Goal: Task Accomplishment & Management: Use online tool/utility

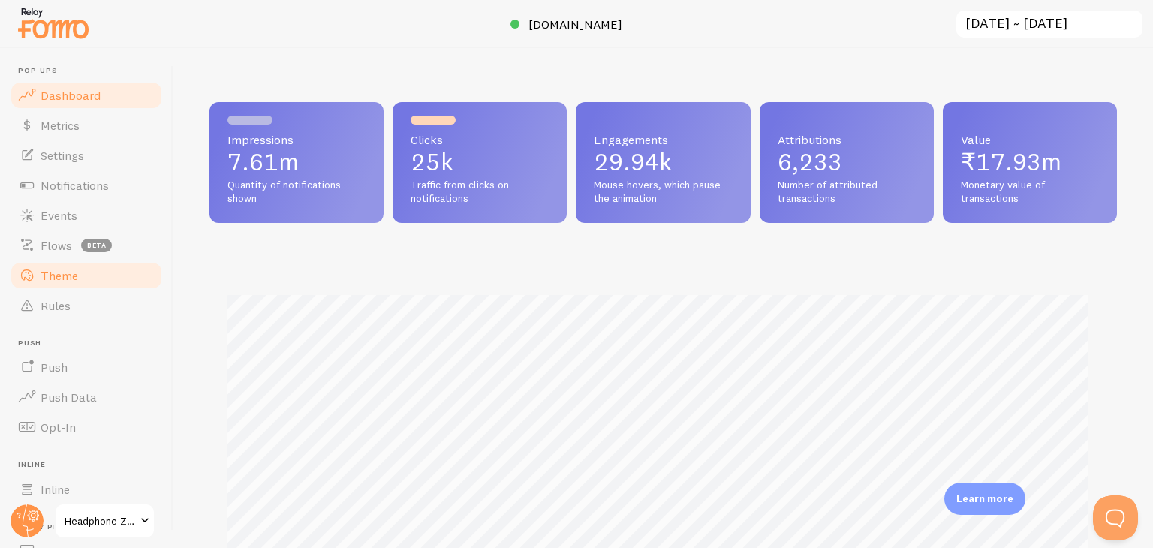
click at [51, 280] on span "Theme" at bounding box center [60, 275] width 38 height 15
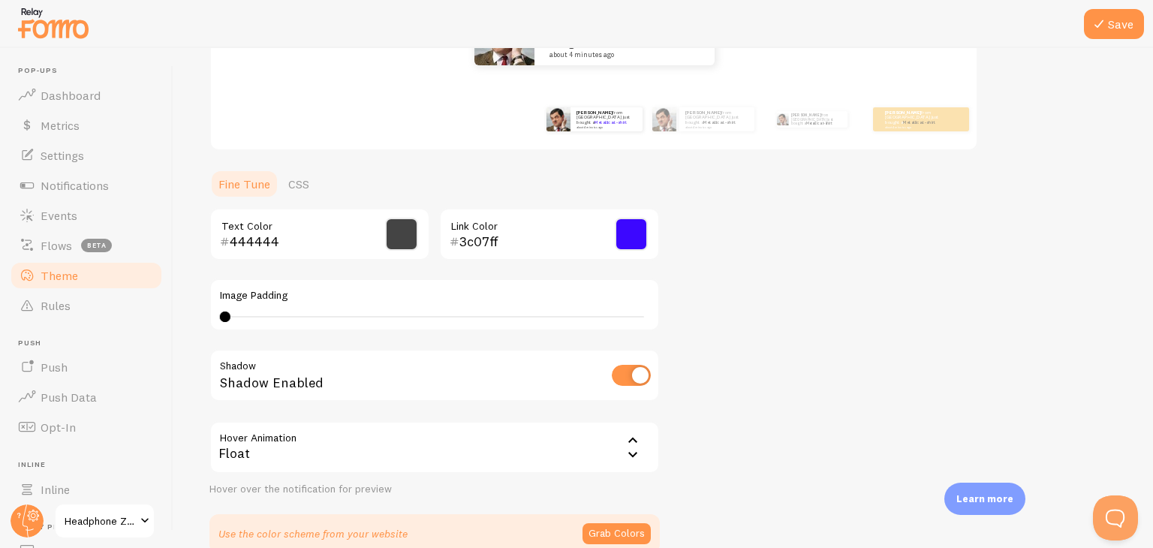
scroll to position [319, 0]
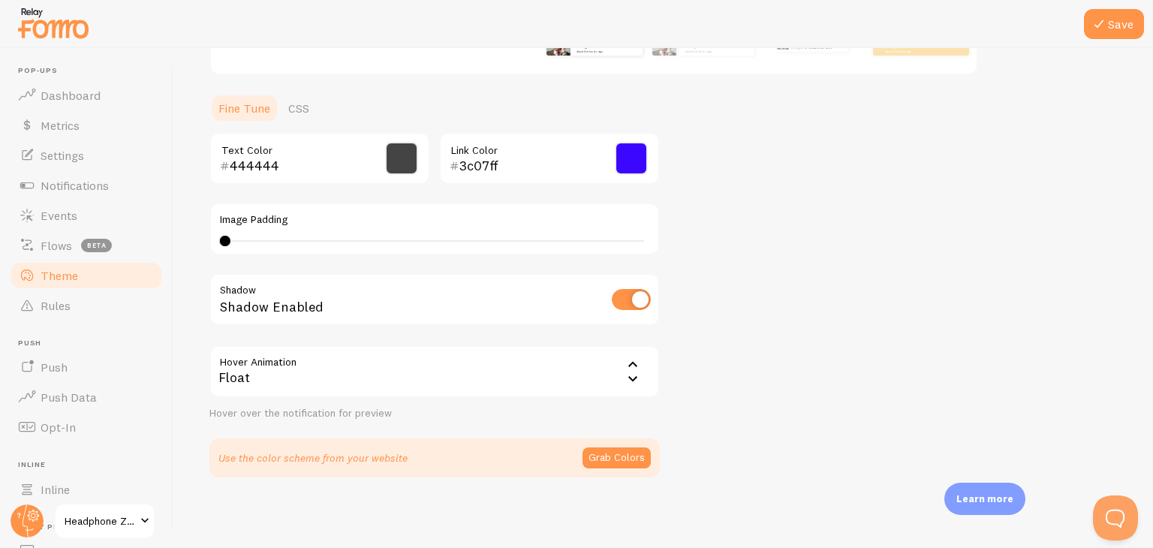
click at [994, 492] on p "Learn more" at bounding box center [984, 499] width 57 height 14
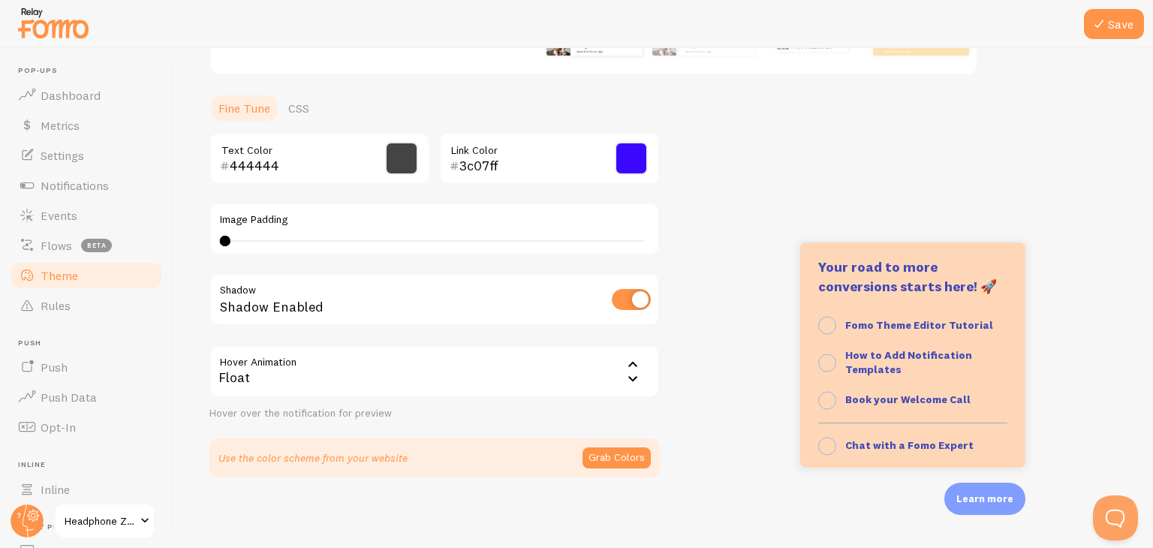
scroll to position [141, 0]
click at [933, 328] on strong "Fomo Theme Editor Tutorial" at bounding box center [919, 326] width 148 height 14
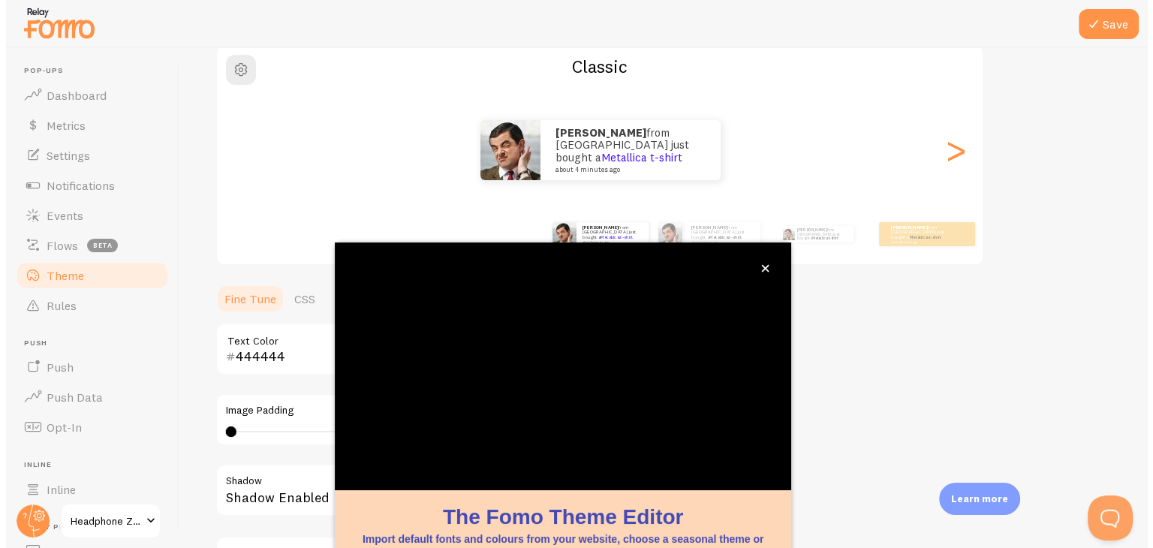
scroll to position [128, 0]
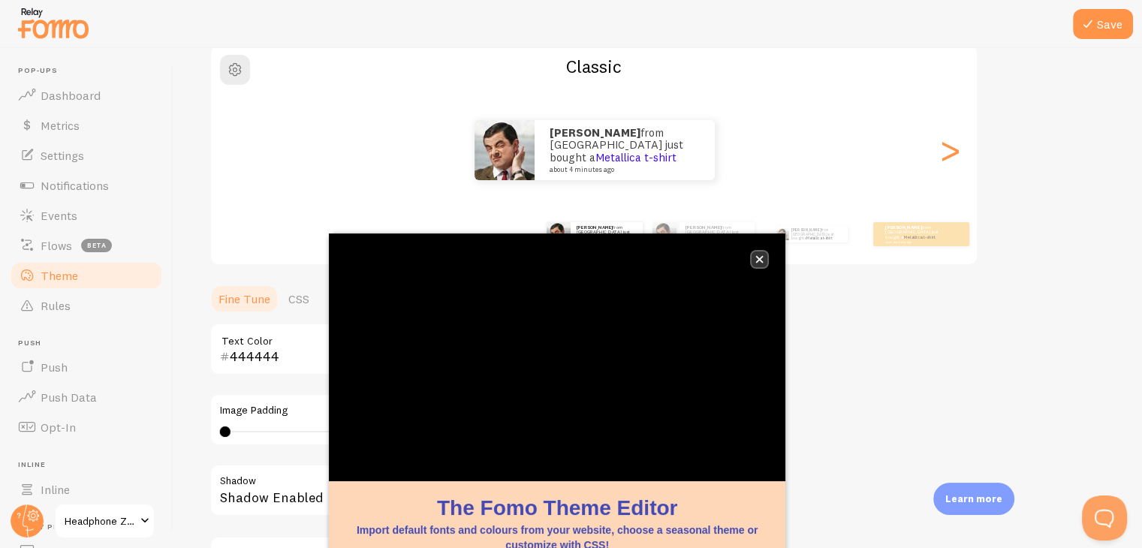
click at [760, 265] on button "close," at bounding box center [759, 259] width 16 height 16
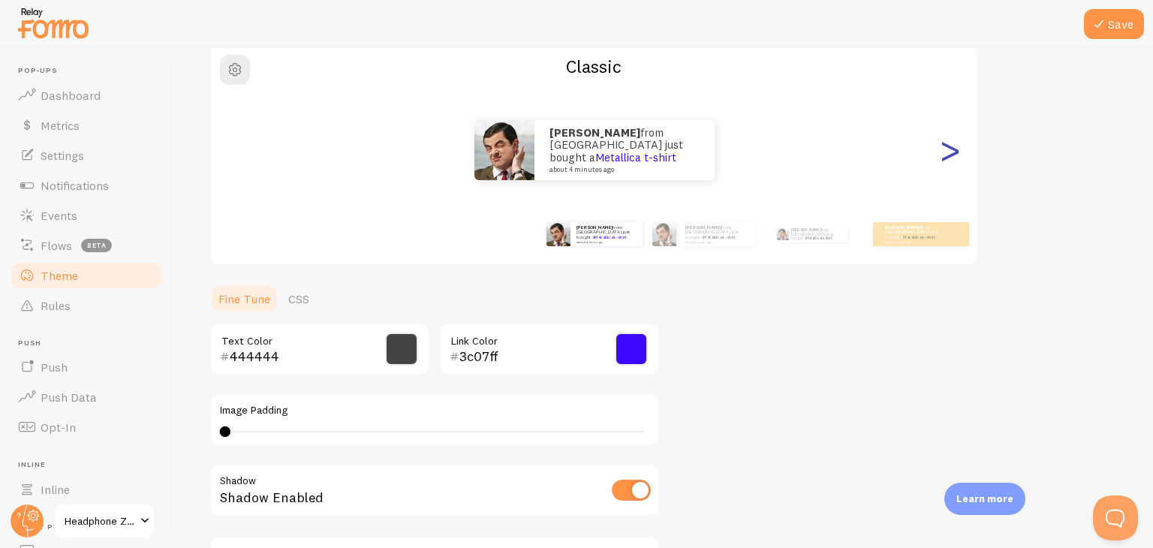
click at [948, 158] on div ">" at bounding box center [950, 150] width 18 height 108
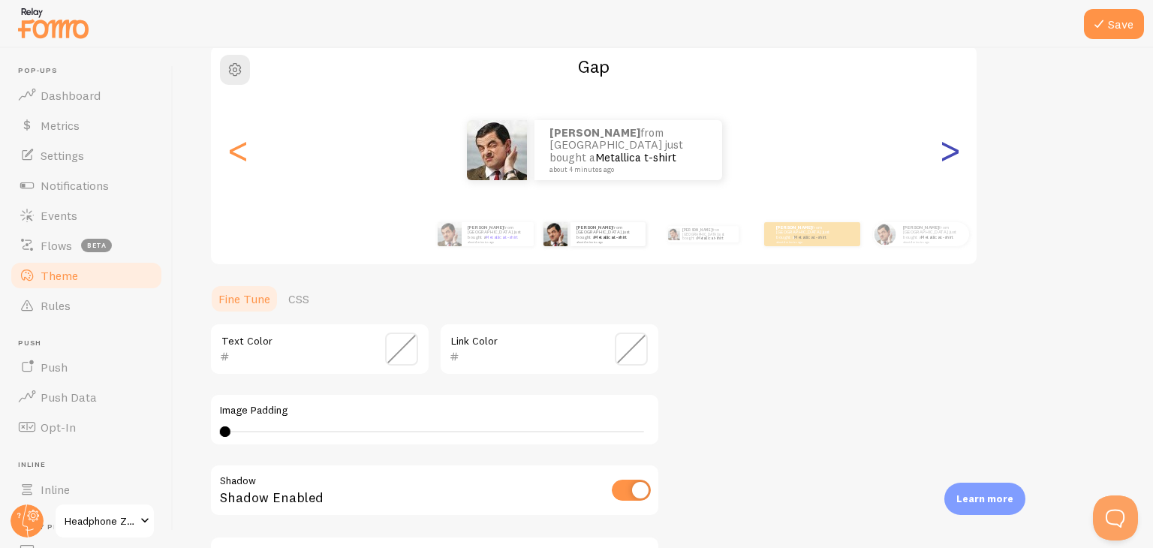
click at [948, 158] on div ">" at bounding box center [950, 150] width 18 height 108
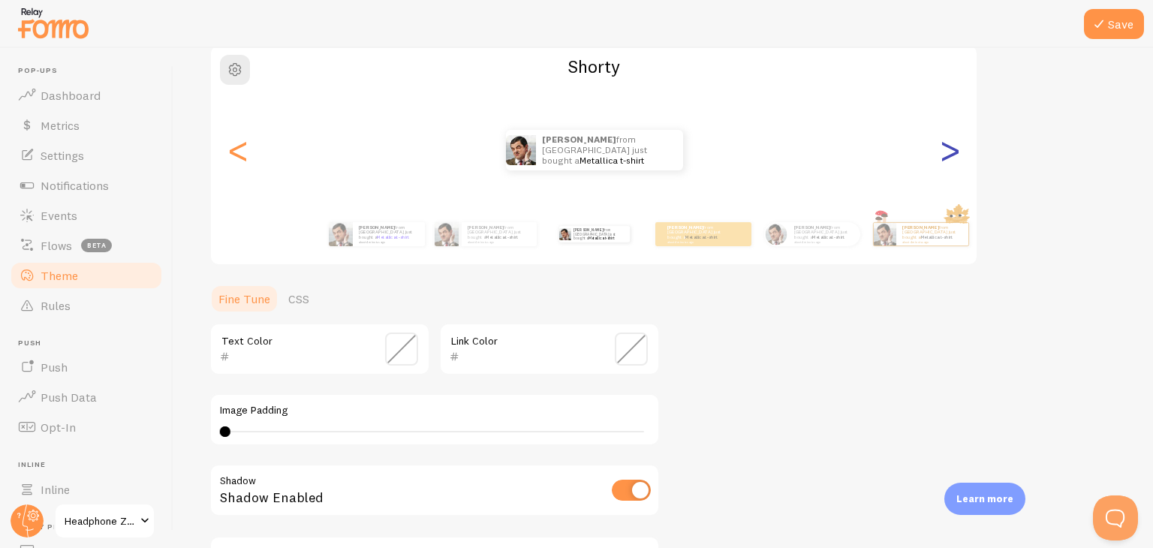
click at [948, 158] on div ">" at bounding box center [950, 150] width 18 height 108
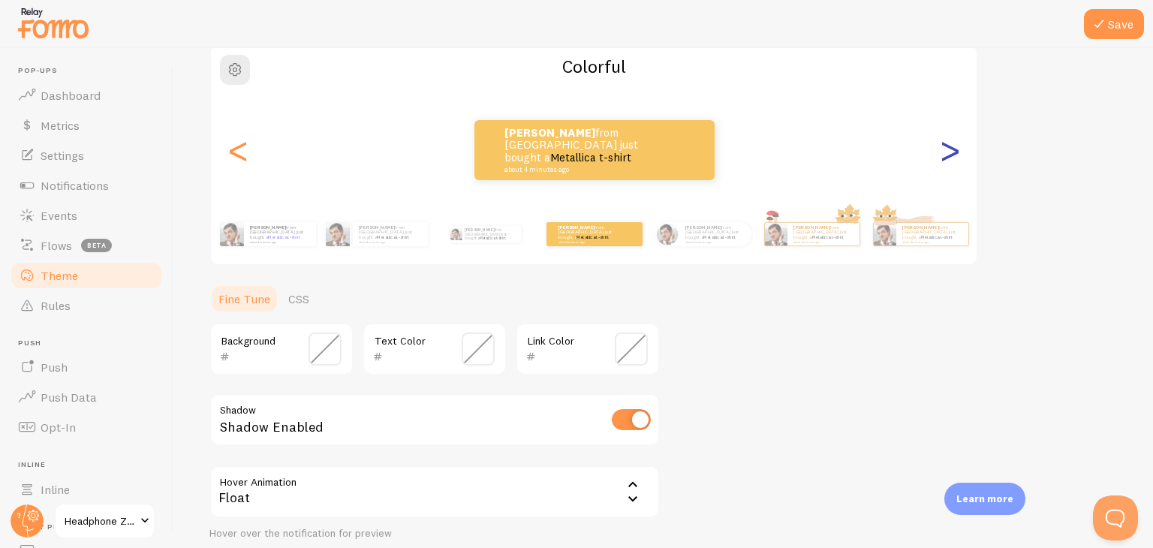
click at [948, 158] on div ">" at bounding box center [950, 150] width 18 height 108
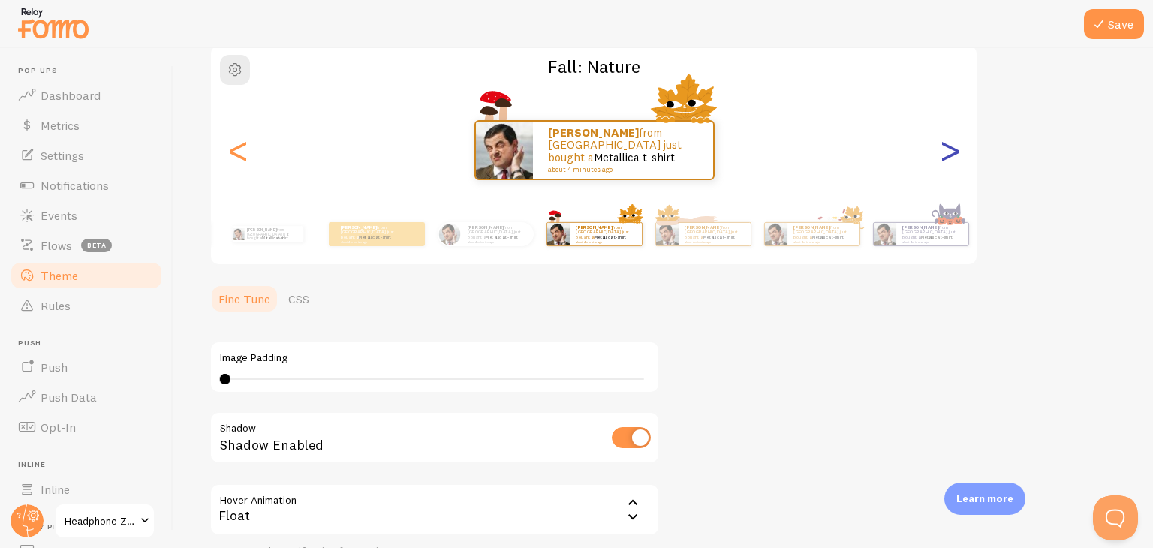
click at [950, 163] on div ">" at bounding box center [950, 150] width 18 height 108
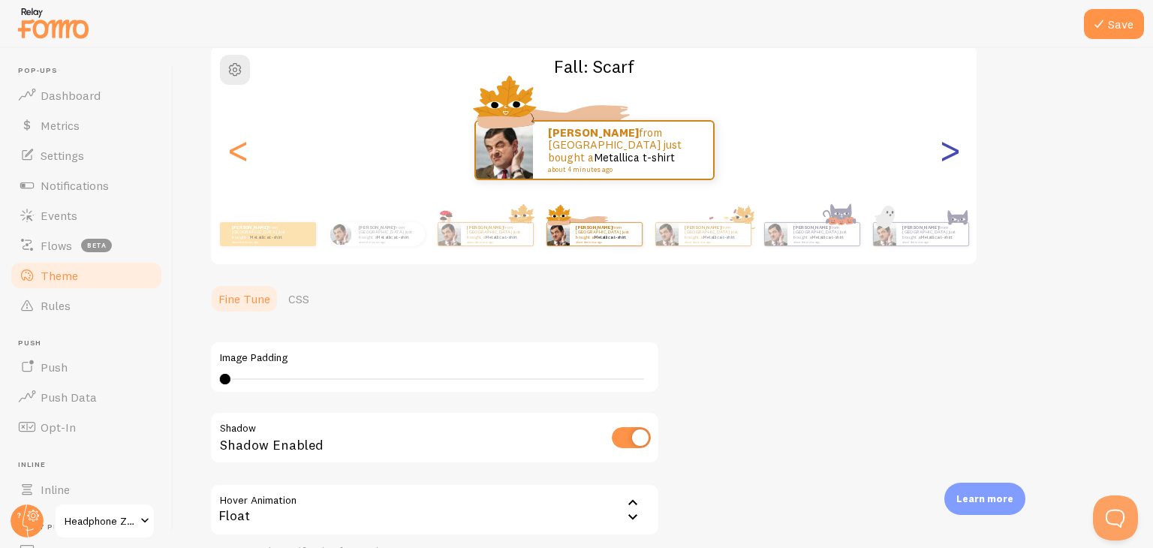
click at [950, 163] on div ">" at bounding box center [950, 150] width 18 height 108
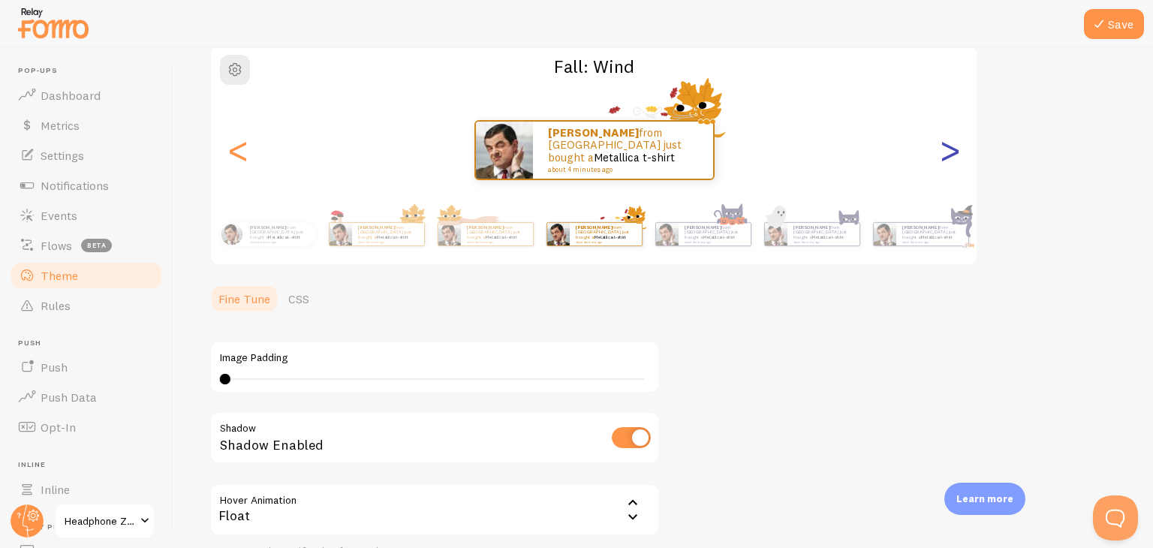
click at [950, 163] on div ">" at bounding box center [950, 150] width 18 height 108
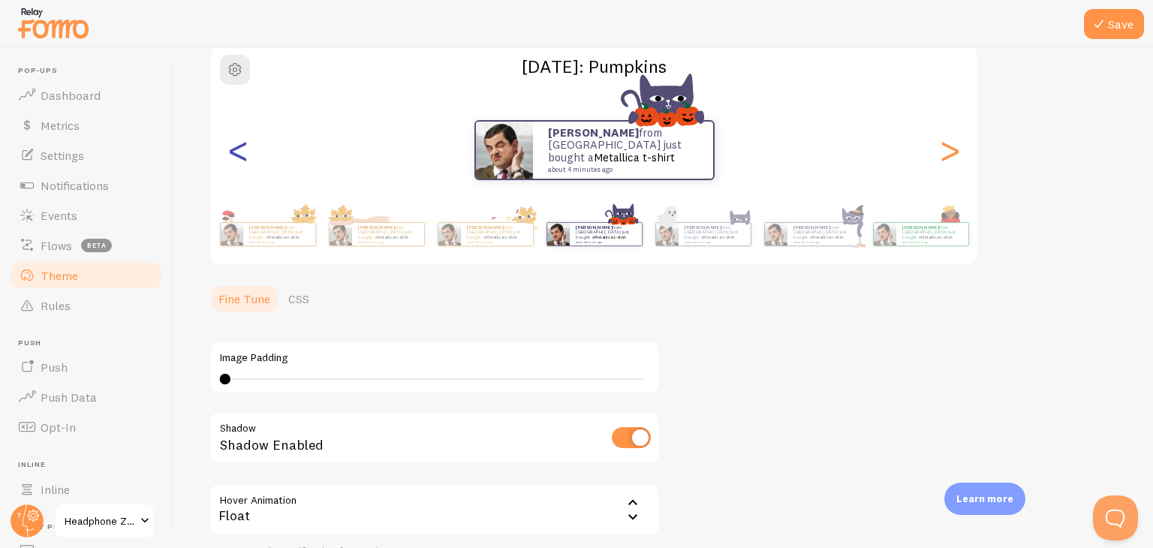
click at [243, 139] on div "<" at bounding box center [238, 150] width 18 height 108
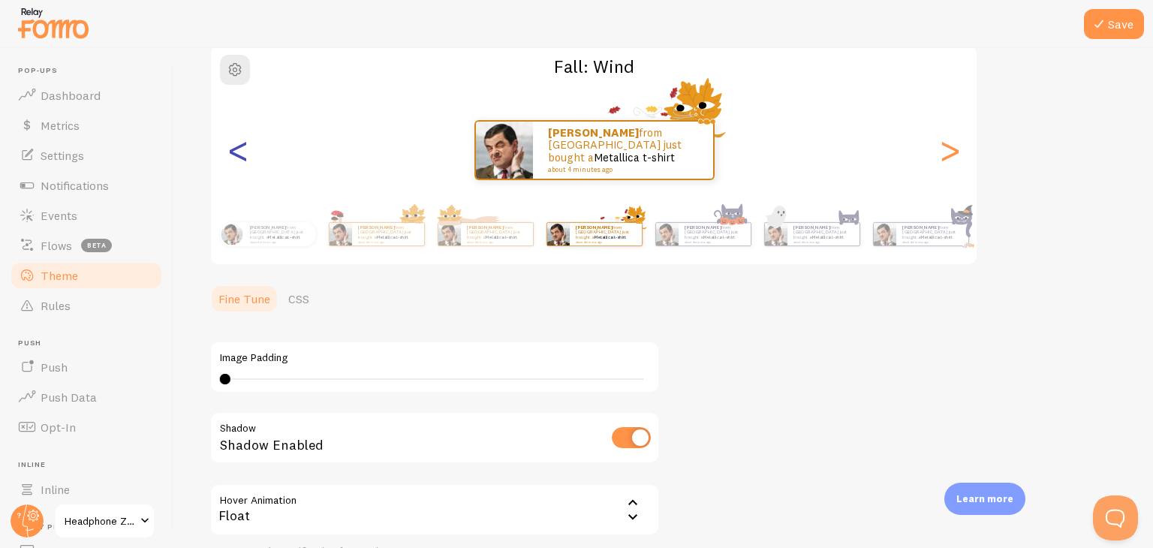
click at [243, 139] on div "<" at bounding box center [238, 150] width 18 height 108
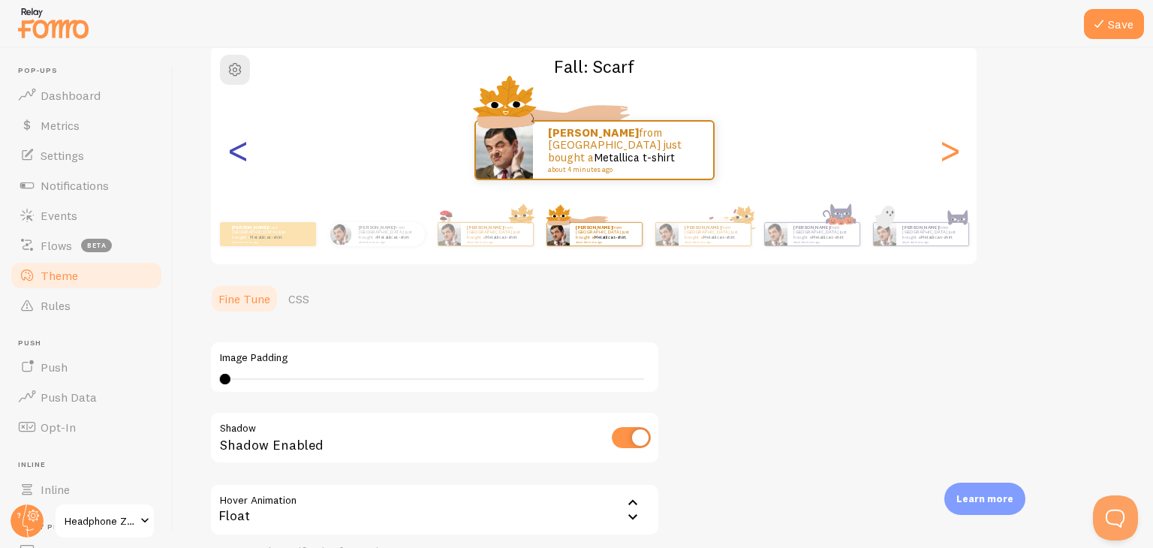
click at [243, 139] on div "<" at bounding box center [238, 150] width 18 height 108
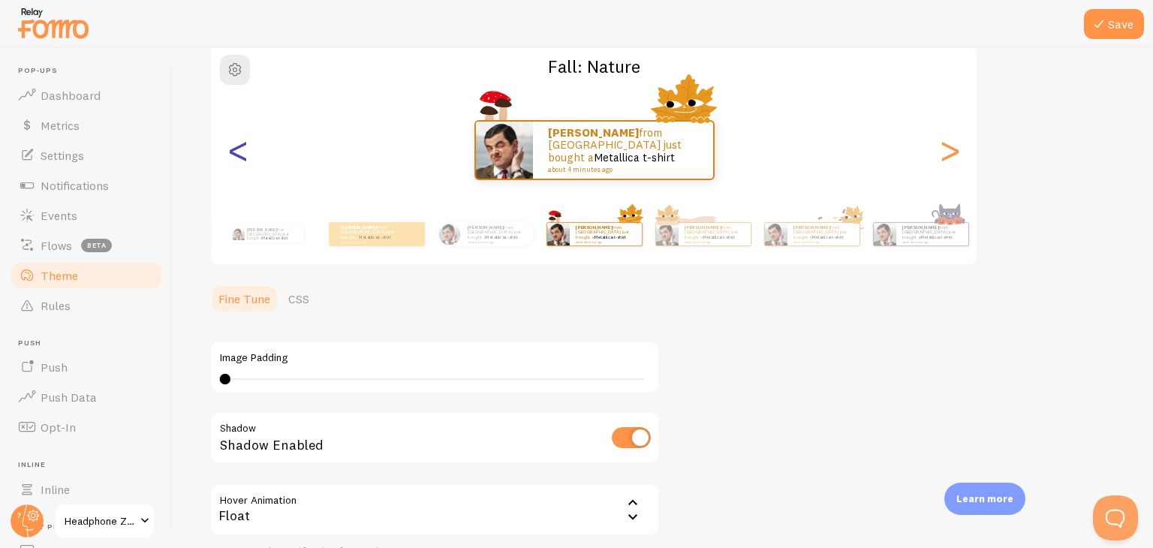
click at [243, 139] on div "<" at bounding box center [238, 150] width 18 height 108
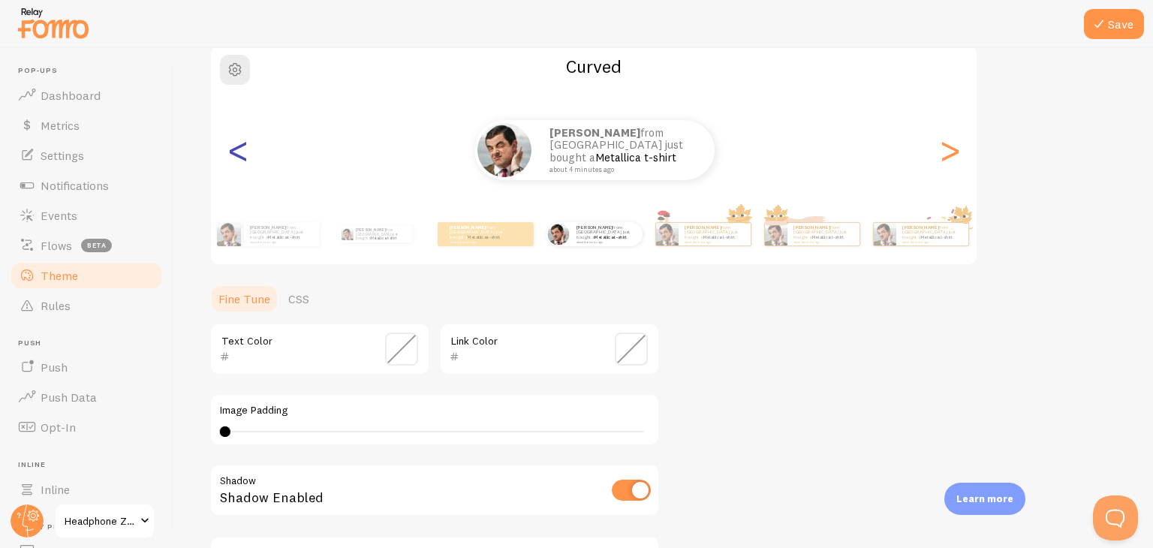
click at [243, 139] on div "<" at bounding box center [238, 150] width 18 height 108
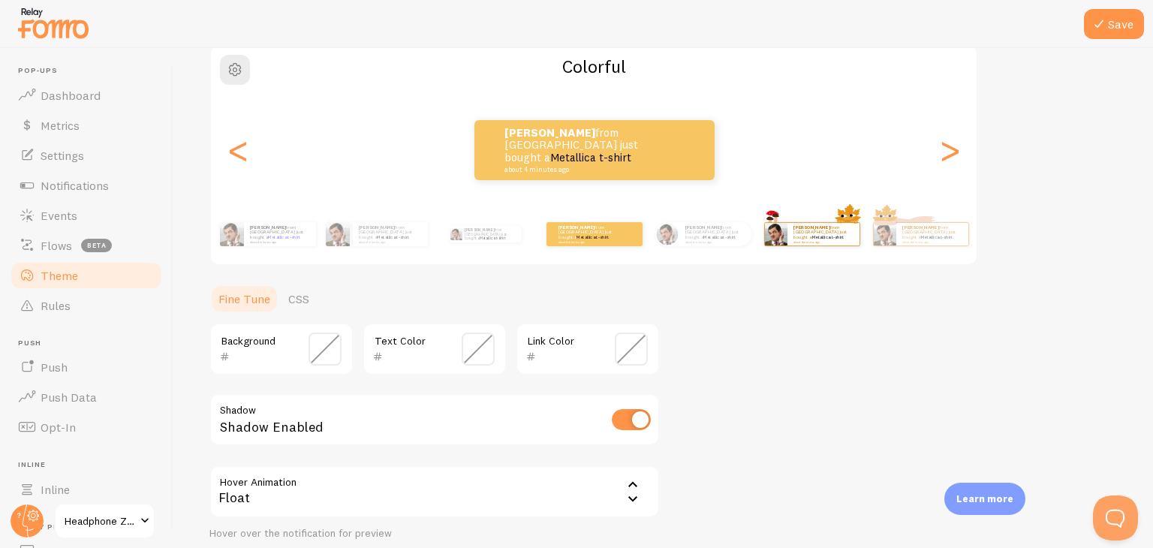
click at [834, 247] on div "Raghav from India just bought a Metallica t-shirt about 4 minutes ago" at bounding box center [811, 234] width 97 height 42
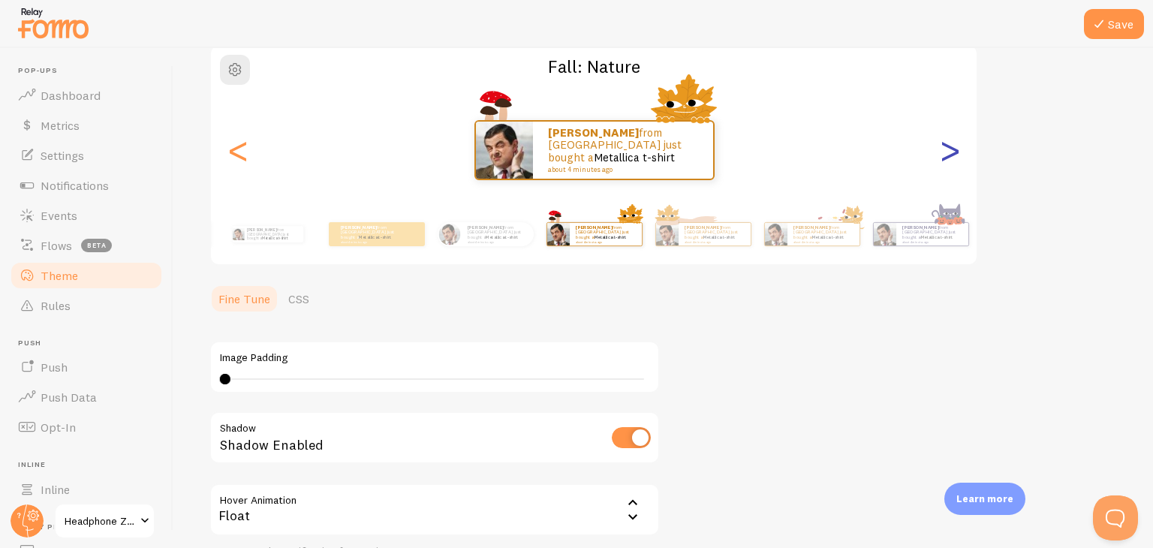
click at [943, 165] on div ">" at bounding box center [950, 150] width 18 height 108
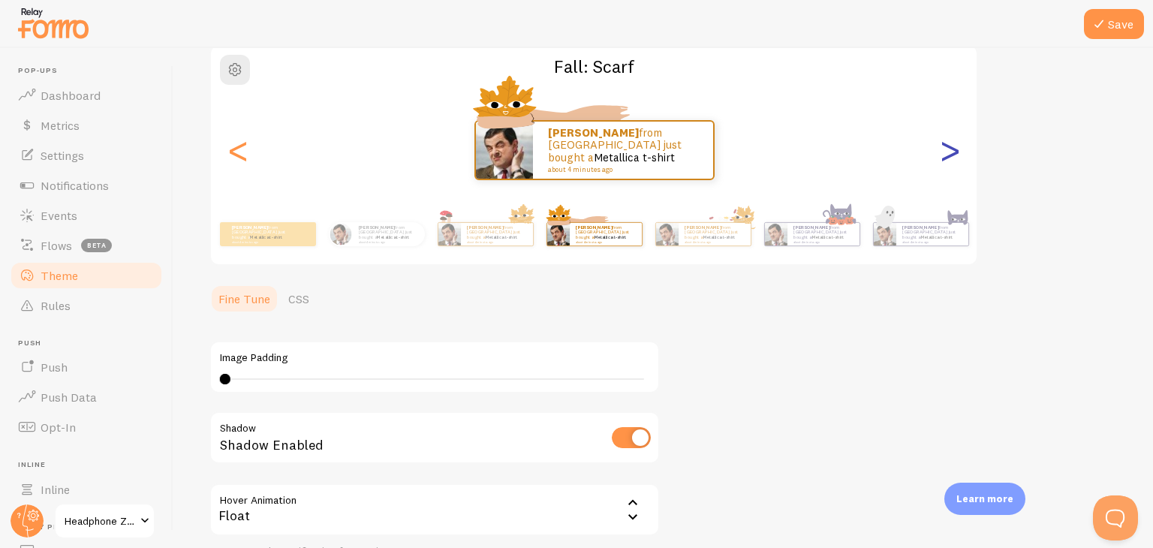
click at [943, 165] on div ">" at bounding box center [950, 150] width 18 height 108
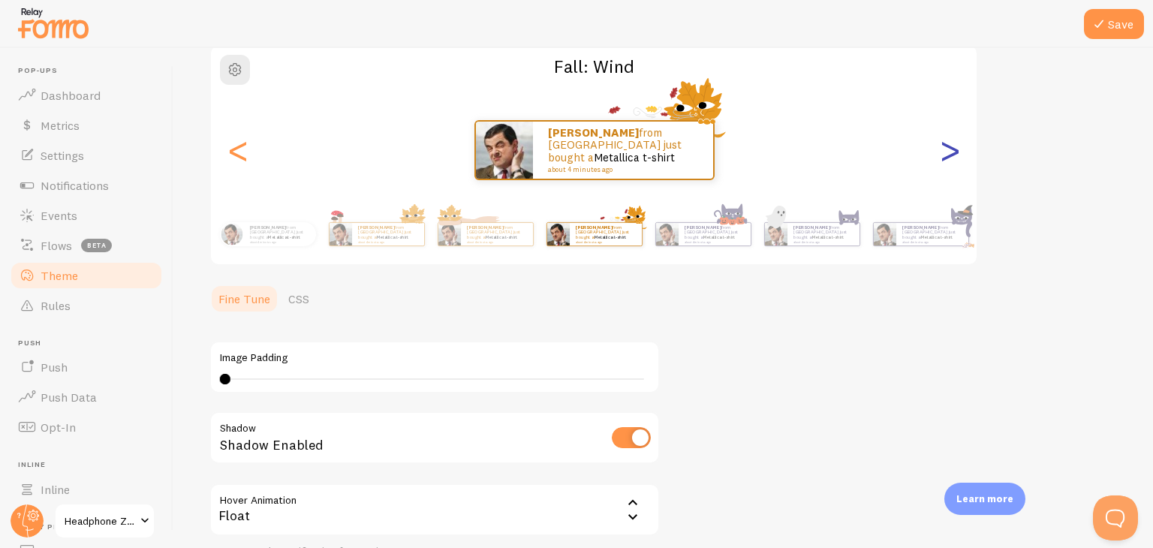
click at [943, 165] on div ">" at bounding box center [950, 150] width 18 height 108
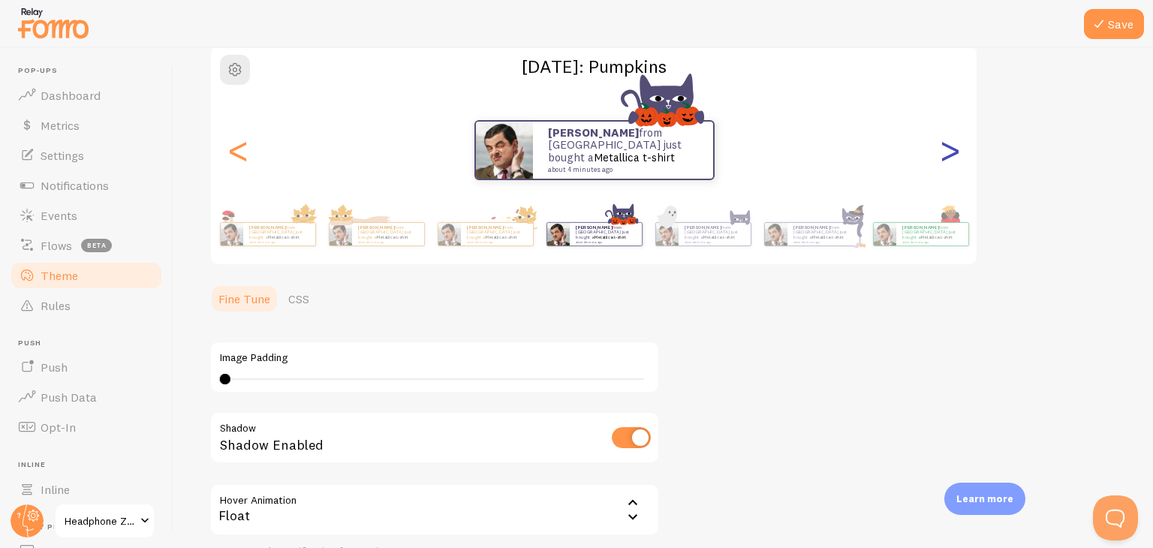
click at [943, 165] on div ">" at bounding box center [950, 150] width 18 height 108
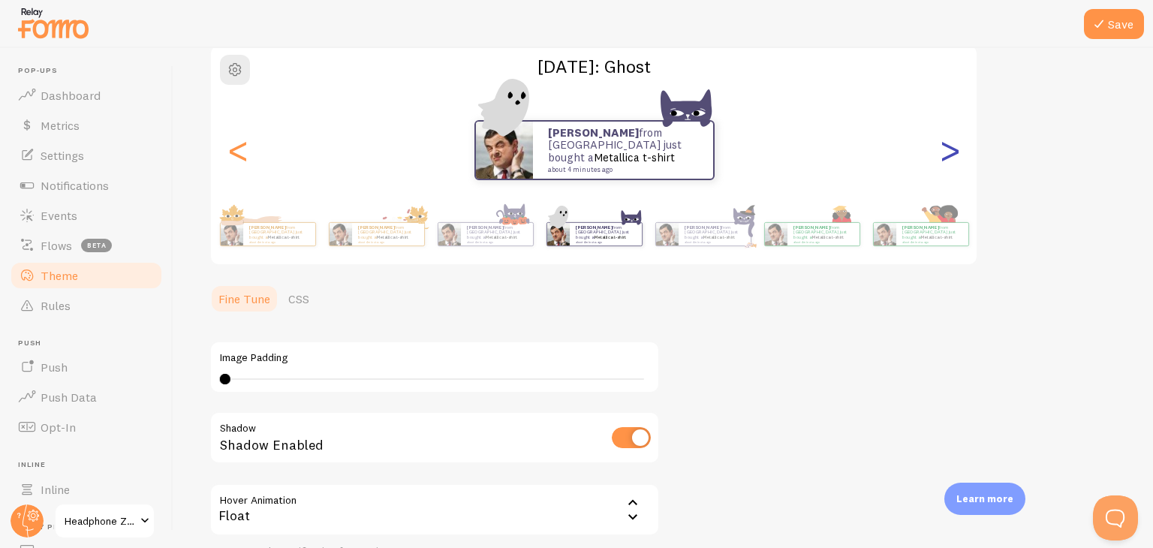
click at [943, 165] on div ">" at bounding box center [950, 150] width 18 height 108
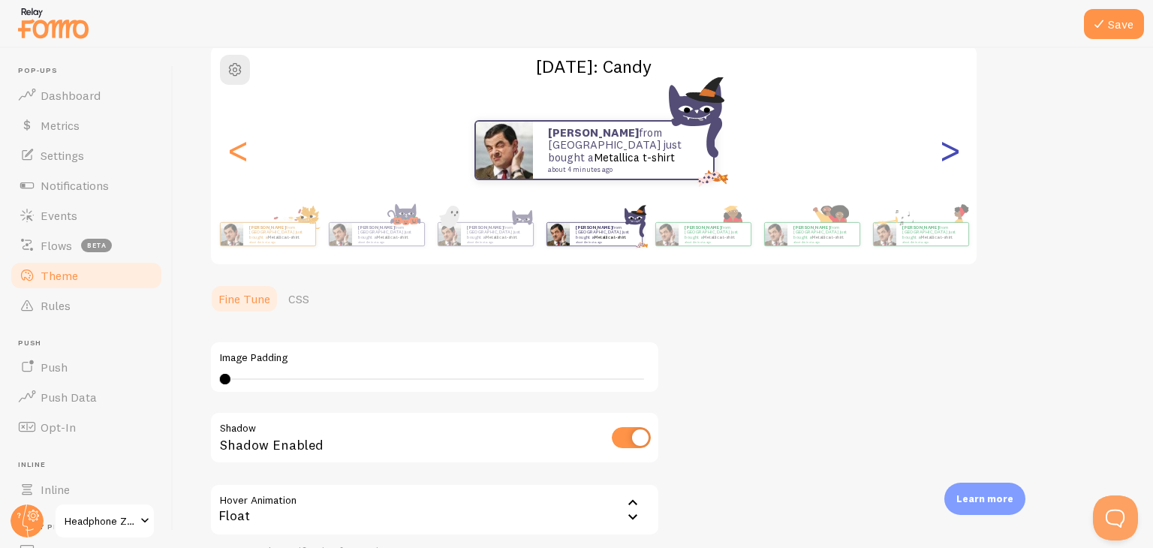
click at [943, 165] on div ">" at bounding box center [950, 150] width 18 height 108
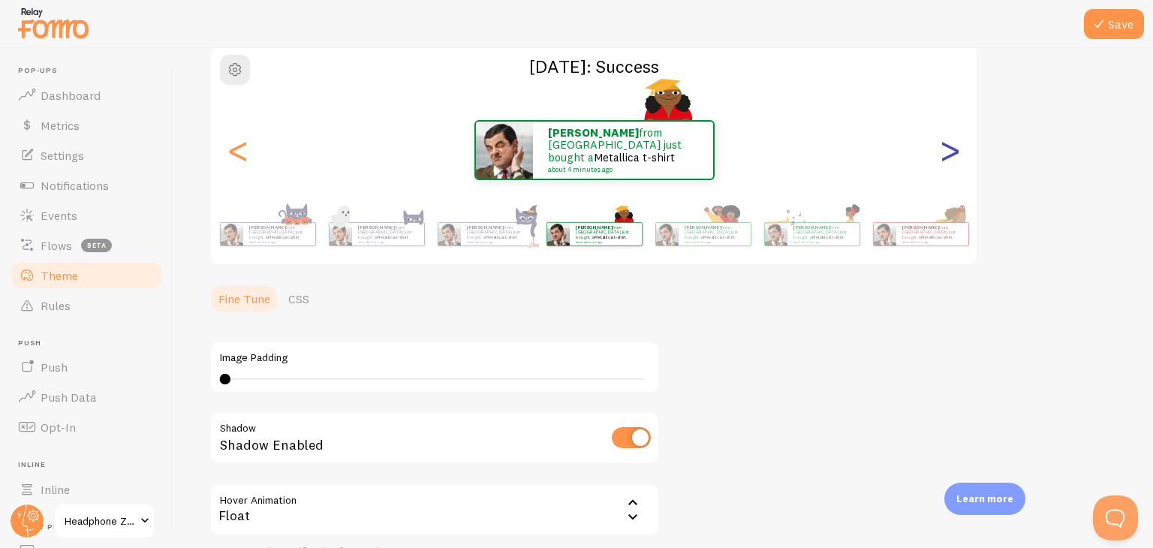
click at [943, 165] on div ">" at bounding box center [950, 150] width 18 height 108
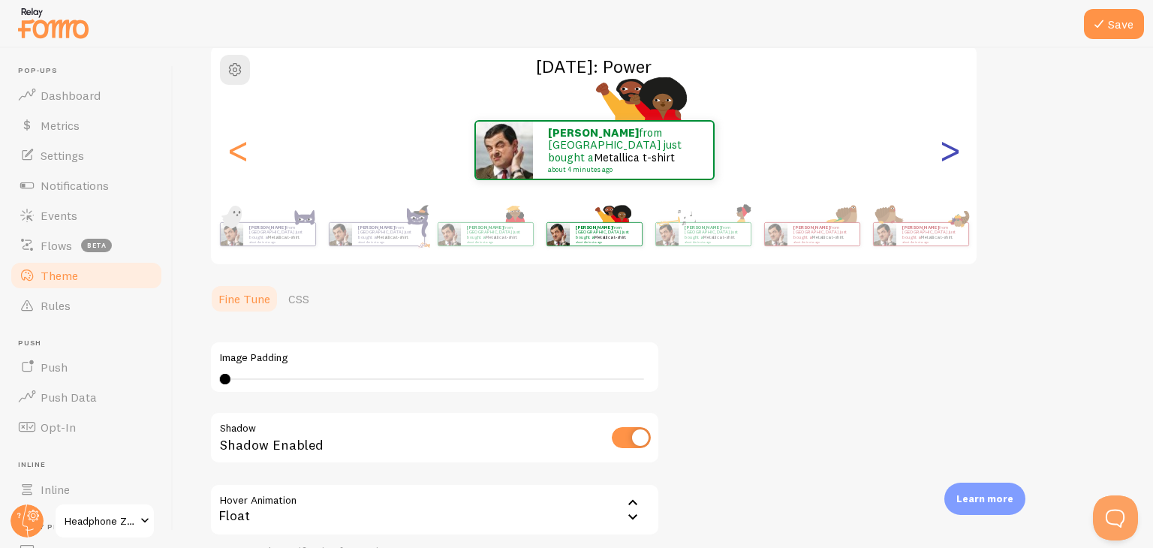
click at [943, 165] on div ">" at bounding box center [950, 150] width 18 height 108
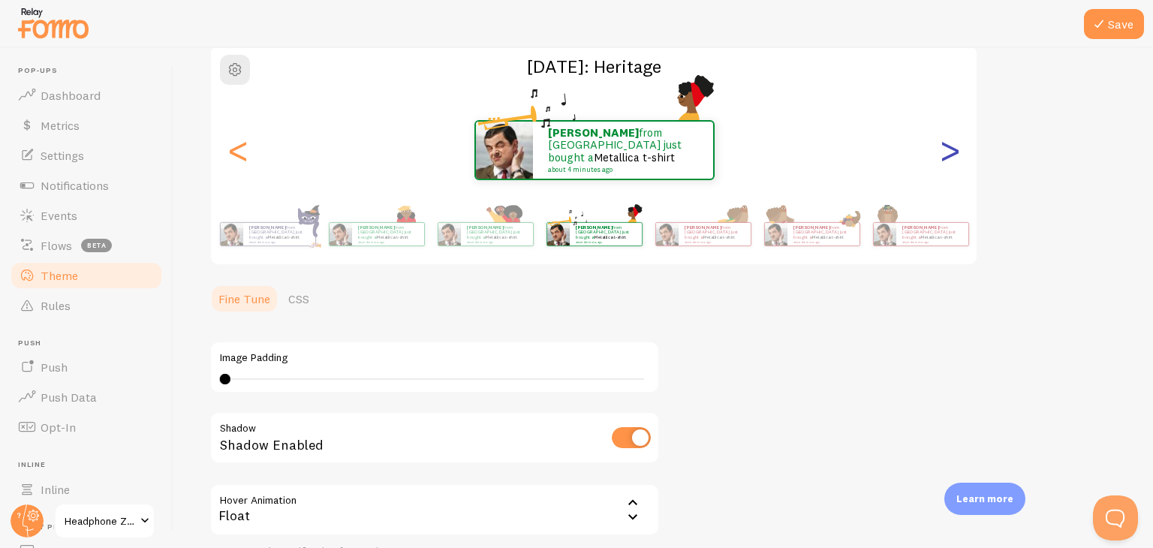
click at [943, 165] on div ">" at bounding box center [950, 150] width 18 height 108
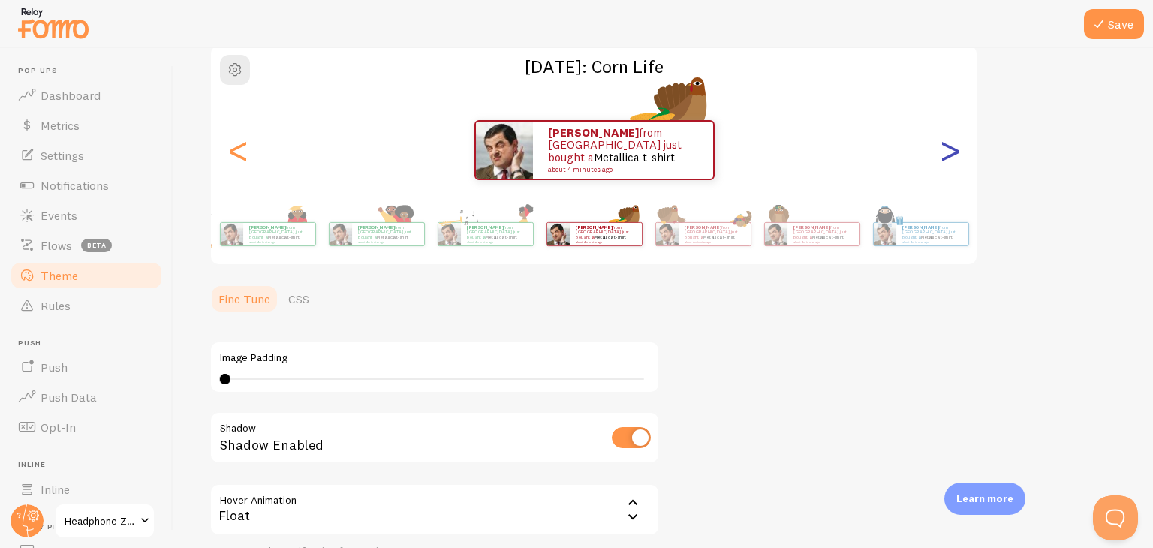
click at [943, 165] on div ">" at bounding box center [950, 150] width 18 height 108
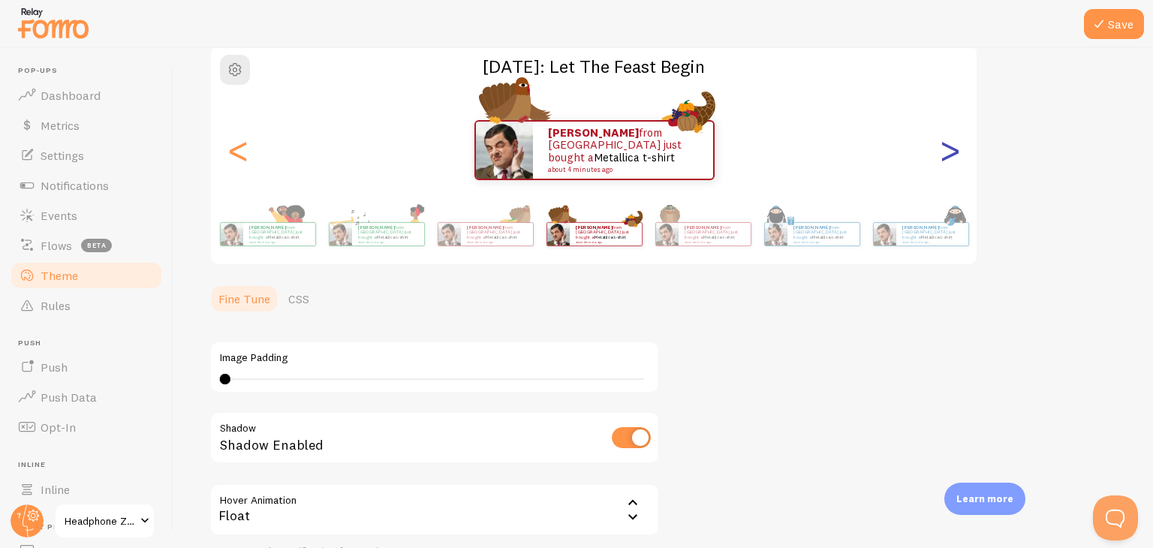
click at [943, 165] on div ">" at bounding box center [950, 150] width 18 height 108
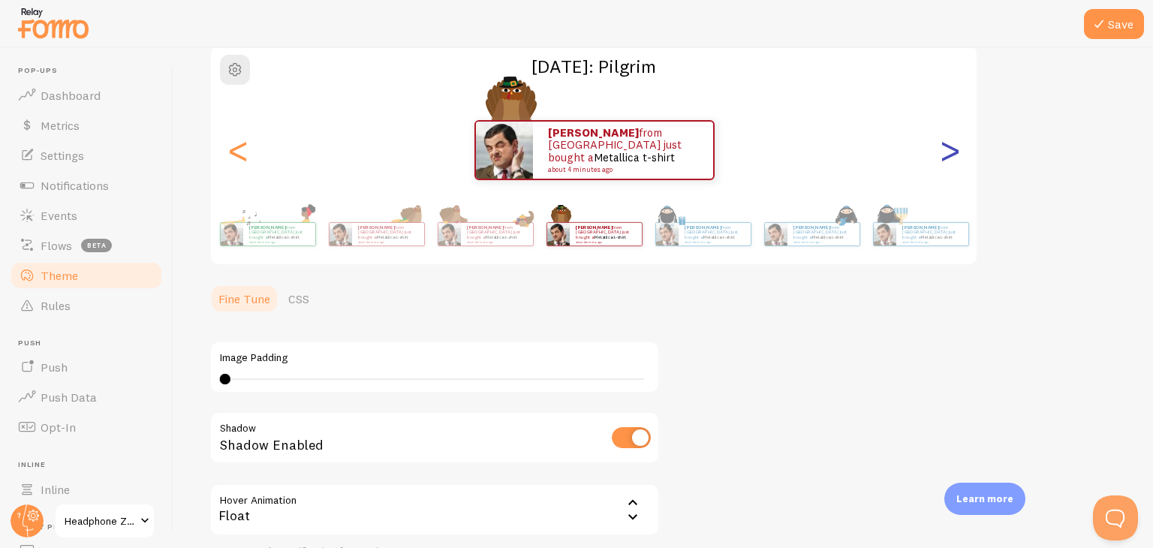
click at [943, 165] on div ">" at bounding box center [950, 150] width 18 height 108
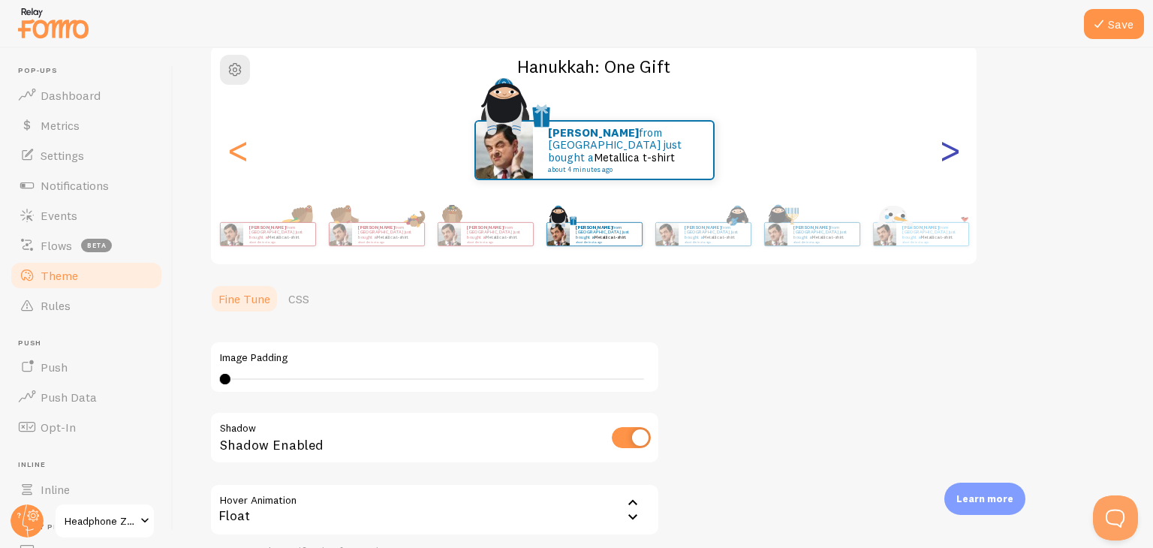
click at [943, 165] on div ">" at bounding box center [950, 150] width 18 height 108
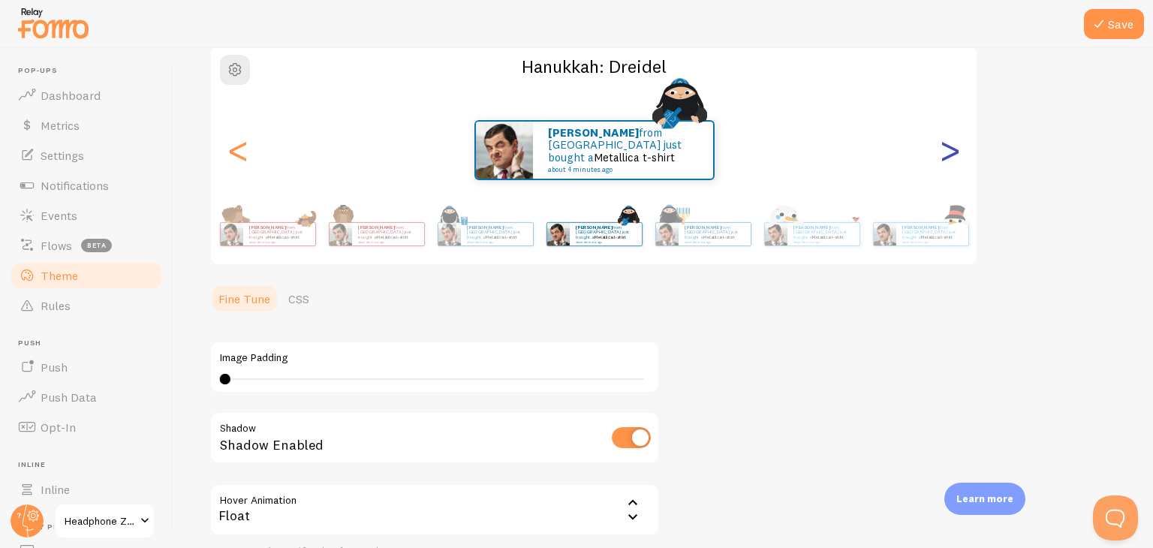
click at [943, 165] on div ">" at bounding box center [950, 150] width 18 height 108
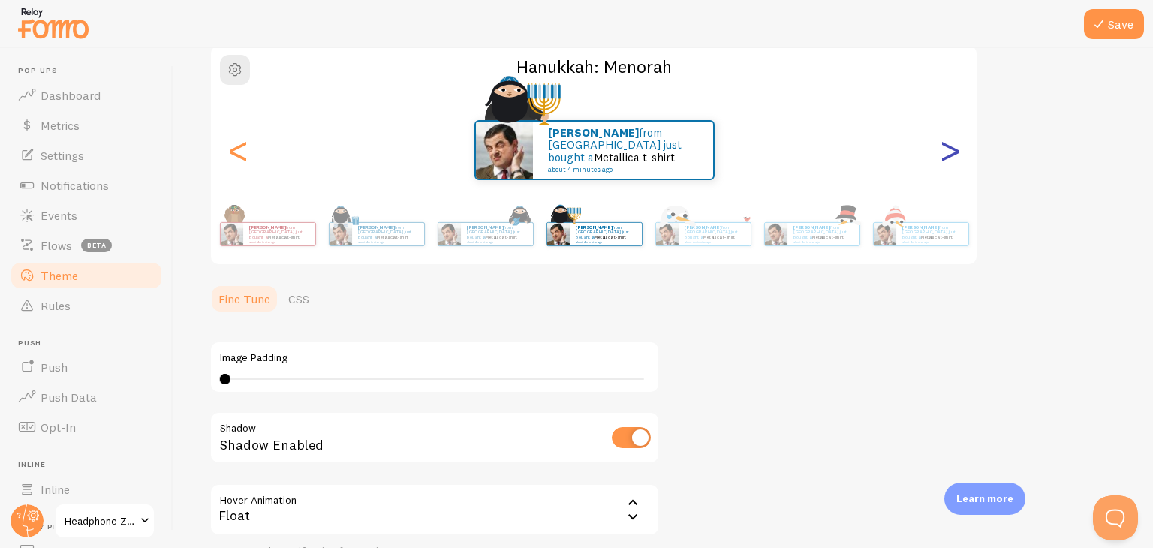
click at [943, 165] on div ">" at bounding box center [950, 150] width 18 height 108
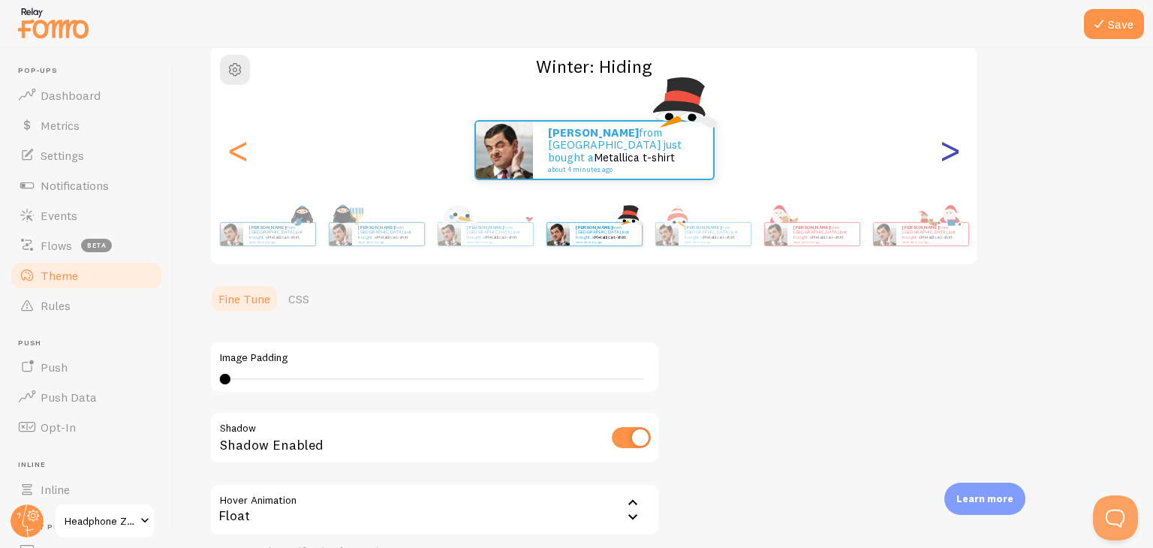
click at [943, 165] on div ">" at bounding box center [950, 150] width 18 height 108
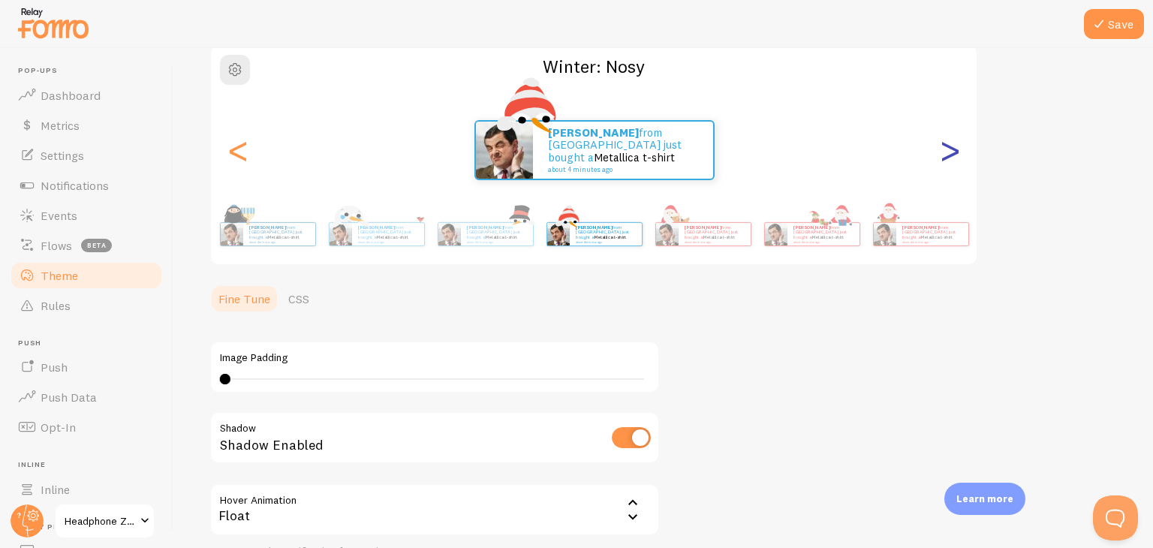
click at [943, 165] on div ">" at bounding box center [950, 150] width 18 height 108
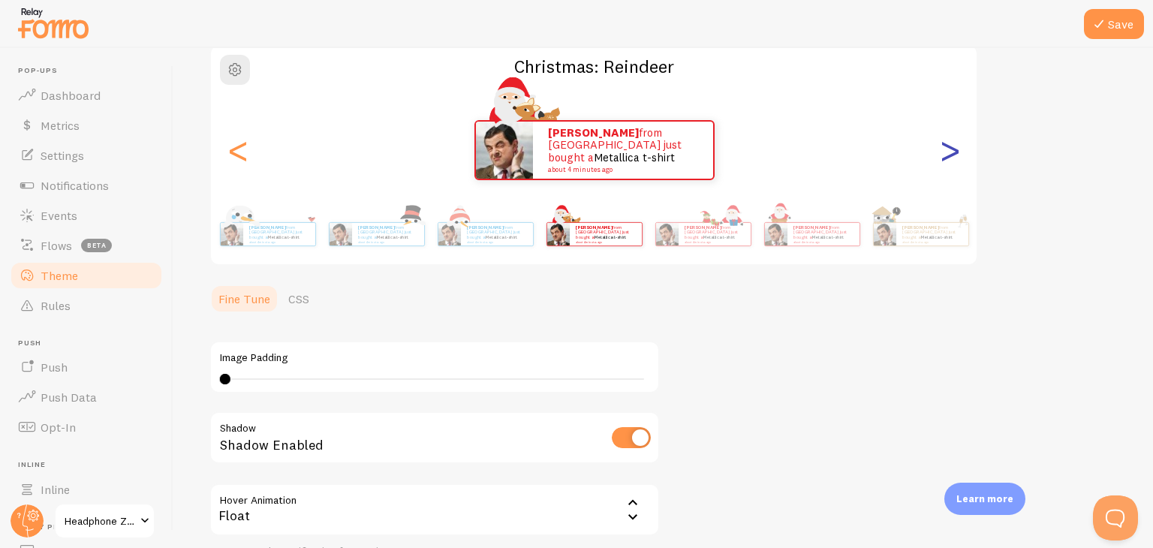
click at [943, 165] on div ">" at bounding box center [950, 150] width 18 height 108
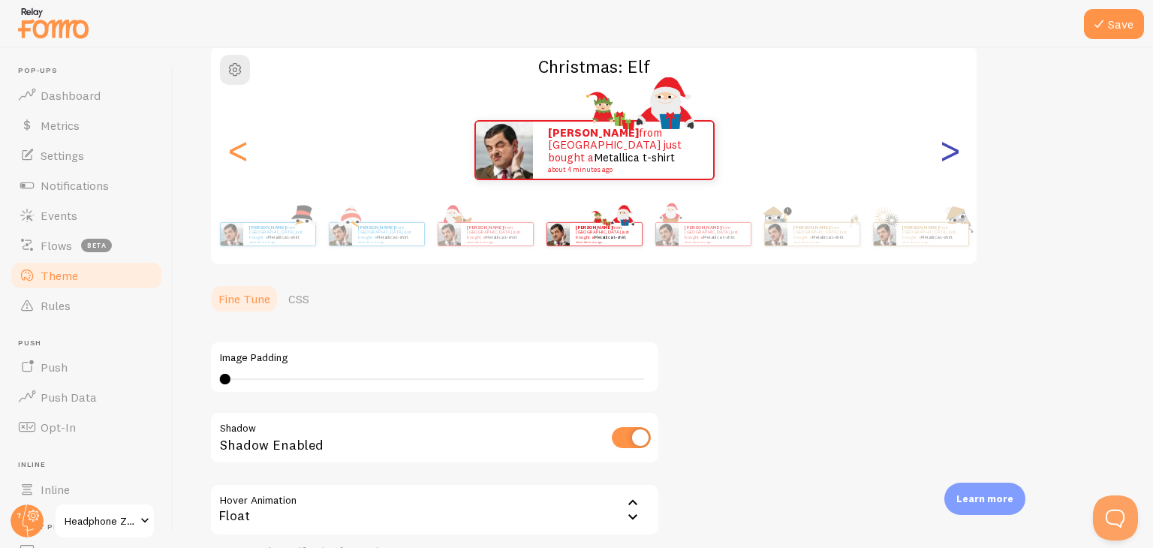
click at [943, 165] on div ">" at bounding box center [950, 150] width 18 height 108
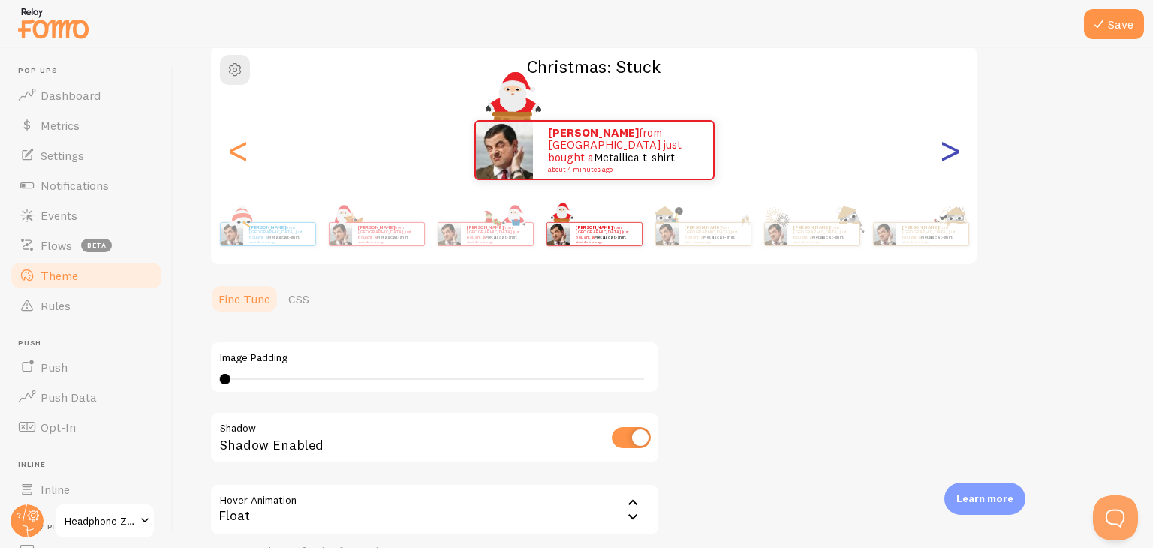
click at [943, 165] on div ">" at bounding box center [950, 150] width 18 height 108
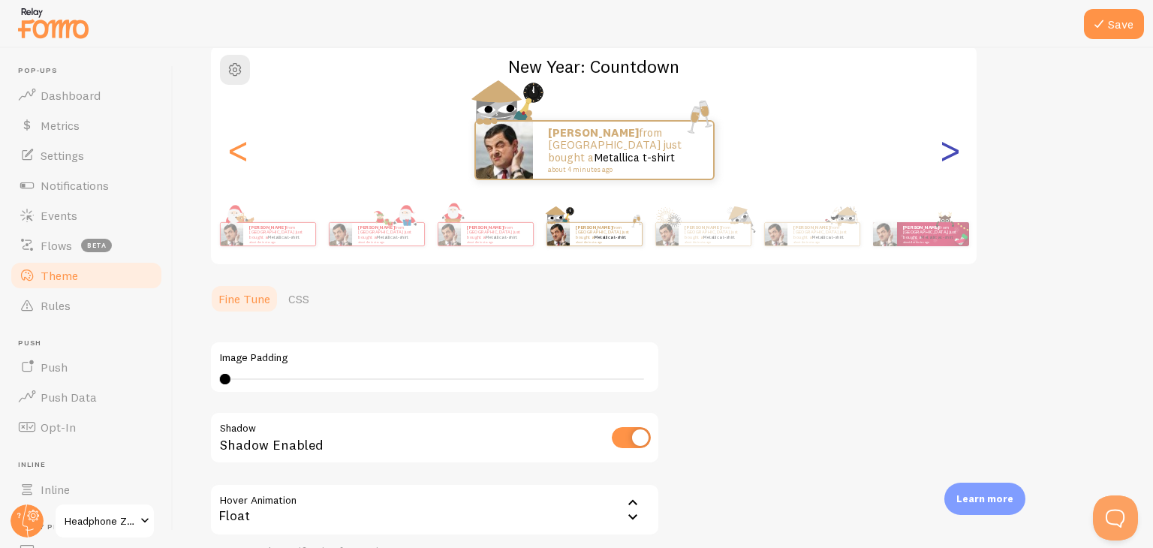
click at [943, 165] on div ">" at bounding box center [950, 150] width 18 height 108
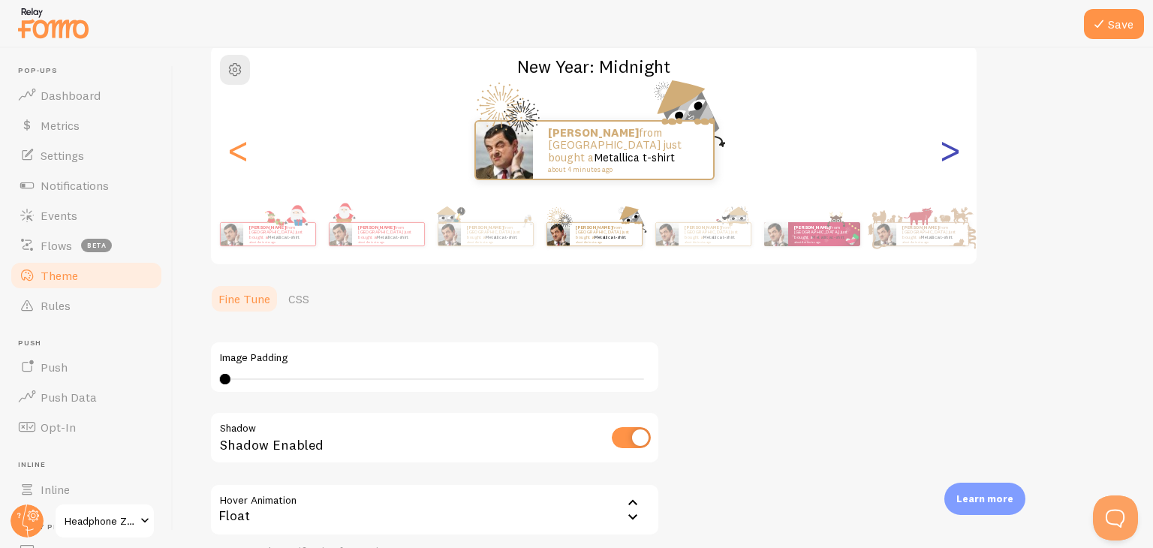
click at [943, 165] on div ">" at bounding box center [950, 150] width 18 height 108
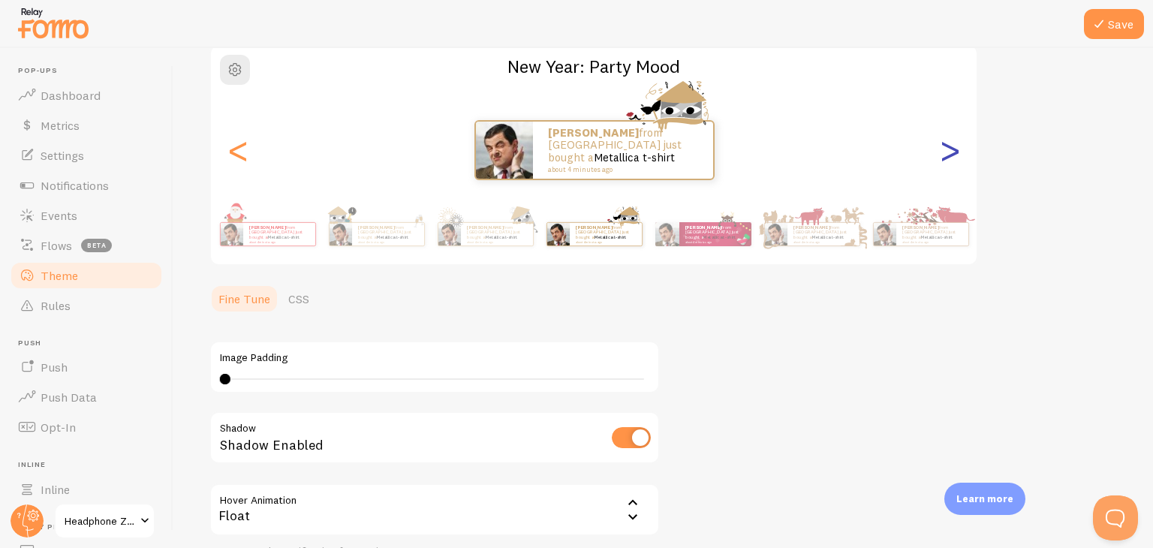
click at [943, 165] on div ">" at bounding box center [950, 150] width 18 height 108
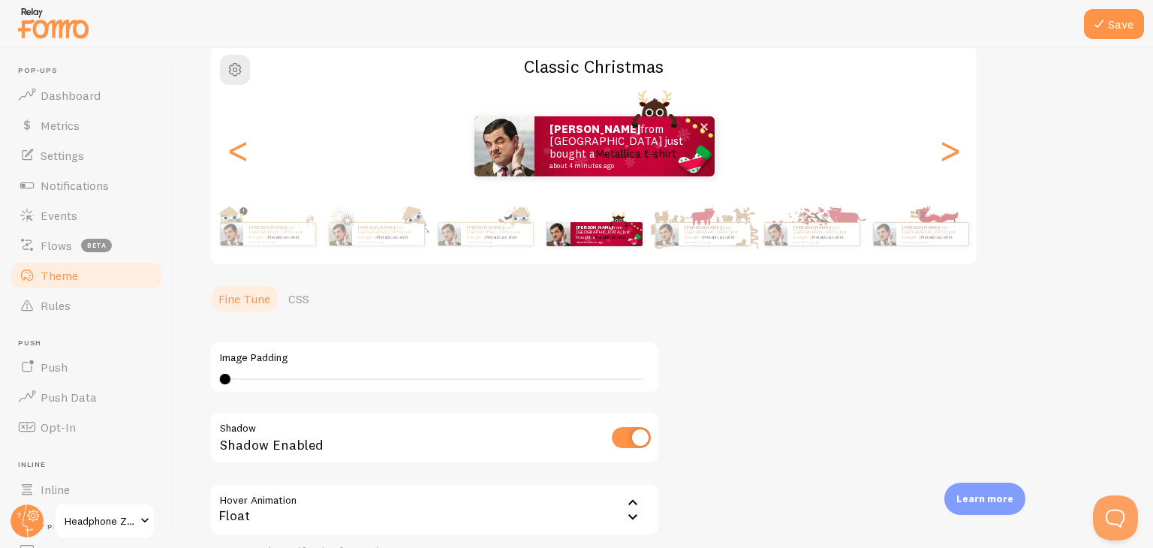
click at [652, 134] on p "Raghav from India just bought a Metallica t-shirt about 4 minutes ago" at bounding box center [624, 146] width 150 height 47
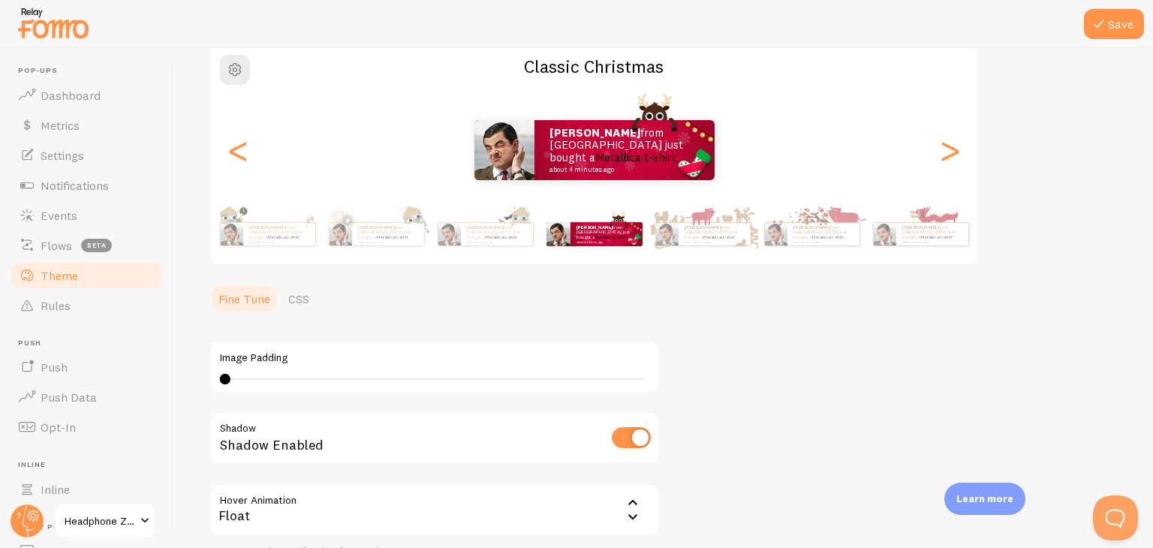
drag, startPoint x: 325, startPoint y: 371, endPoint x: 324, endPoint y: 382, distance: 11.4
click at [324, 382] on div "Image Padding 0 0 - undefined" at bounding box center [434, 367] width 450 height 53
click at [324, 382] on div "0 0 - undefined" at bounding box center [434, 379] width 429 height 12
click at [436, 378] on div "9" at bounding box center [434, 379] width 419 height 2
click at [225, 378] on div "20" at bounding box center [434, 379] width 419 height 2
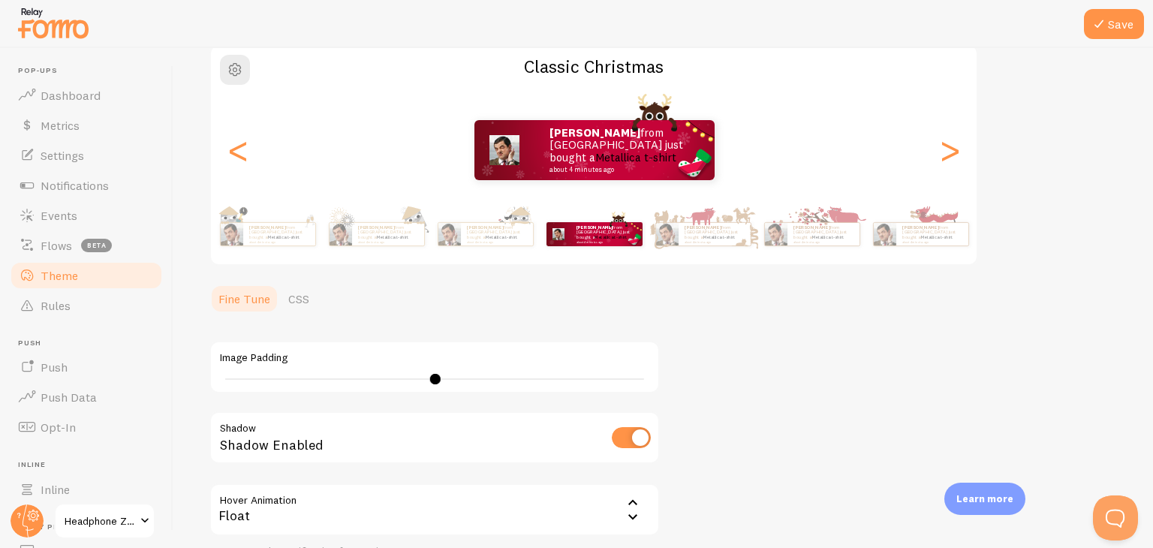
type input "0"
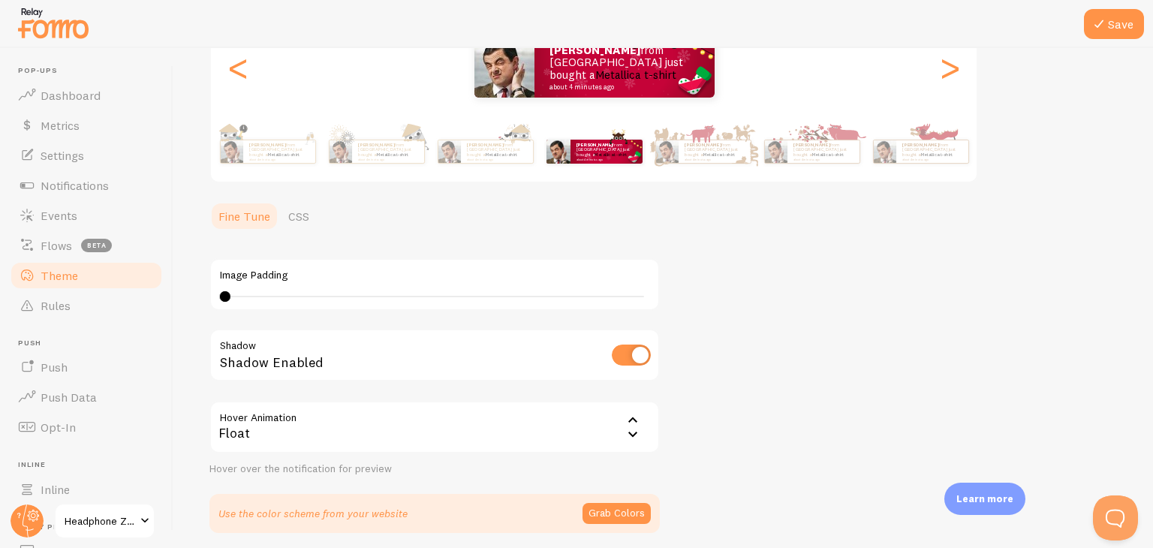
scroll to position [267, 0]
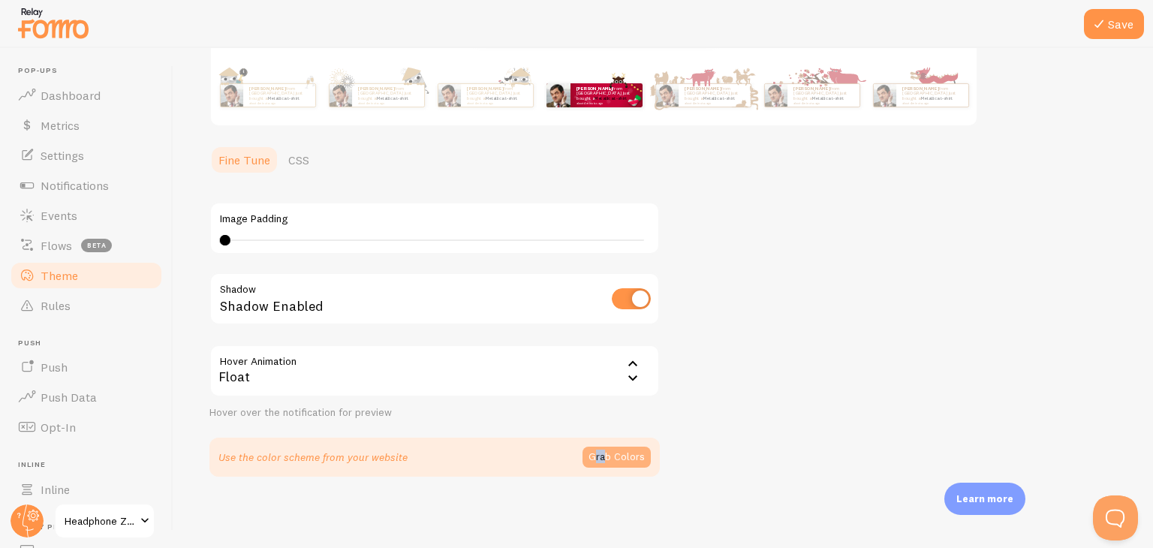
drag, startPoint x: 582, startPoint y: 454, endPoint x: 603, endPoint y: 454, distance: 20.3
click at [603, 454] on div "Use the color scheme from your website Grab Colors" at bounding box center [434, 457] width 432 height 21
click at [603, 454] on button "Grab Colors" at bounding box center [616, 457] width 68 height 21
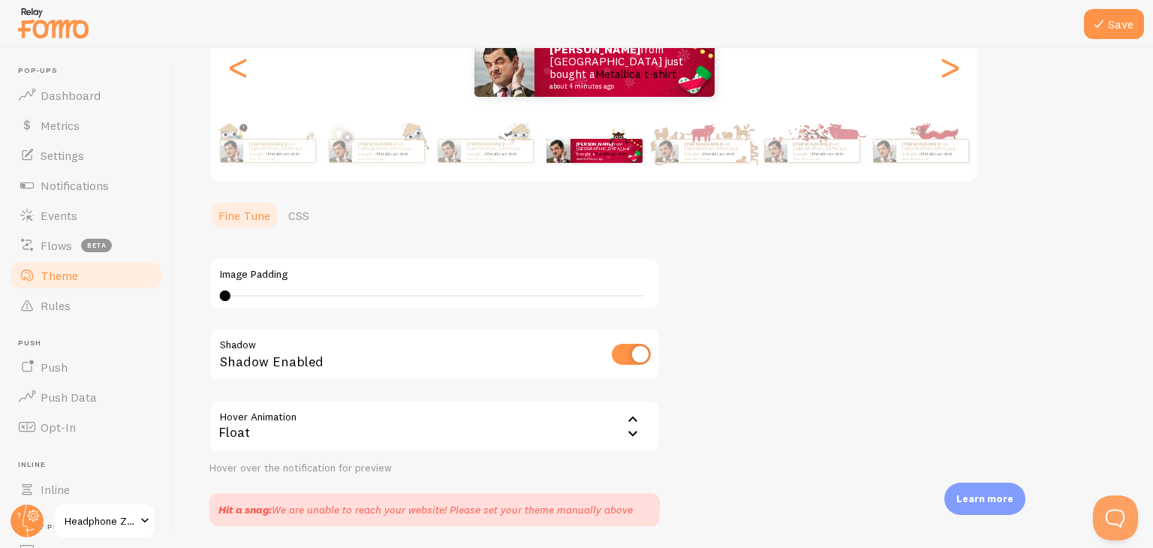
scroll to position [210, 0]
click at [637, 352] on input "checkbox" at bounding box center [631, 355] width 39 height 21
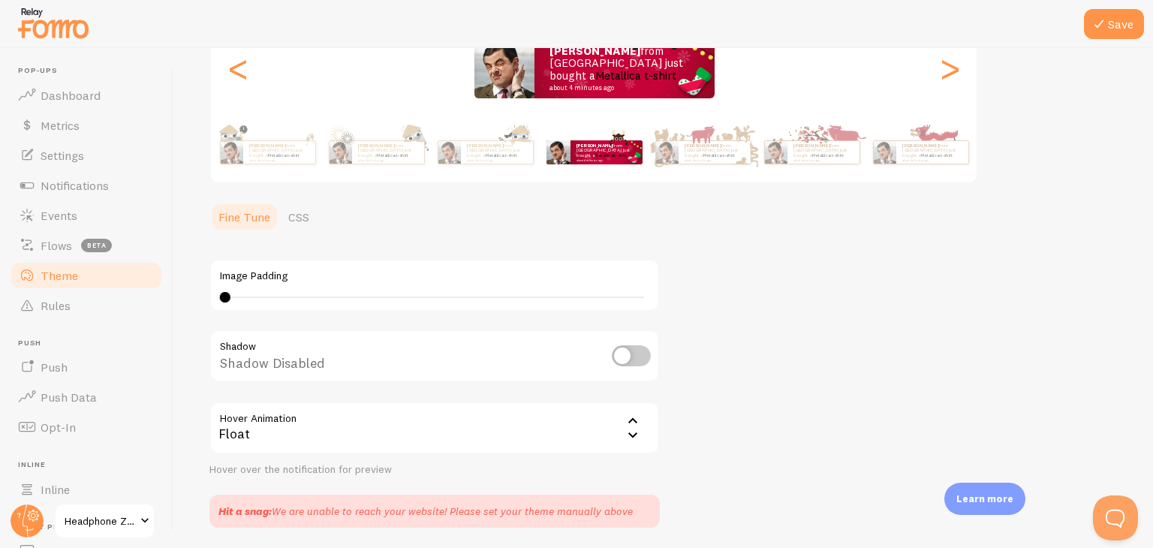
click at [637, 352] on input "checkbox" at bounding box center [631, 355] width 39 height 21
checkbox input "true"
click at [288, 213] on link "CSS" at bounding box center [298, 217] width 39 height 30
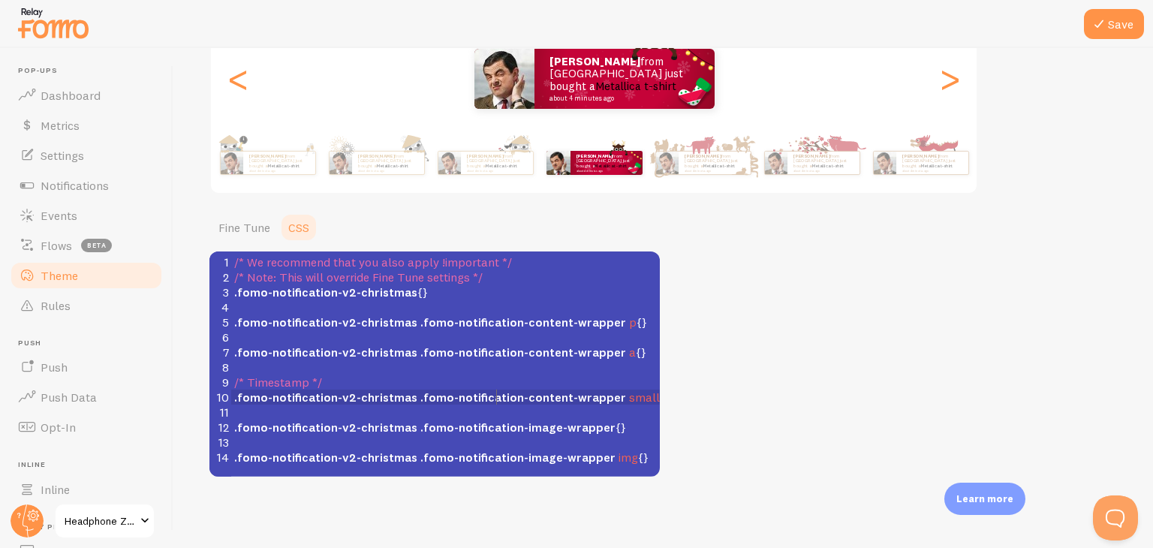
scroll to position [6, 0]
click at [498, 401] on span ".fomo-notification-content-wrapper" at bounding box center [523, 397] width 206 height 15
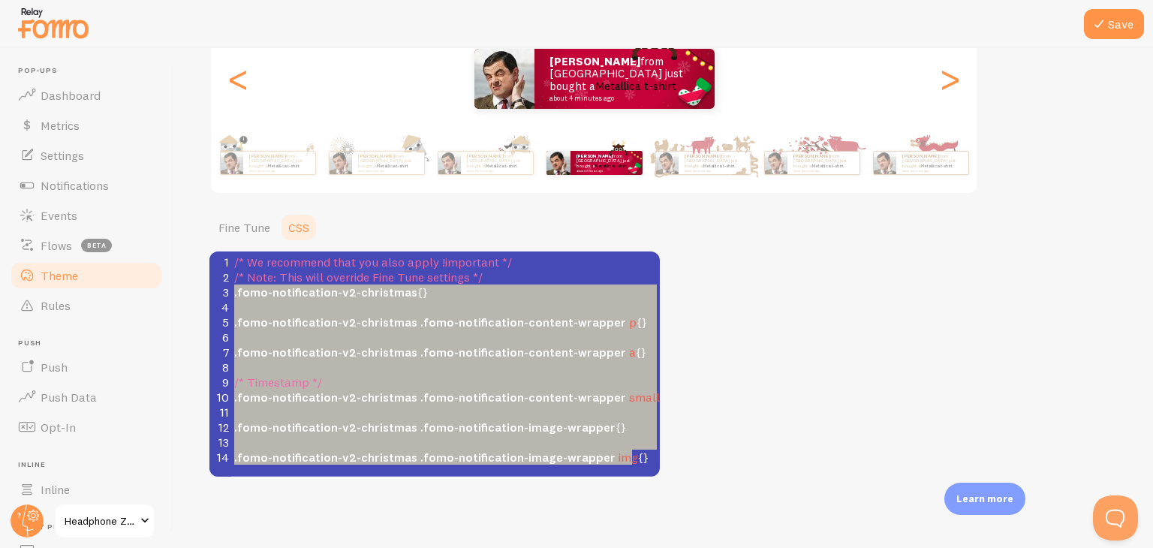
type textarea ".fomo-notification-v2-christmas {} .fomo-notification-v2-christmas .fomo-notifi…"
drag, startPoint x: 231, startPoint y: 291, endPoint x: 639, endPoint y: 494, distance: 455.2
click at [639, 494] on div "Save Theme Choose a theme for your notifications Classic Christmas Raghav from …" at bounding box center [663, 298] width 980 height 500
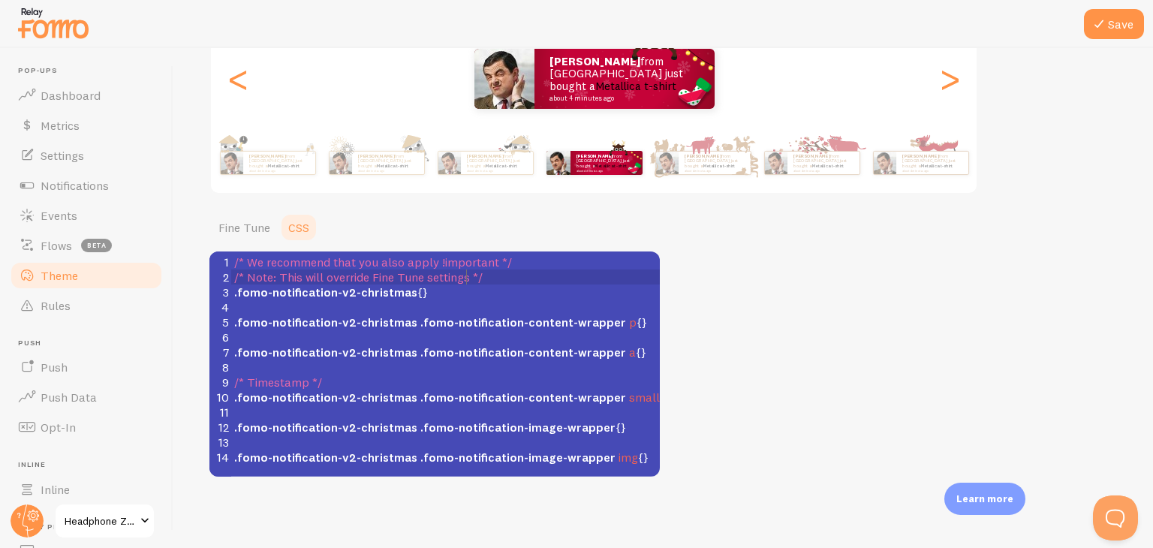
click at [466, 269] on span "/* Note: This will override Fine Tune settings */" at bounding box center [358, 276] width 248 height 15
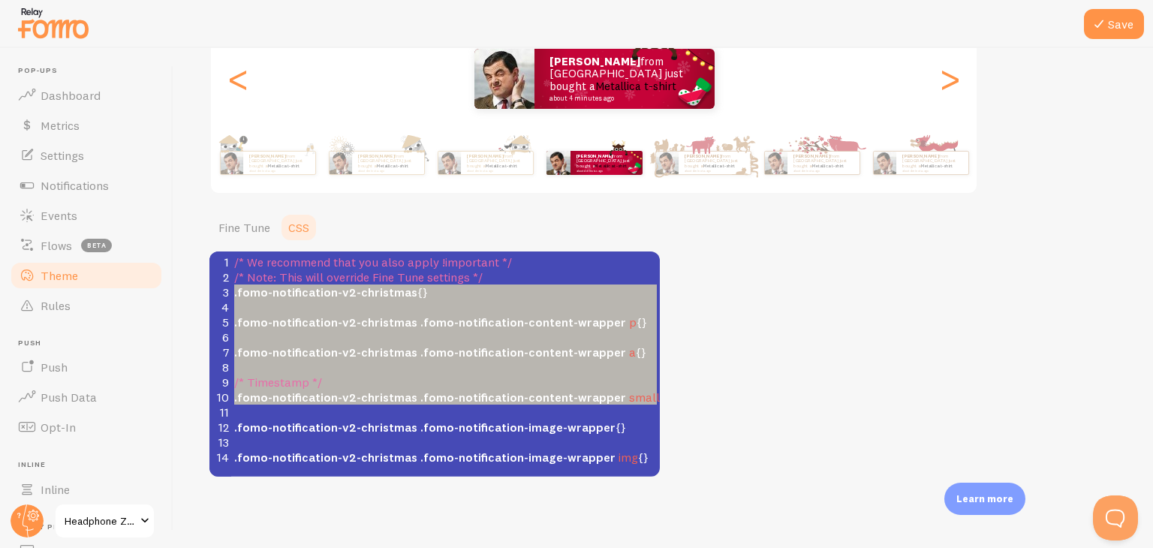
type textarea ".fomo-notification-v2-christmas {} .fomo-notification-v2-christmas .fomo-notifi…"
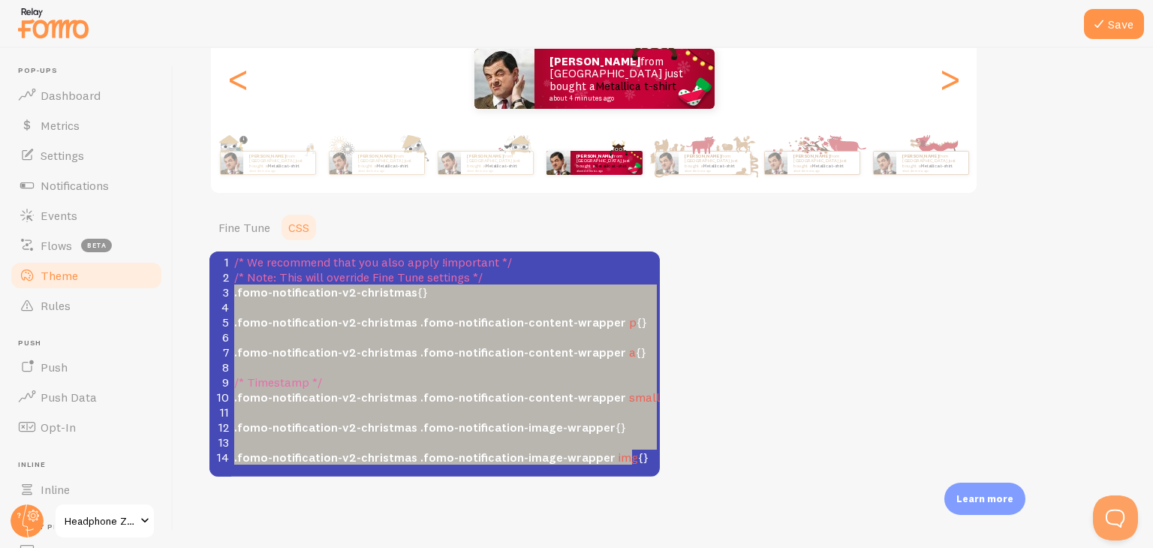
drag, startPoint x: 234, startPoint y: 292, endPoint x: 619, endPoint y: 517, distance: 445.4
click at [619, 517] on div "Save Theme Choose a theme for your notifications Classic Christmas Raghav from …" at bounding box center [663, 298] width 980 height 500
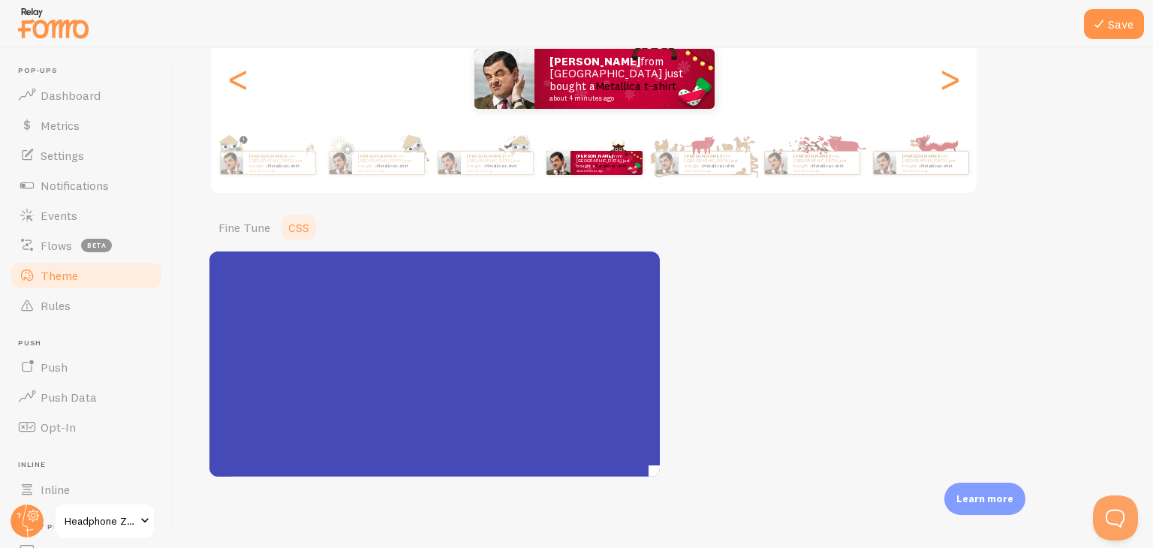
scroll to position [558, 0]
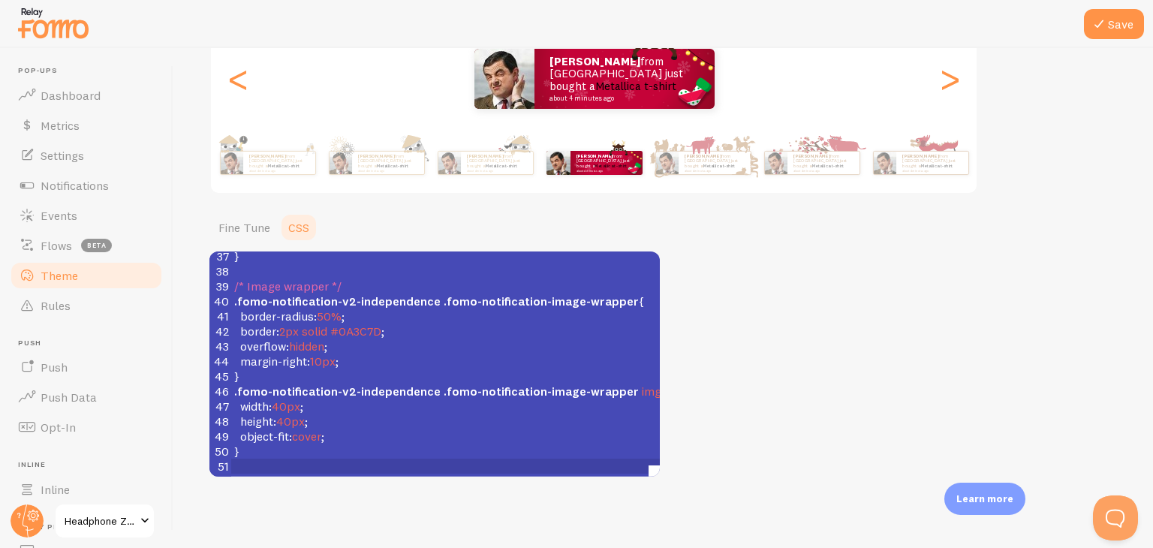
click at [685, 414] on div "Theme Choose a theme for your notifications Classic Christmas Raghav from India…" at bounding box center [662, 180] width 907 height 592
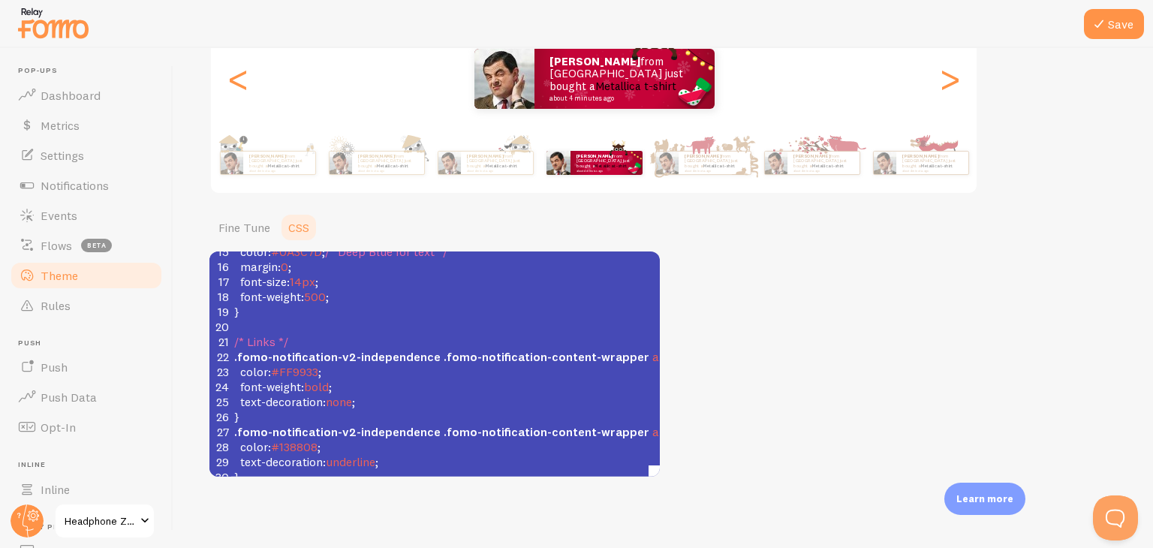
scroll to position [0, 0]
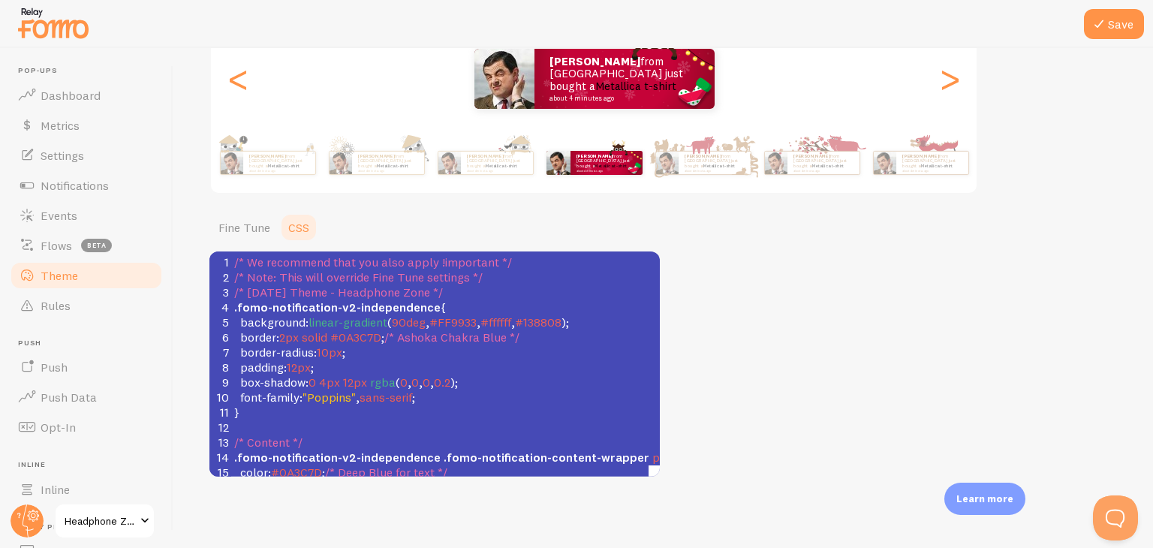
drag, startPoint x: 727, startPoint y: 344, endPoint x: 698, endPoint y: 358, distance: 31.9
click at [698, 358] on div "Theme Choose a theme for your notifications Classic Christmas Raghav from India…" at bounding box center [662, 180] width 907 height 592
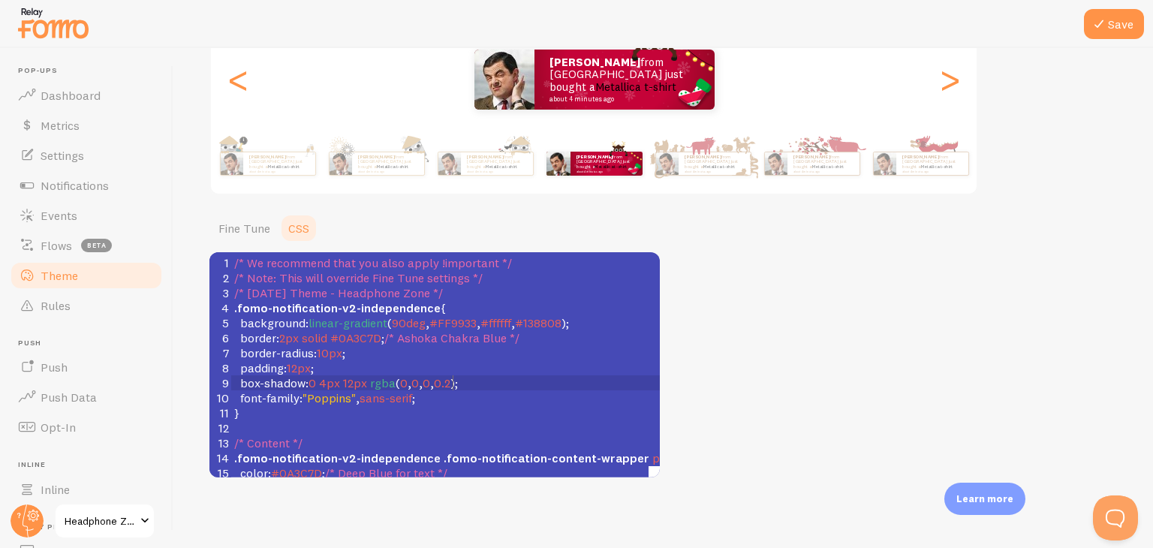
click at [592, 384] on pre "box-shadow : 0 4px 12px rgba ( 0 , 0 , 0 , 0.2 );" at bounding box center [456, 382] width 450 height 15
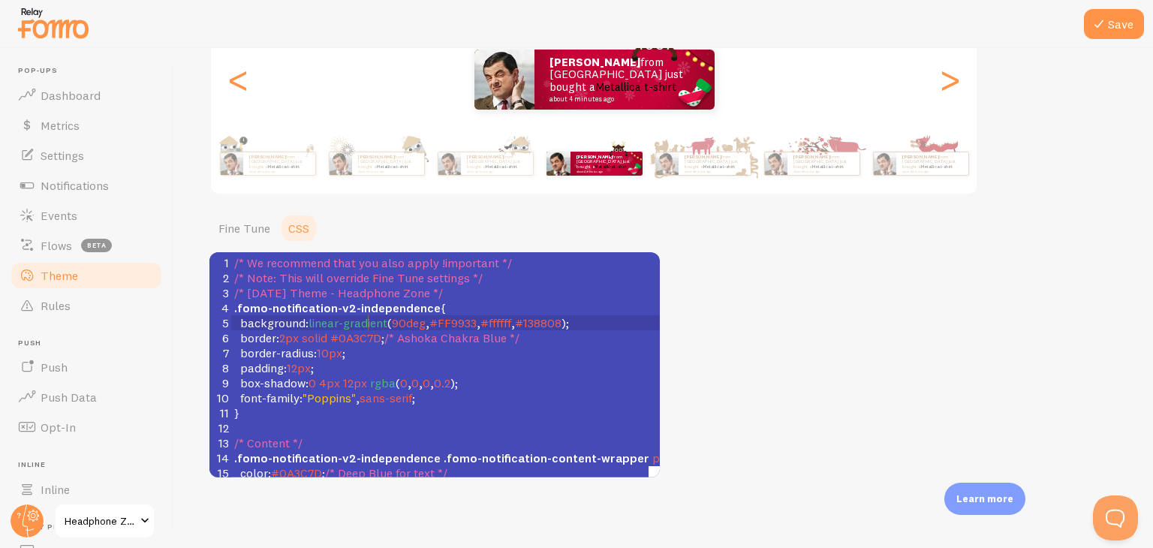
click at [366, 317] on span "linear-gradient" at bounding box center [348, 322] width 79 height 15
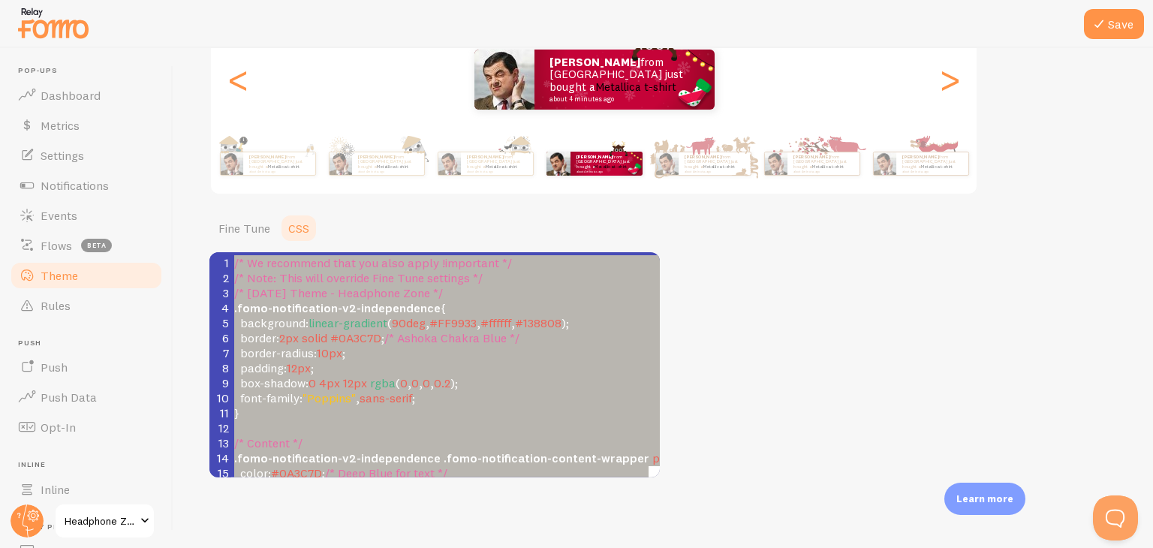
scroll to position [558, 0]
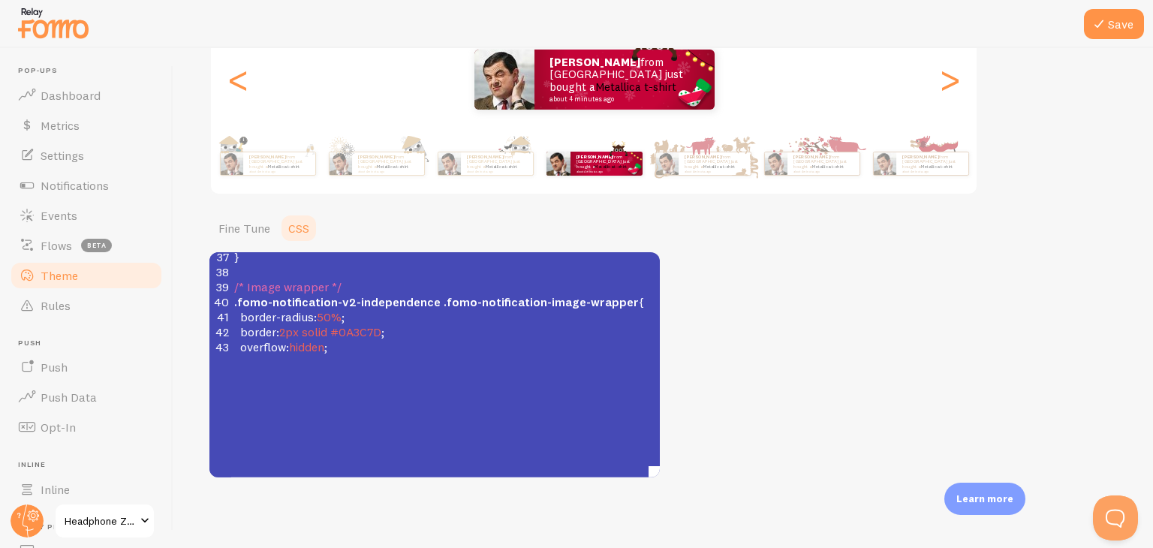
type textarea "/* We recommend that you also apply !important */ /* Note: This will override F…"
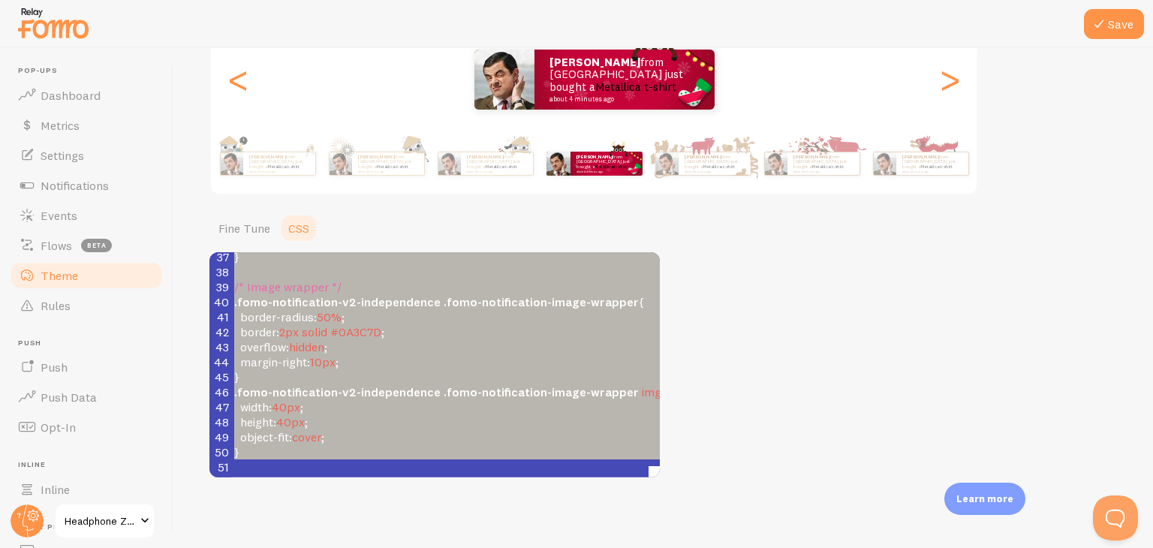
drag, startPoint x: 233, startPoint y: 263, endPoint x: 413, endPoint y: 539, distance: 329.1
click at [413, 539] on div "Save Theme Choose a theme for your notifications Classic Christmas Raghav from …" at bounding box center [663, 298] width 980 height 500
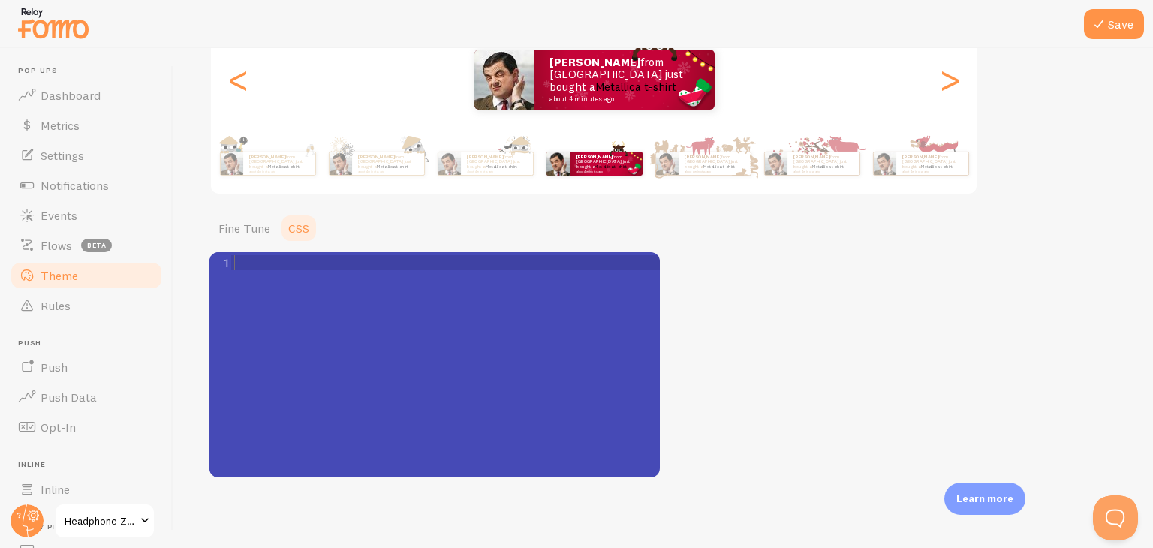
scroll to position [0, 0]
click at [932, 368] on div "Theme Choose a theme for your notifications Classic Christmas Raghav from India…" at bounding box center [662, 181] width 907 height 592
click at [239, 259] on pre "​" at bounding box center [451, 262] width 440 height 15
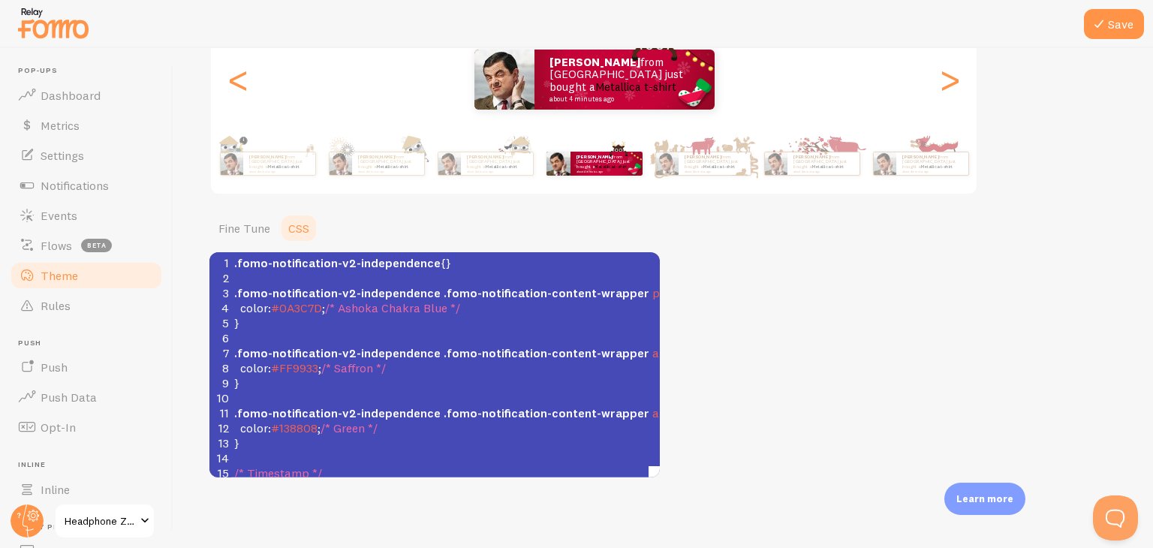
scroll to position [227, 0]
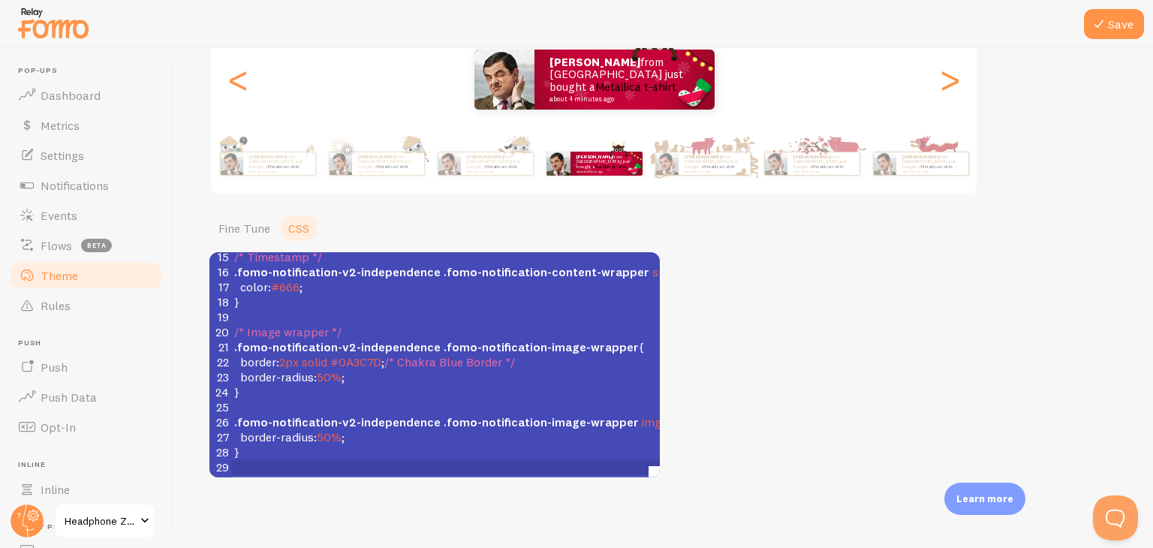
click at [730, 322] on div "Theme Choose a theme for your notifications Classic Christmas Raghav from India…" at bounding box center [662, 181] width 907 height 592
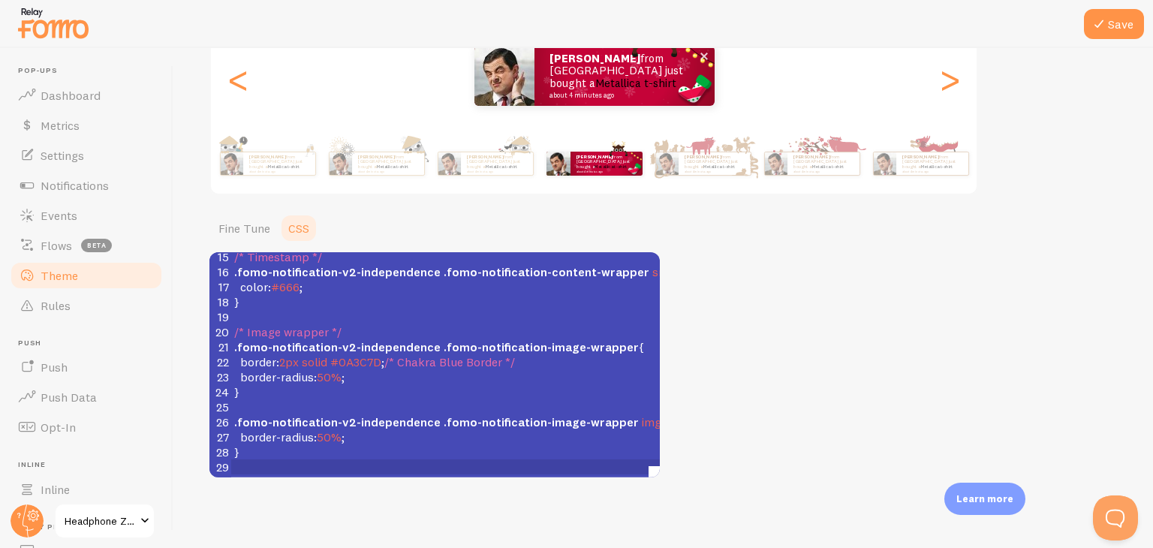
click at [631, 95] on div "Raghav from India just bought a Metallica t-shirt about 4 minutes ago" at bounding box center [624, 76] width 180 height 60
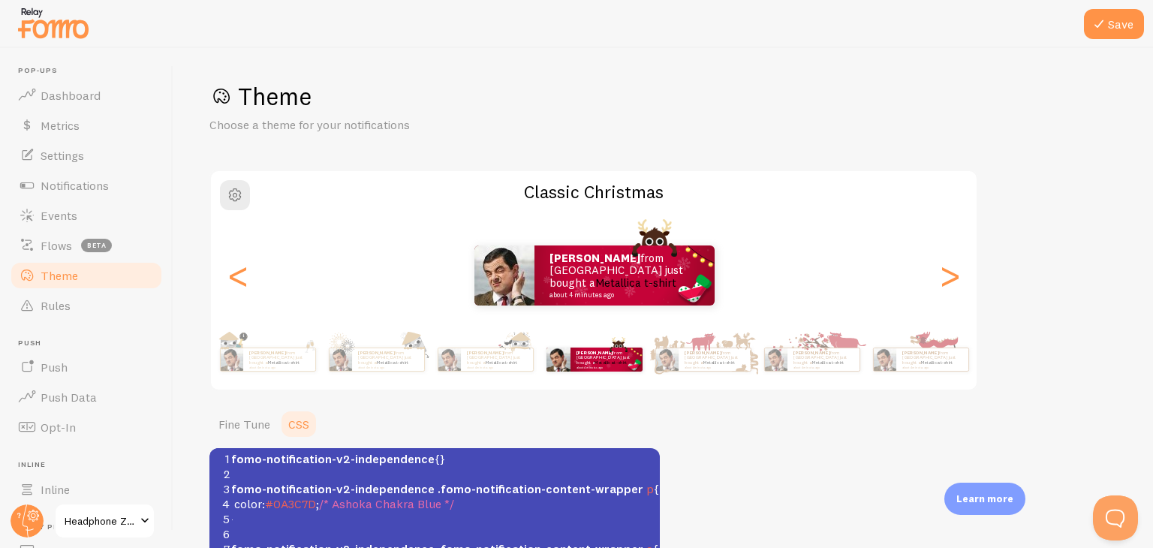
scroll to position [143, 0]
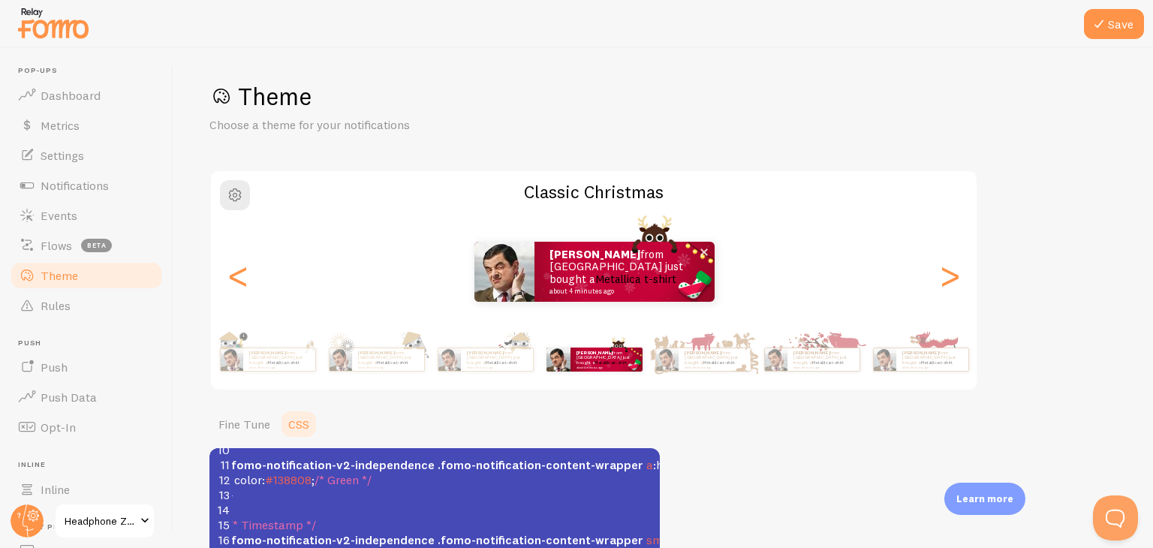
click at [523, 283] on img at bounding box center [504, 272] width 60 height 60
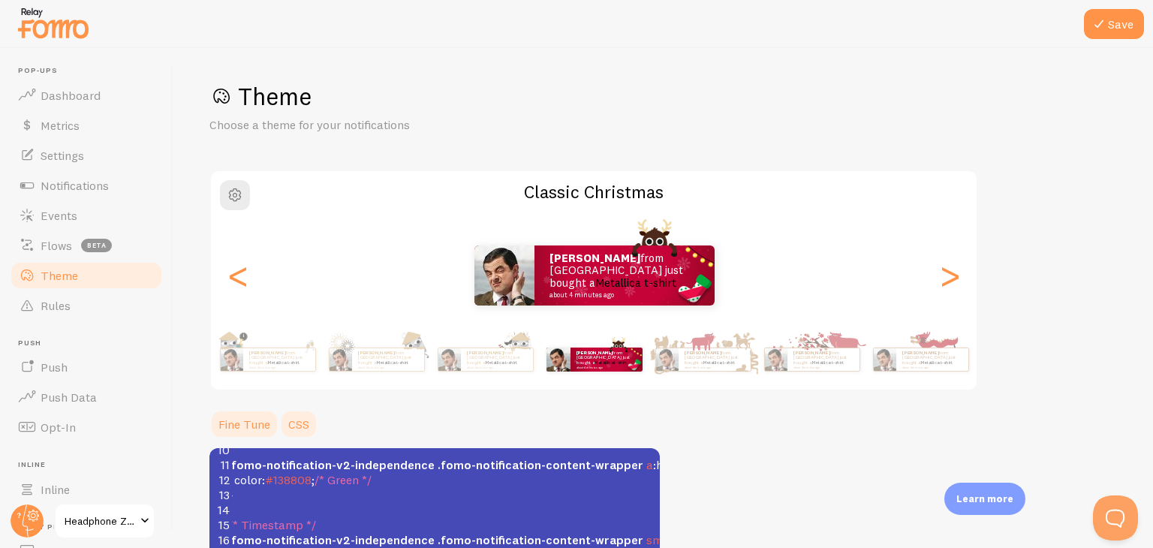
click at [254, 421] on link "Fine Tune" at bounding box center [244, 424] width 70 height 30
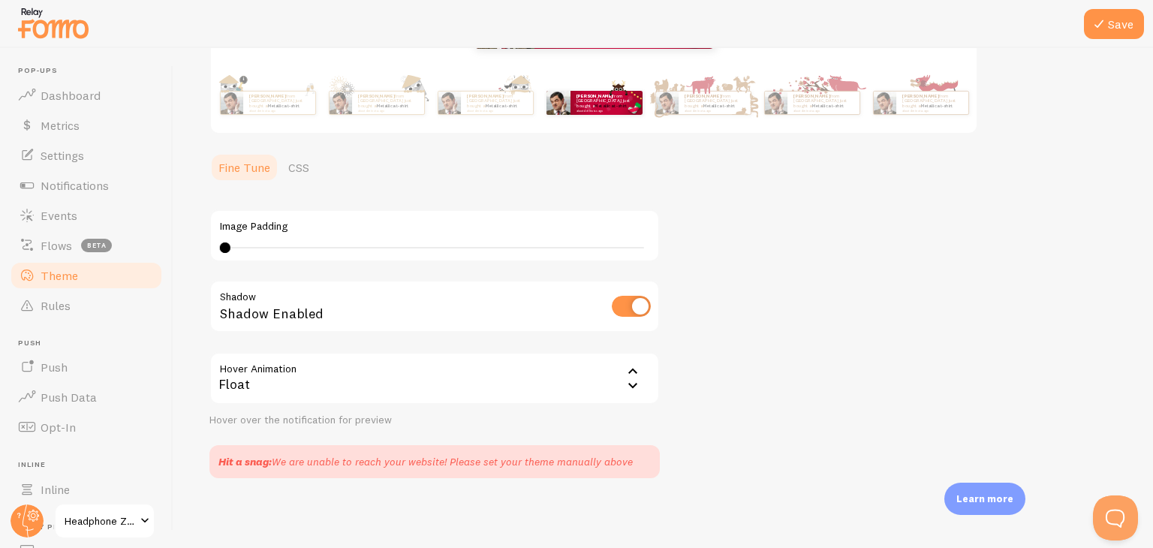
scroll to position [261, 0]
click at [381, 457] on div "Hit a snag: We are unable to reach your website! Please set your theme manually…" at bounding box center [425, 460] width 414 height 15
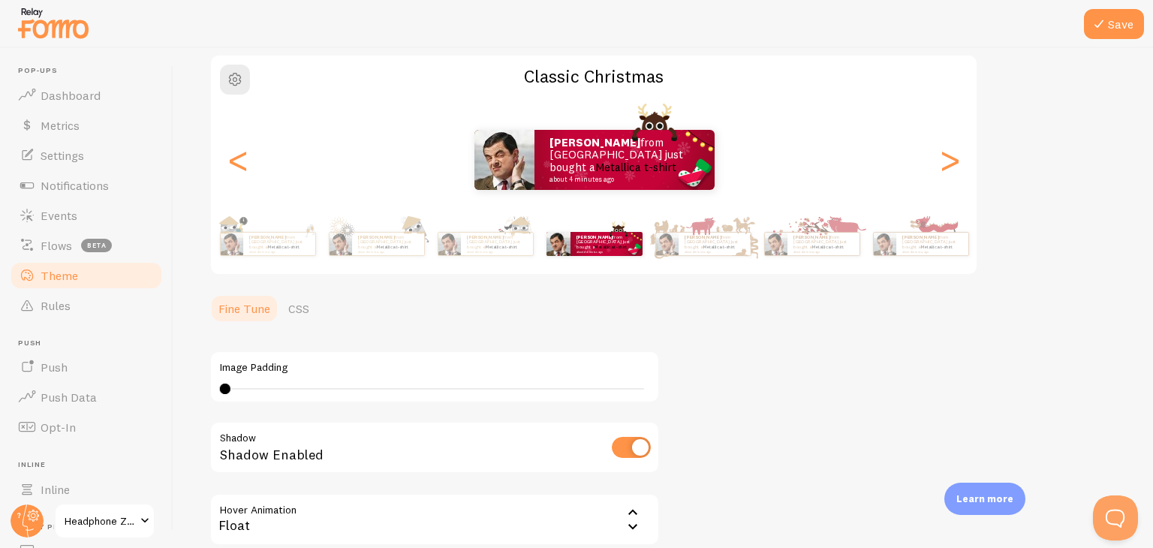
scroll to position [72, 0]
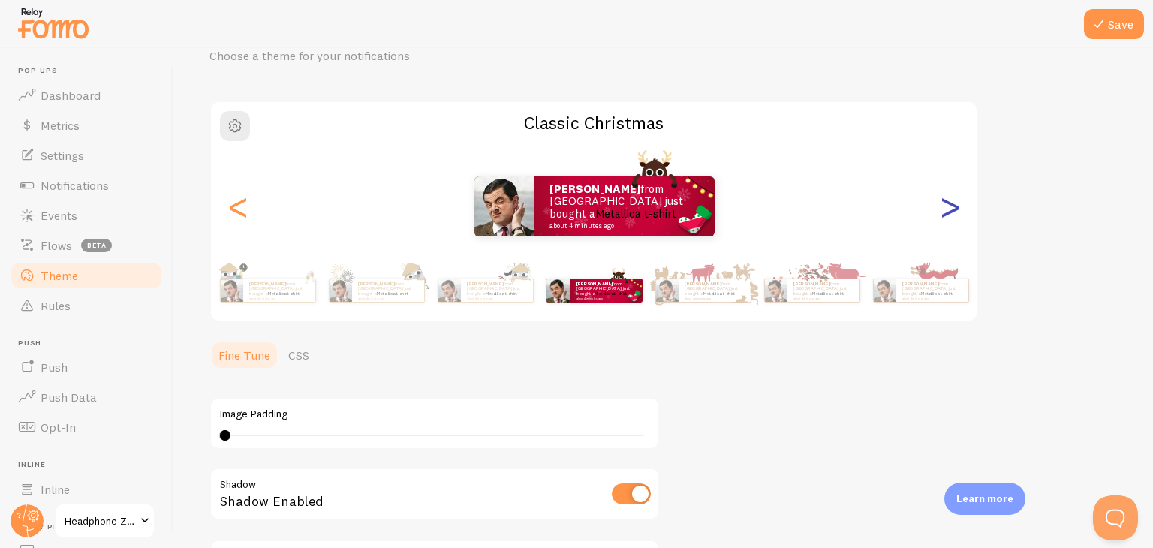
click at [946, 214] on div ">" at bounding box center [950, 206] width 18 height 108
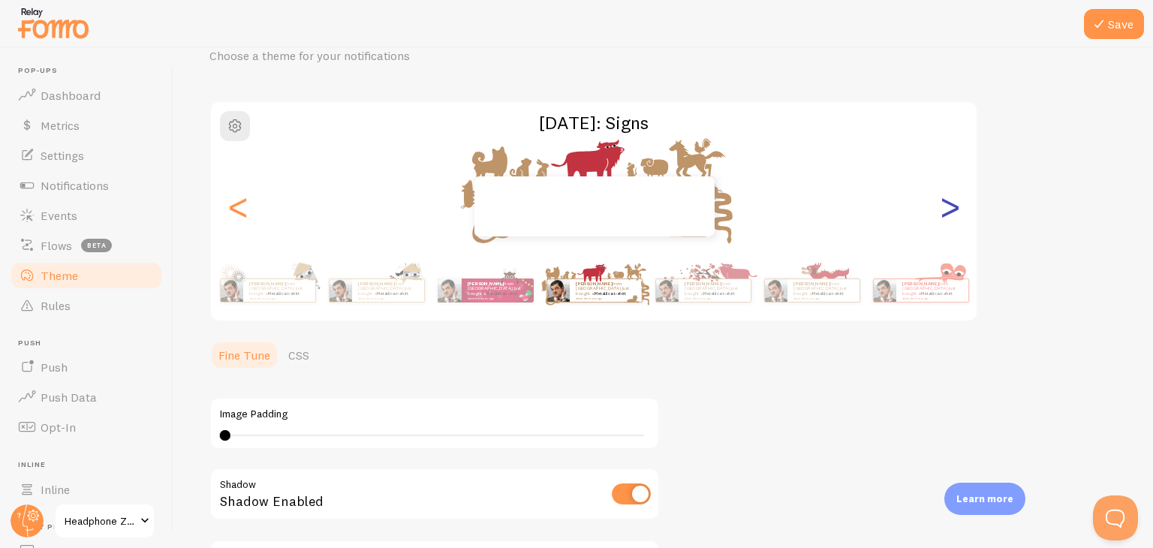
click at [946, 214] on div ">" at bounding box center [950, 206] width 18 height 108
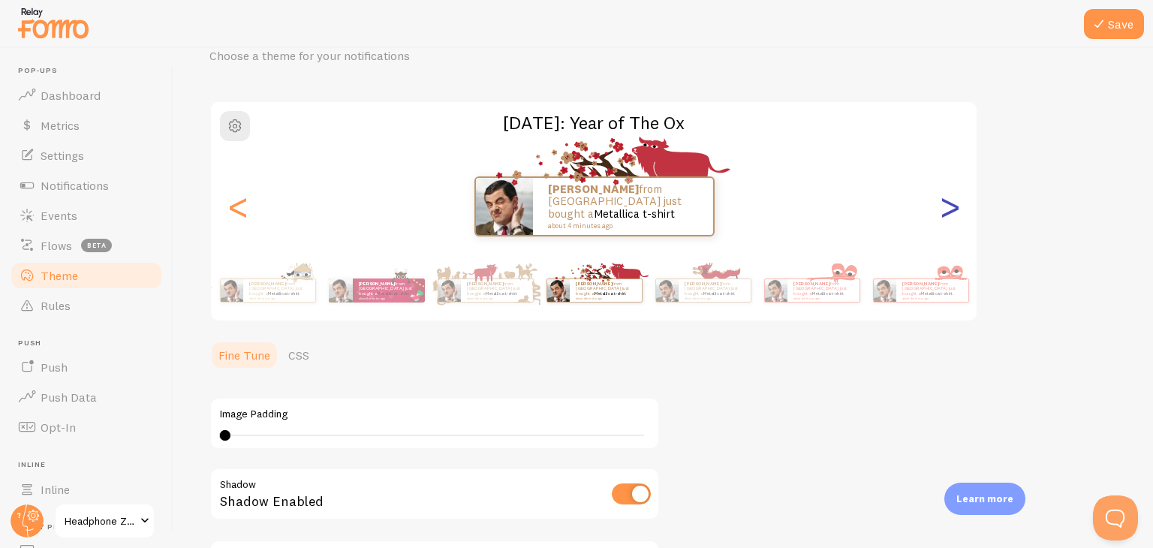
click at [946, 214] on div ">" at bounding box center [950, 206] width 18 height 108
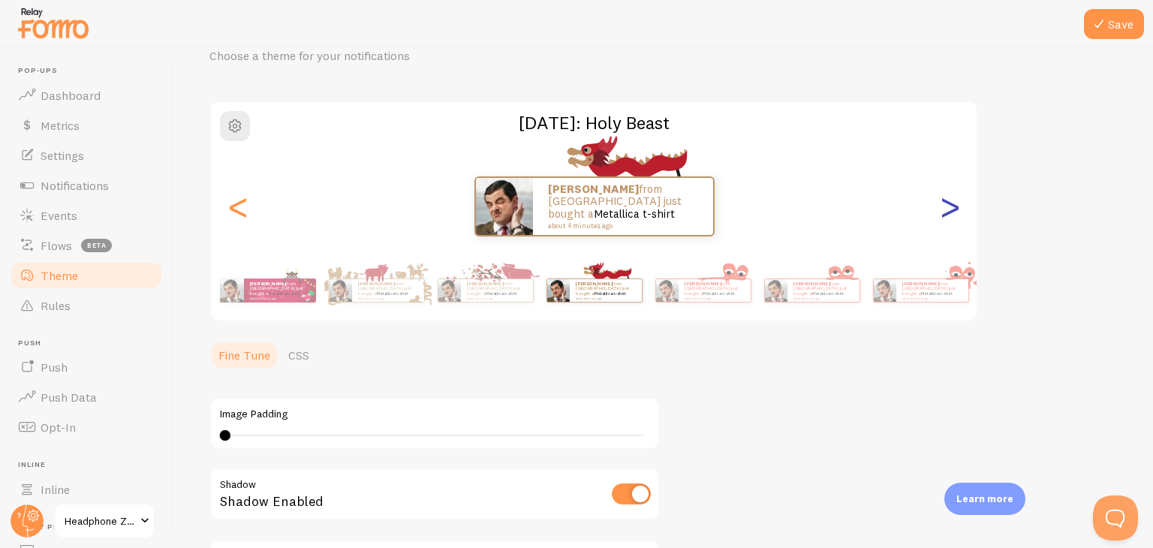
click at [946, 214] on div ">" at bounding box center [950, 206] width 18 height 108
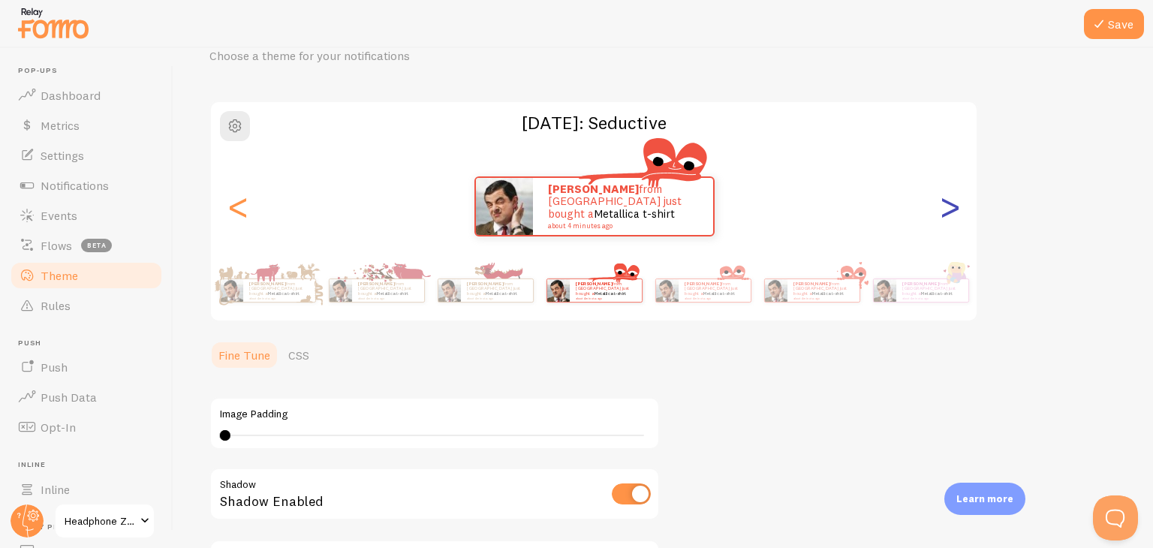
click at [946, 214] on div ">" at bounding box center [950, 206] width 18 height 108
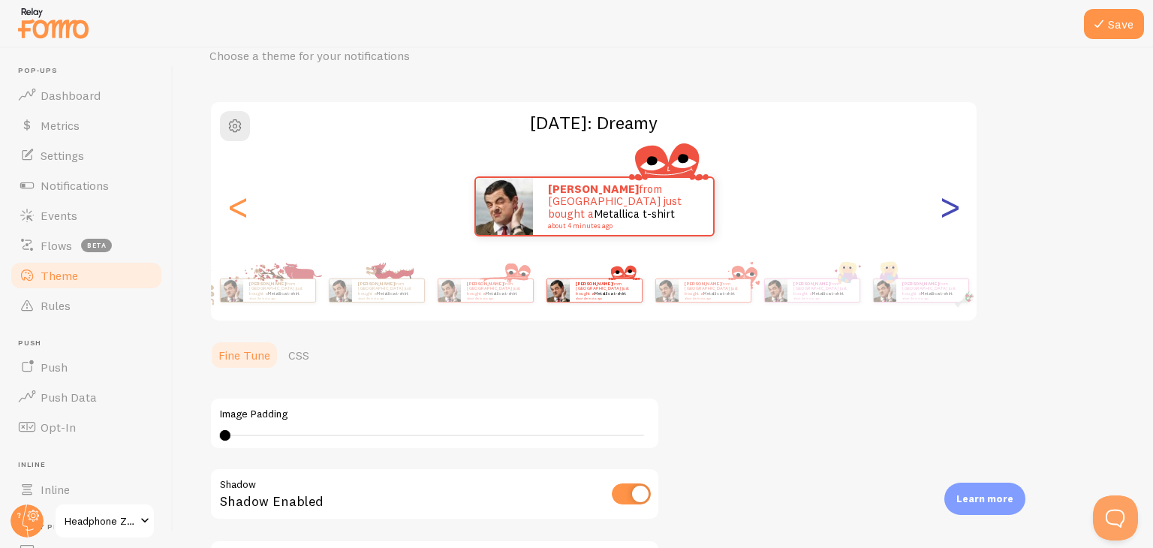
click at [946, 214] on div ">" at bounding box center [950, 206] width 18 height 108
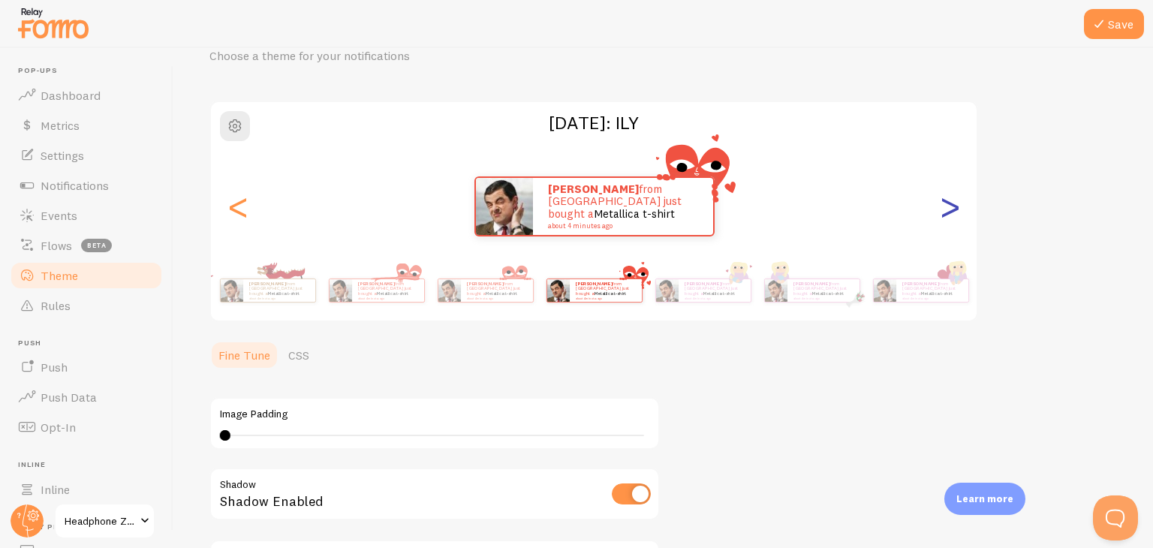
click at [946, 214] on div ">" at bounding box center [950, 206] width 18 height 108
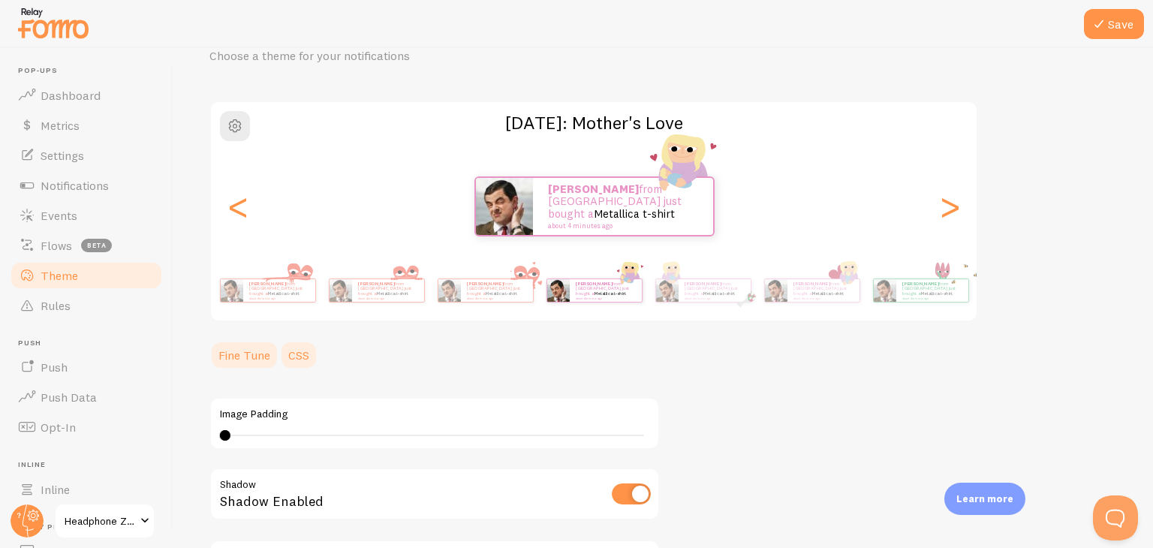
click at [299, 360] on link "CSS" at bounding box center [298, 355] width 39 height 30
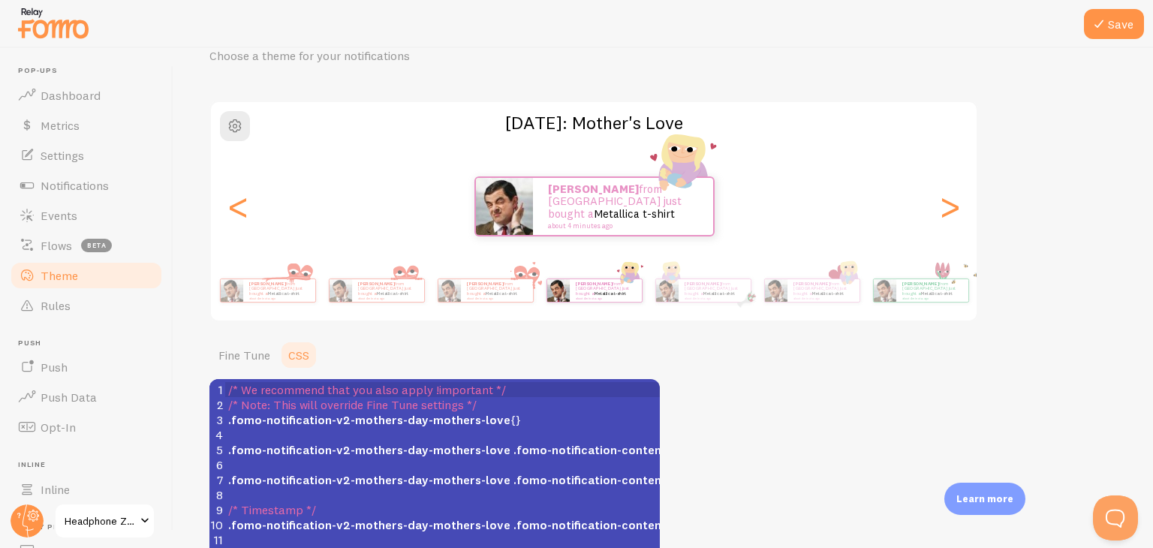
scroll to position [0, 0]
click at [230, 121] on span "button" at bounding box center [235, 126] width 18 height 18
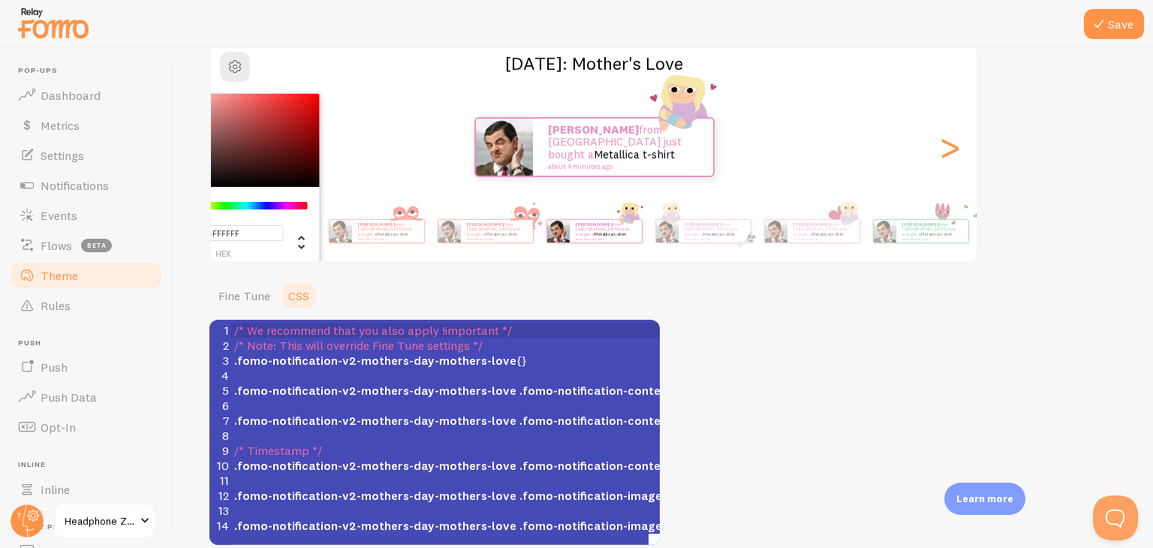
scroll to position [132, 0]
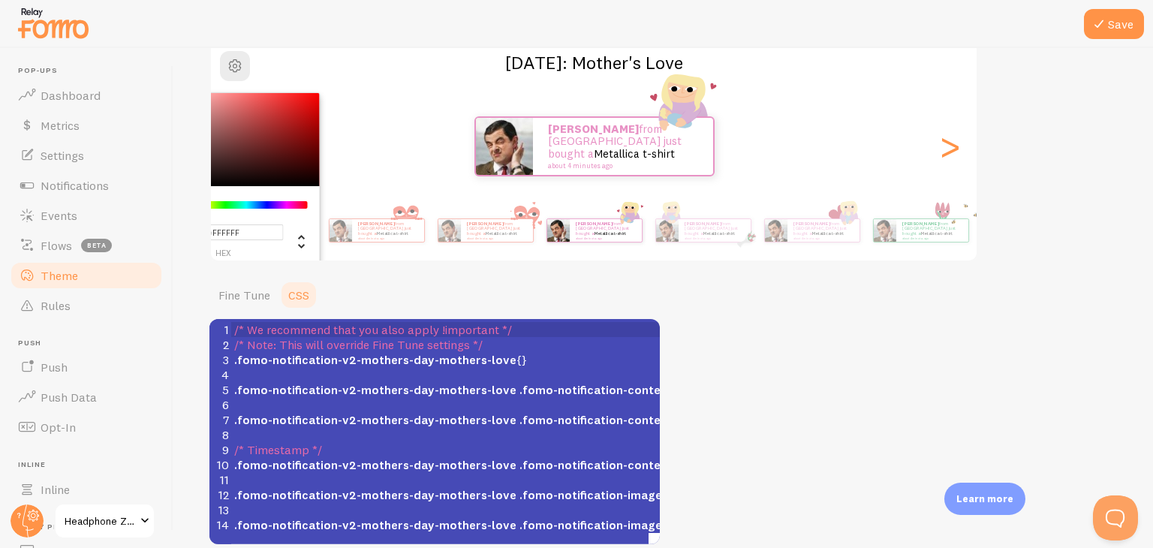
click at [290, 104] on div "Chrome color picker" at bounding box center [235, 139] width 169 height 93
type input "#DF2727"
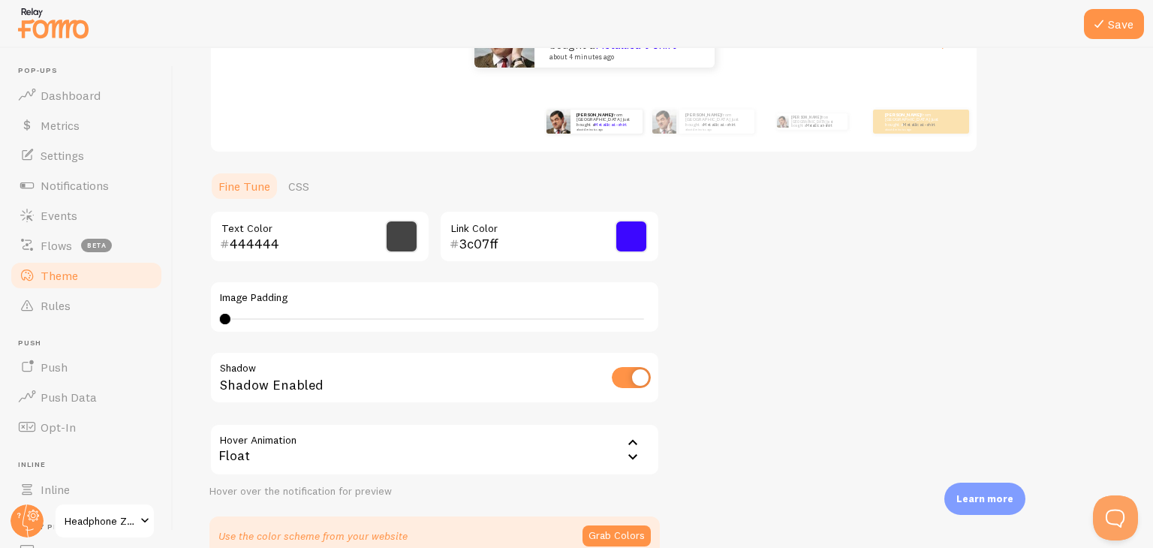
scroll to position [88, 0]
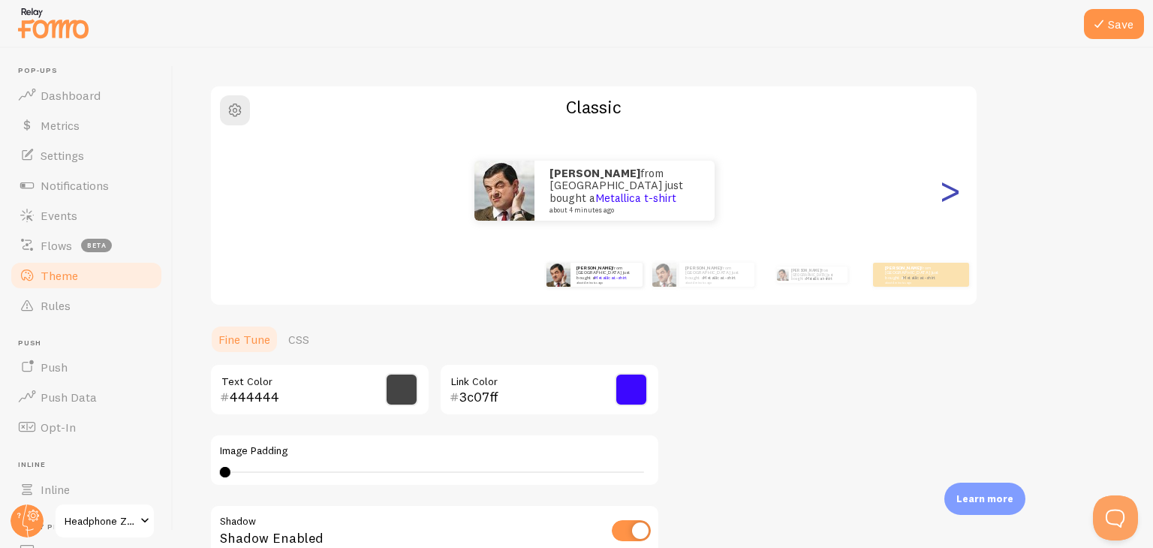
click at [959, 200] on div ">" at bounding box center [950, 191] width 18 height 108
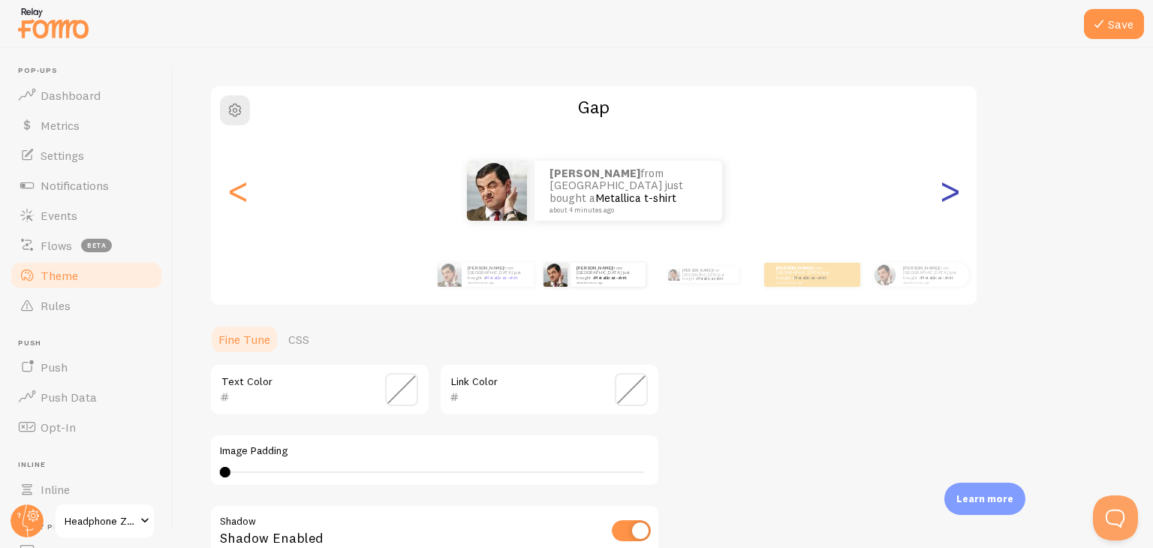
click at [959, 200] on div ">" at bounding box center [950, 191] width 18 height 108
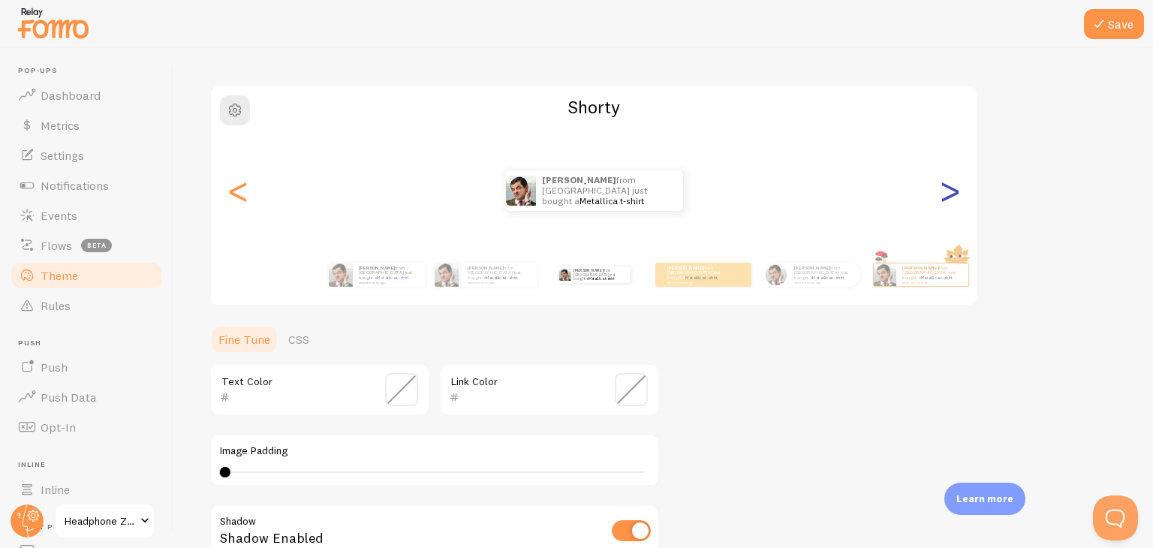
click at [959, 200] on div ">" at bounding box center [950, 191] width 18 height 108
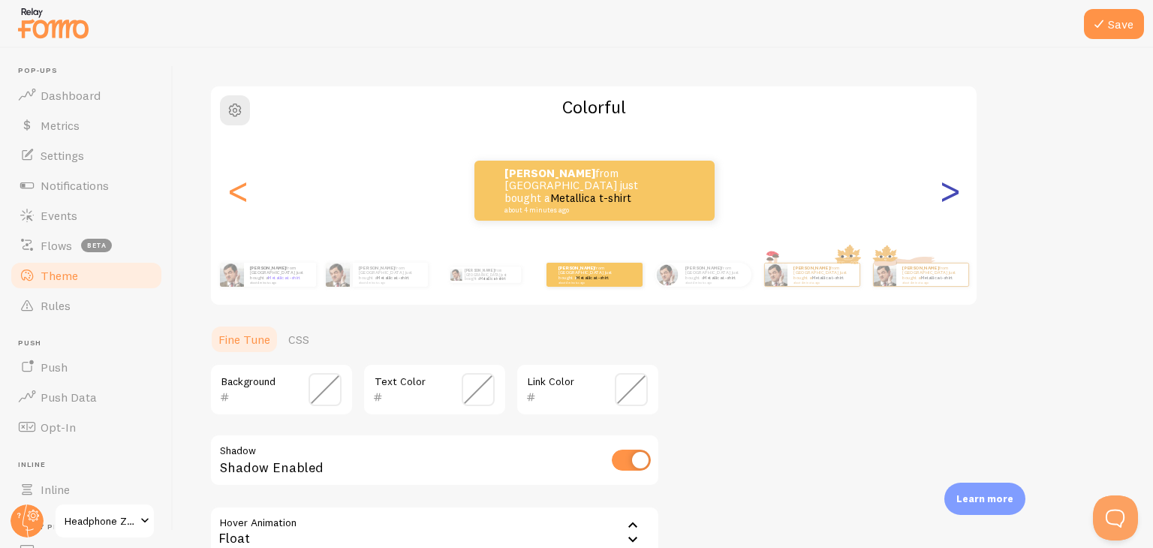
click at [959, 200] on div ">" at bounding box center [950, 191] width 18 height 108
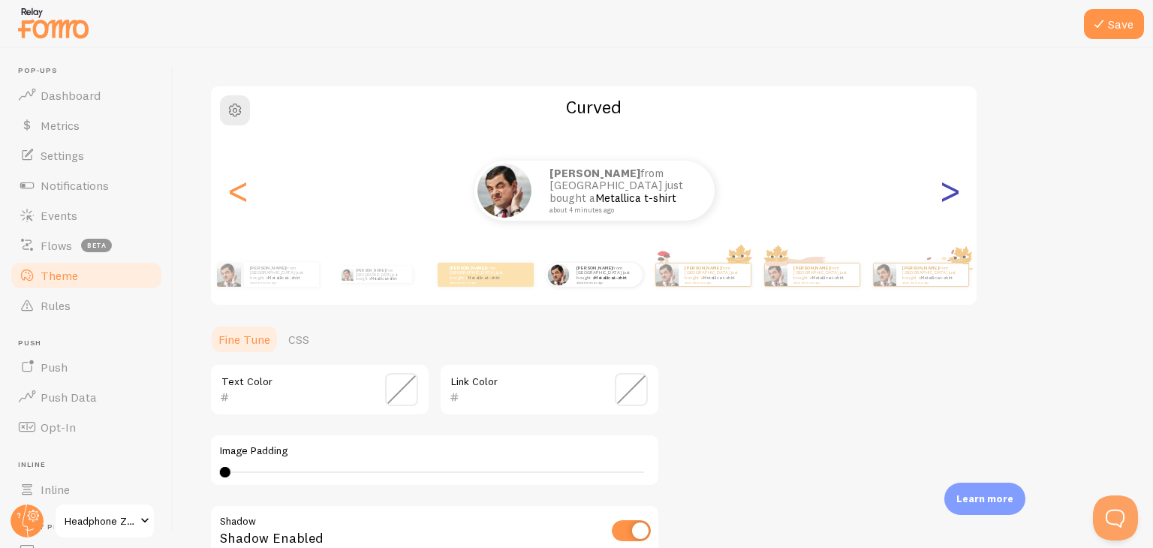
click at [959, 200] on div ">" at bounding box center [950, 191] width 18 height 108
type input "0"
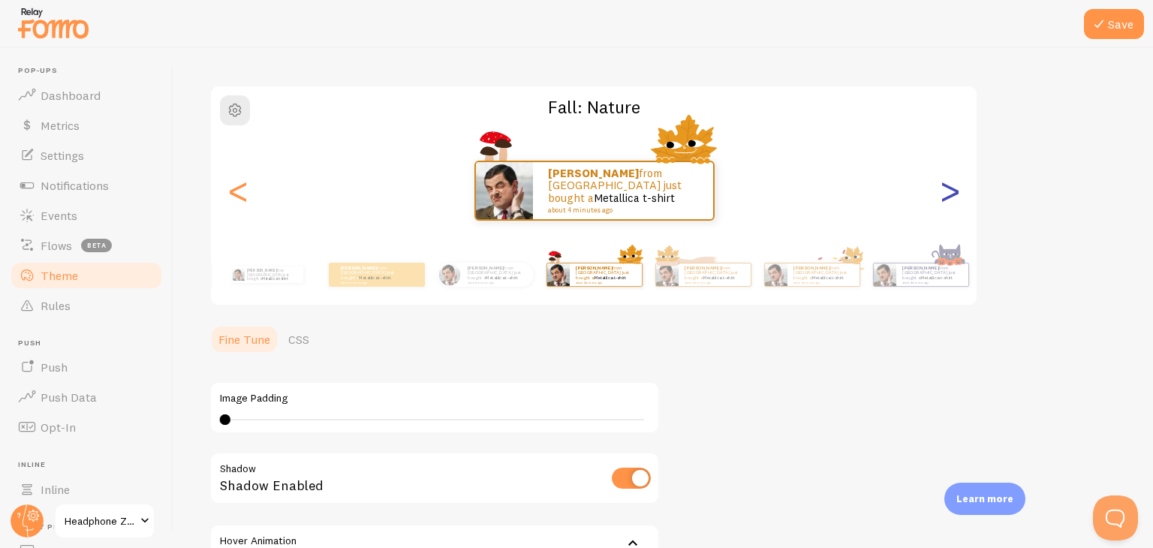
click at [959, 200] on div ">" at bounding box center [950, 191] width 18 height 108
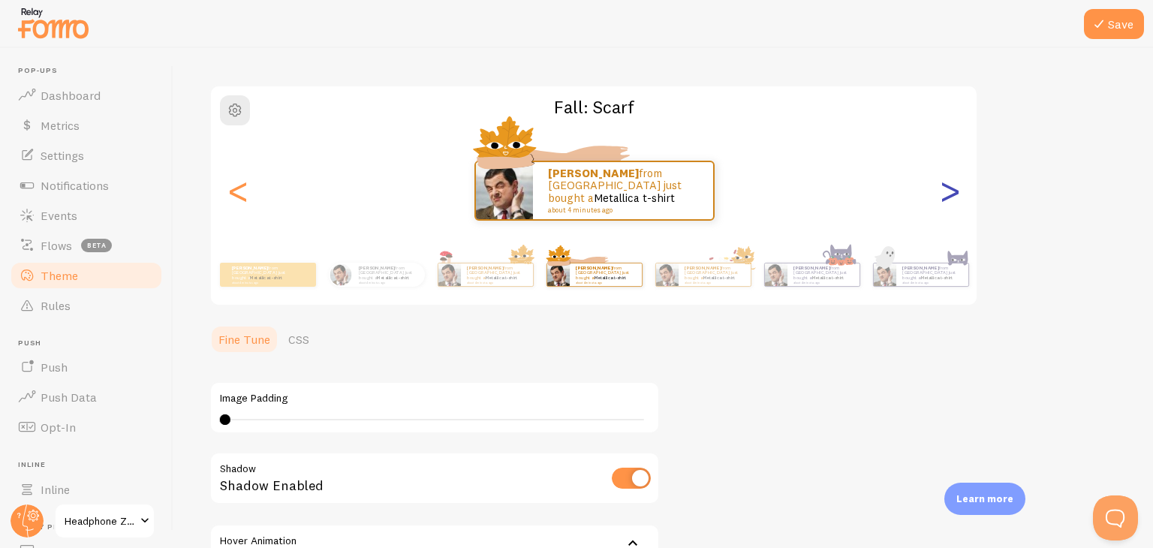
click at [959, 200] on div ">" at bounding box center [950, 191] width 18 height 108
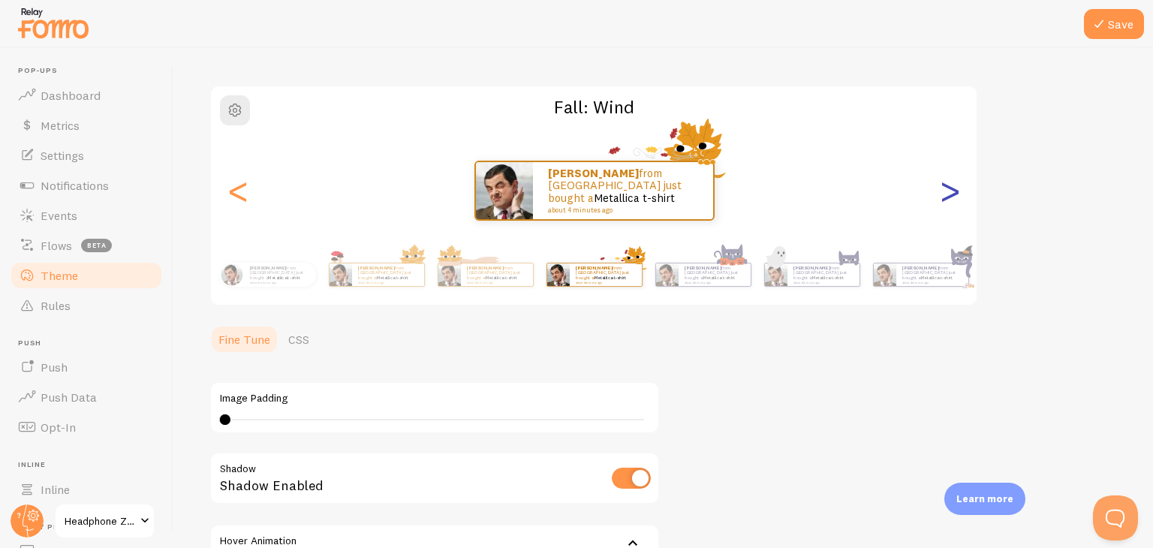
click at [959, 200] on div ">" at bounding box center [950, 191] width 18 height 108
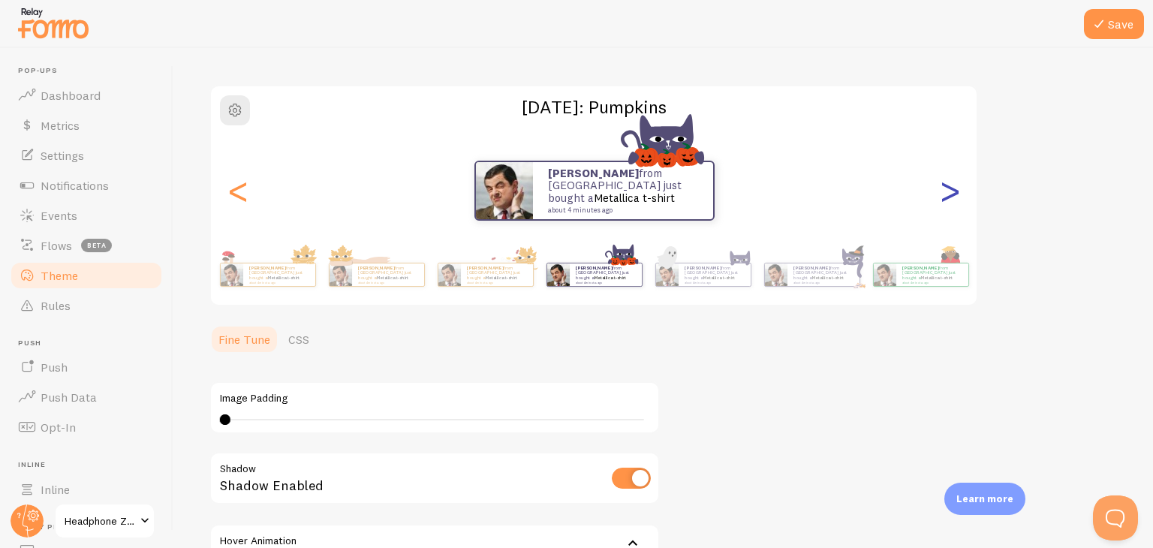
click at [959, 200] on div ">" at bounding box center [950, 191] width 18 height 108
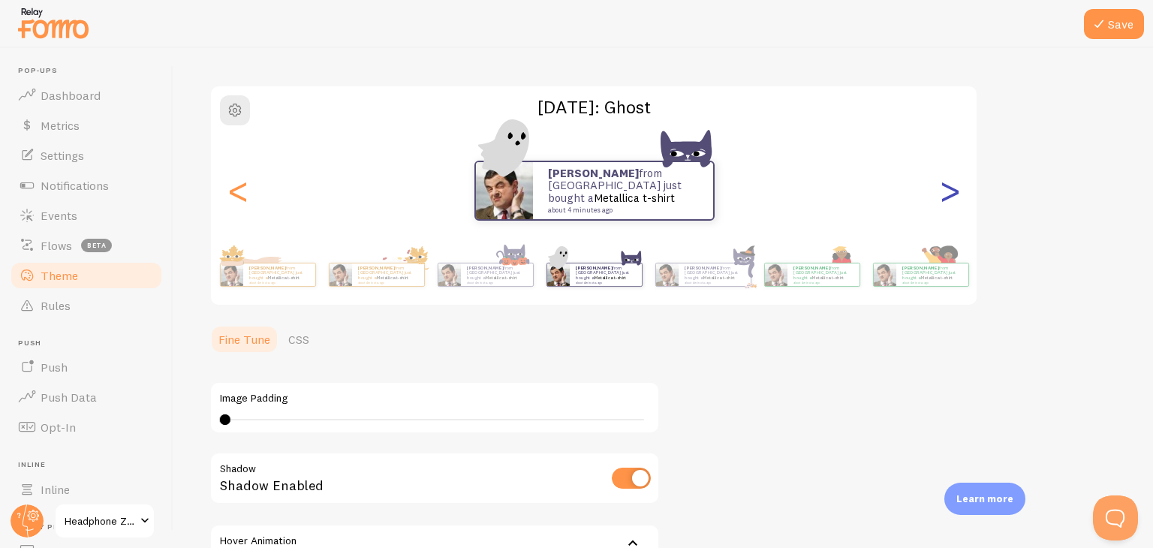
click at [959, 200] on div ">" at bounding box center [950, 191] width 18 height 108
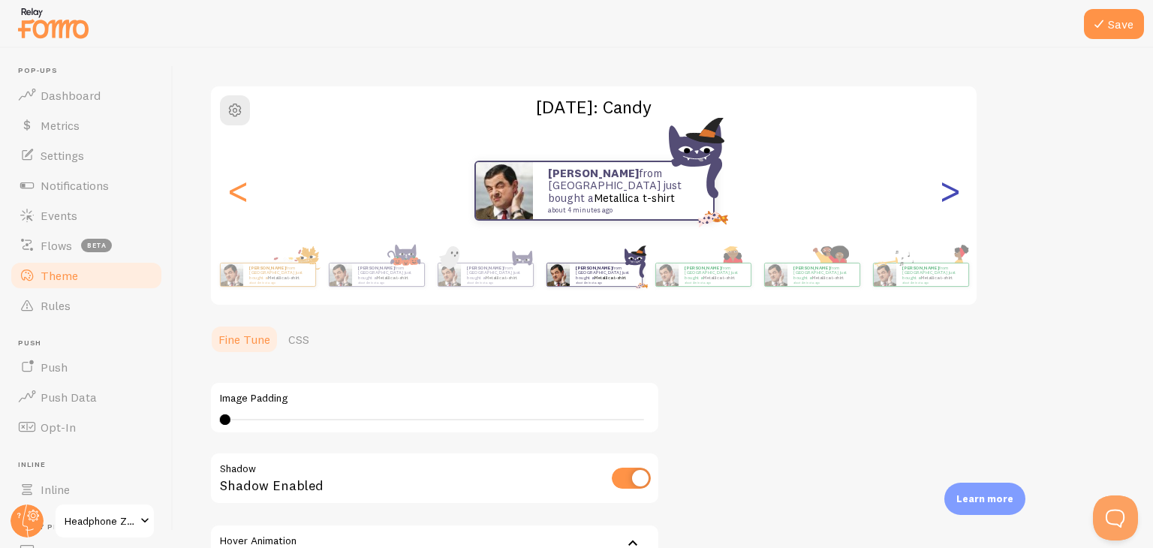
click at [959, 200] on div ">" at bounding box center [950, 191] width 18 height 108
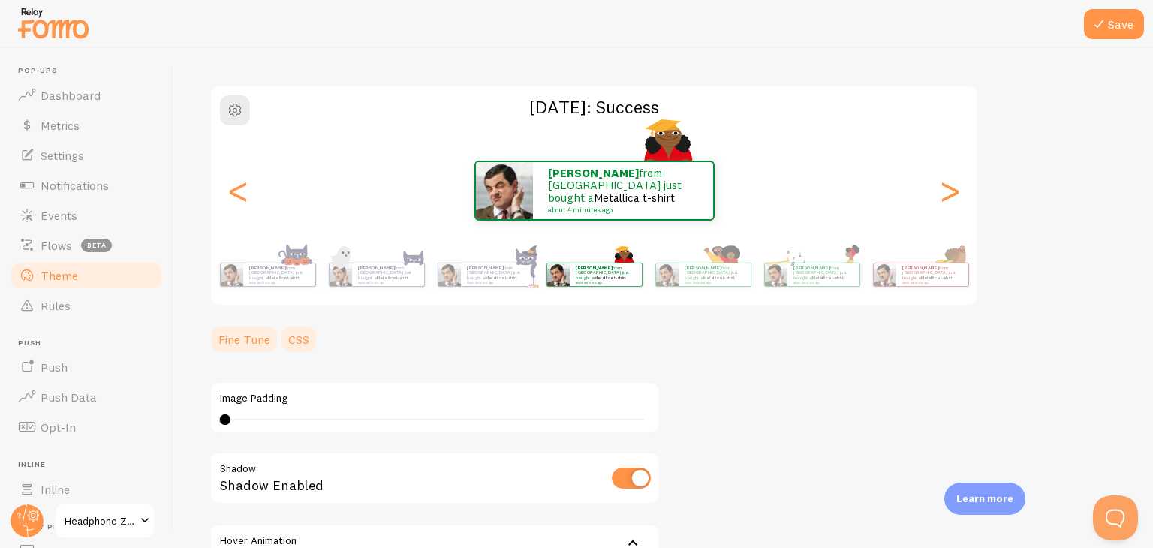
click at [296, 345] on link "CSS" at bounding box center [298, 339] width 39 height 30
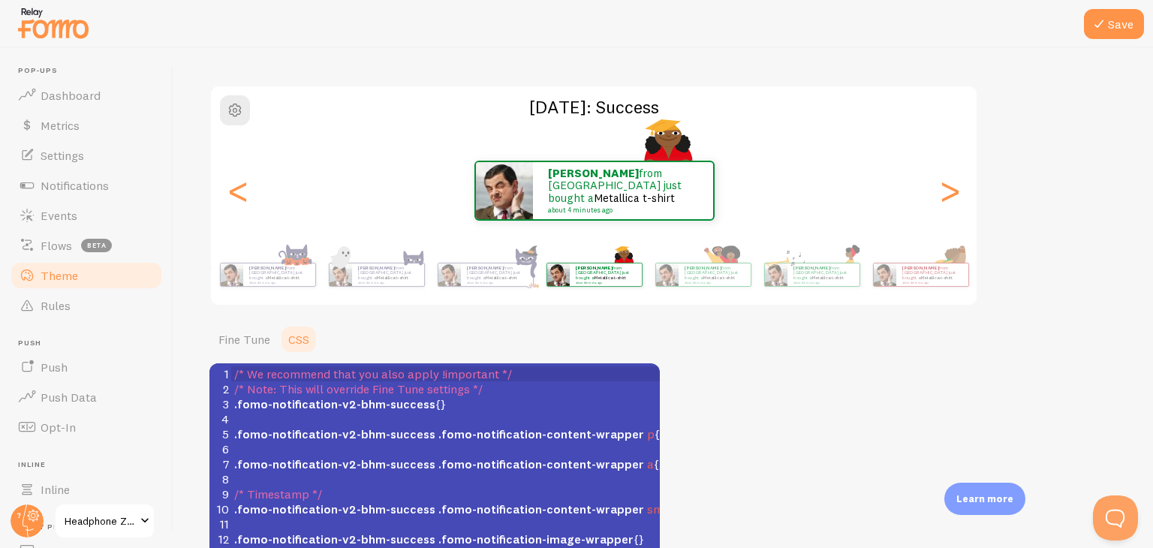
scroll to position [6, 0]
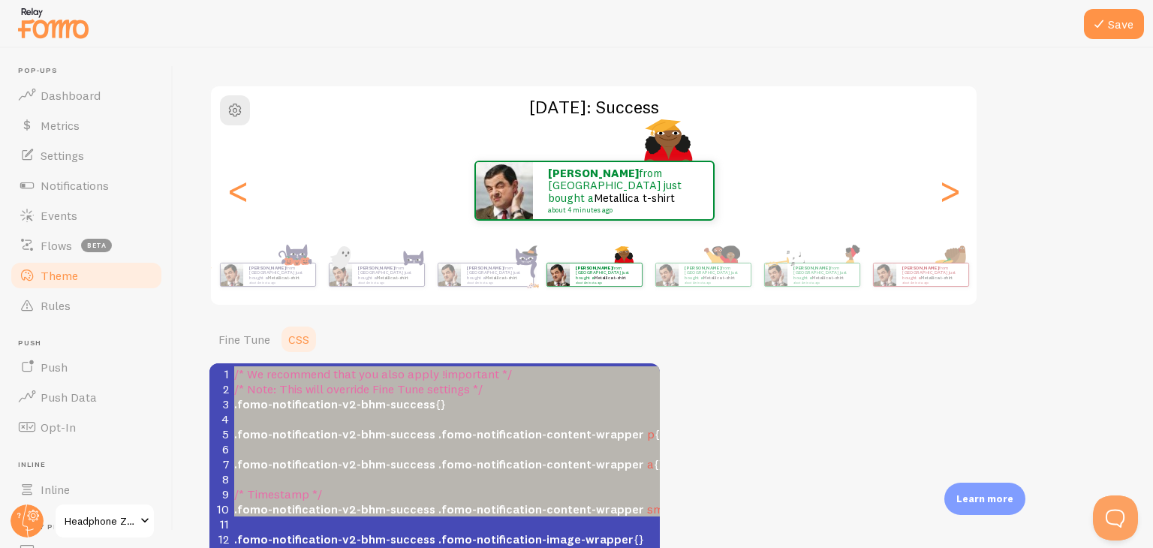
type textarea "/* We recommend that you also apply !important */ /* Note: This will override F…"
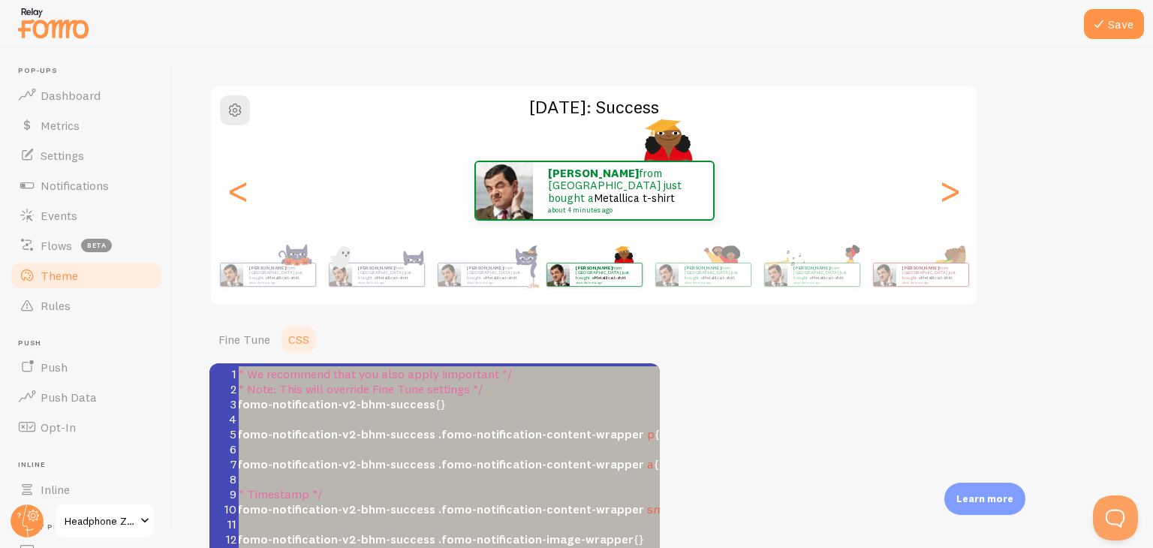
scroll to position [0, 8]
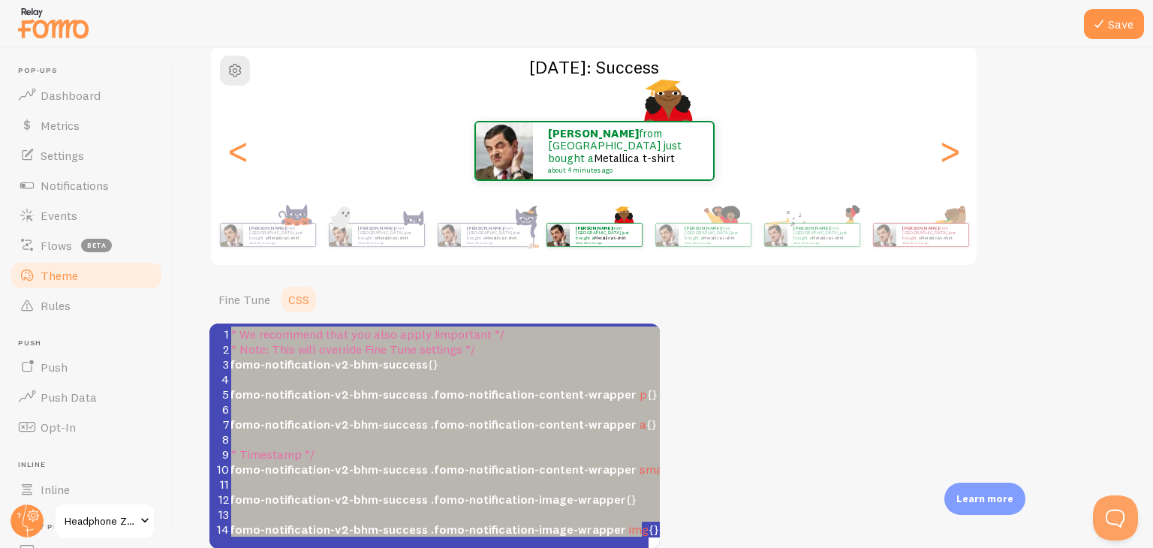
drag, startPoint x: 233, startPoint y: 371, endPoint x: 530, endPoint y: 559, distance: 351.9
click at [530, 547] on html "Pop-ups Dashboard Metrics Settings Notifications Events Flows beta Theme Rules …" at bounding box center [576, 274] width 1153 height 548
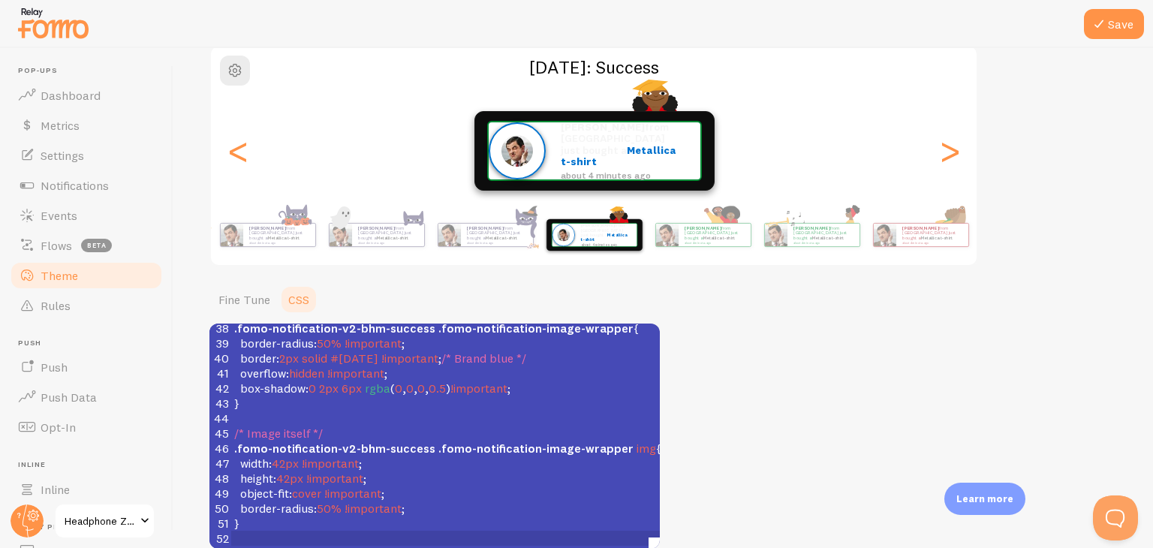
scroll to position [572, 0]
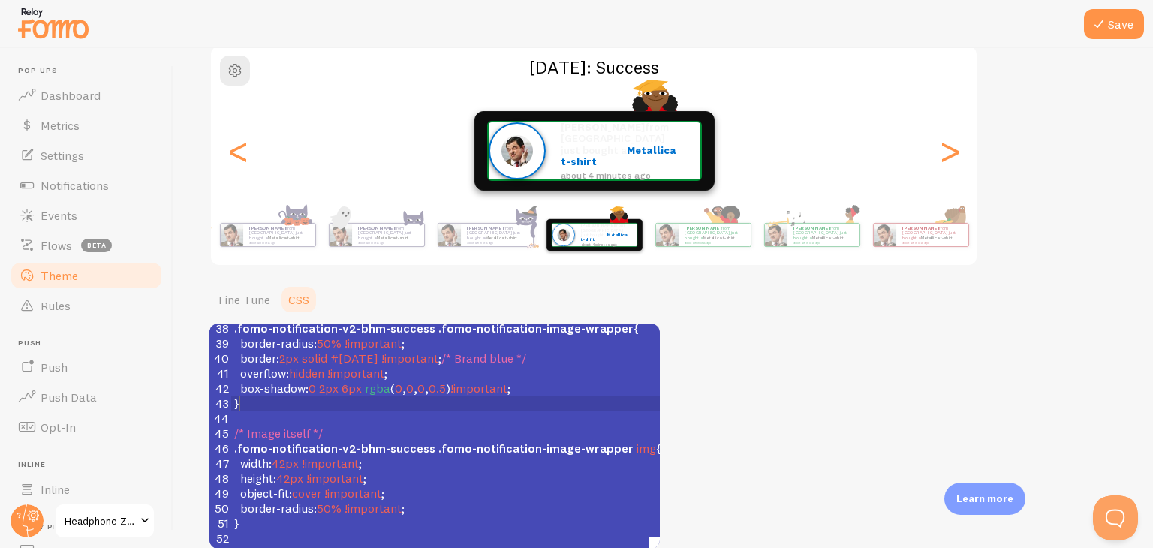
click at [392, 396] on pre "}" at bounding box center [453, 403] width 445 height 15
type textarea "/* Headphone Zone - FOMO Notification Customization */ .fomo-notification-v2-bh…"
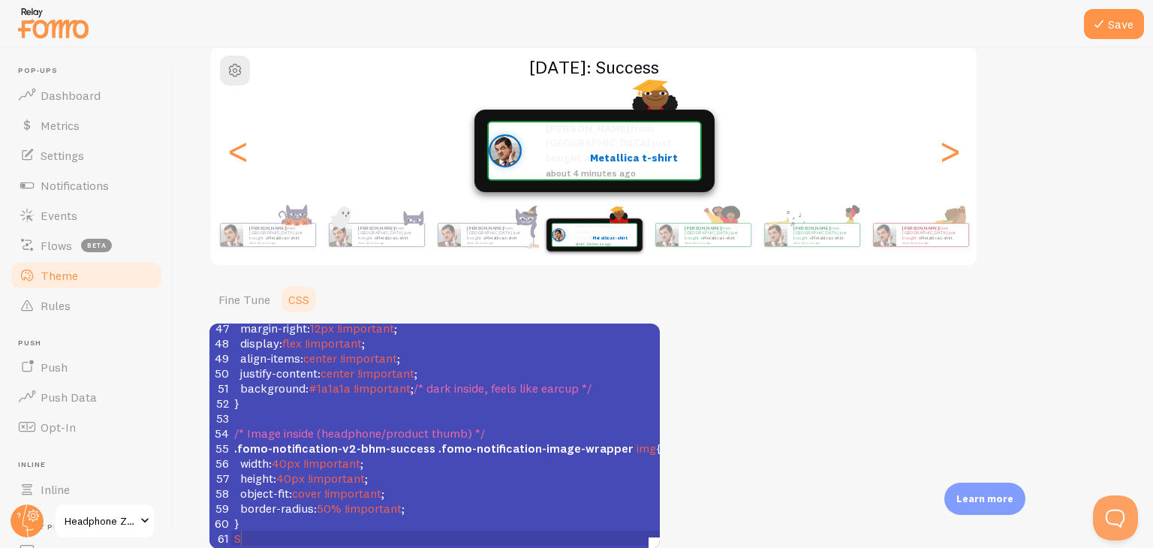
scroll to position [707, 0]
type textarea "S"
click at [438, 187] on div "Raghav from India just bought a Metallica t-shirt about 4 minutes ago Raghav fr…" at bounding box center [594, 151] width 766 height 108
click at [427, 81] on div "Black History Month: Success Raghav from India just bought a Metallica t-shirt …" at bounding box center [593, 155] width 769 height 221
click at [398, 74] on h2 "Black History Month: Success" at bounding box center [594, 67] width 766 height 23
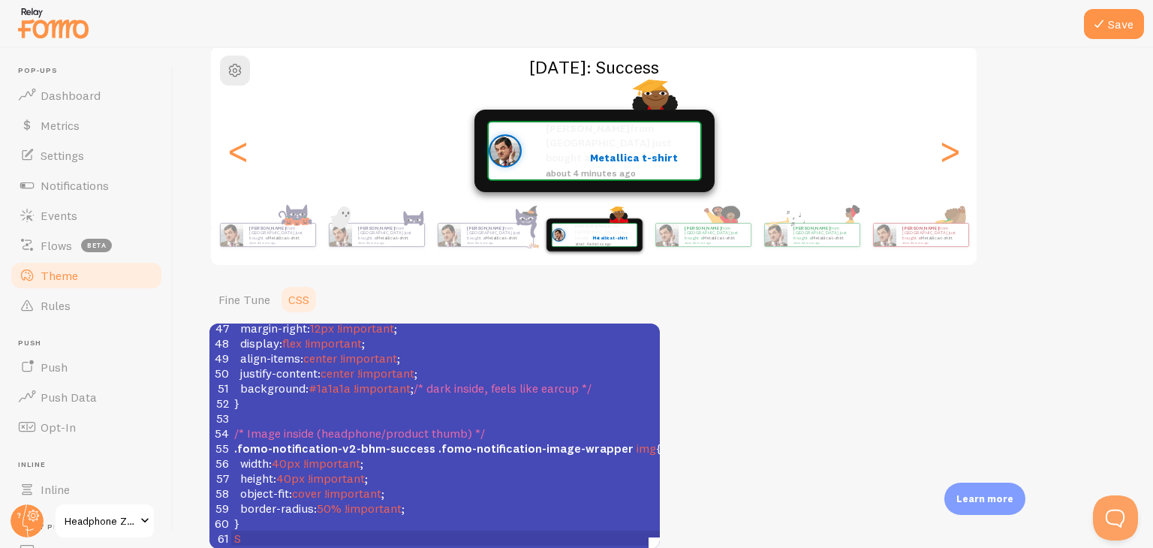
click at [398, 74] on h2 "Black History Month: Success" at bounding box center [594, 67] width 766 height 23
click at [505, 235] on link "Metallica t-shirt" at bounding box center [501, 238] width 32 height 6
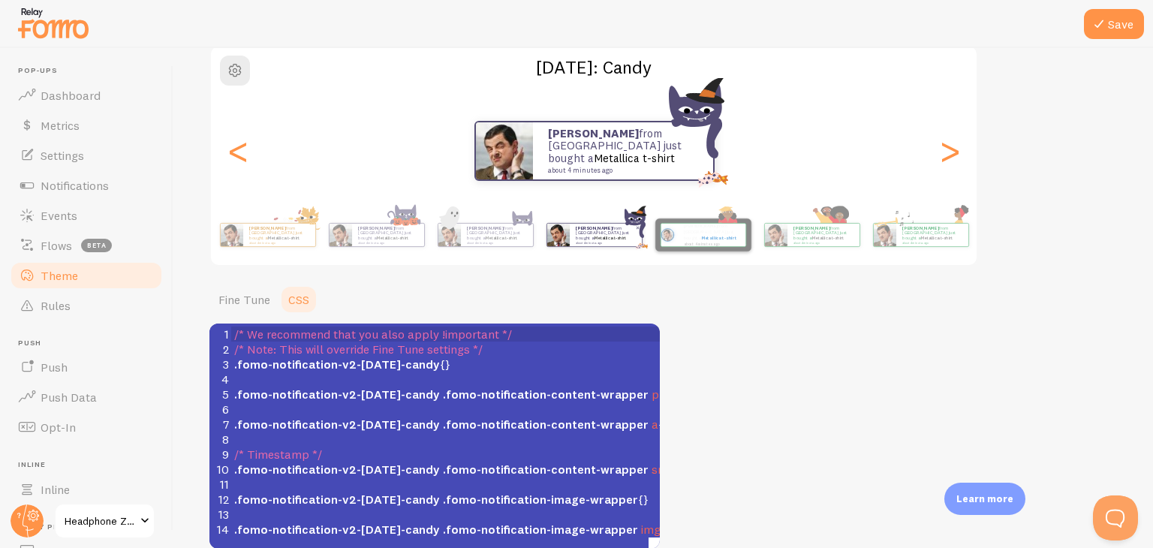
scroll to position [2, 0]
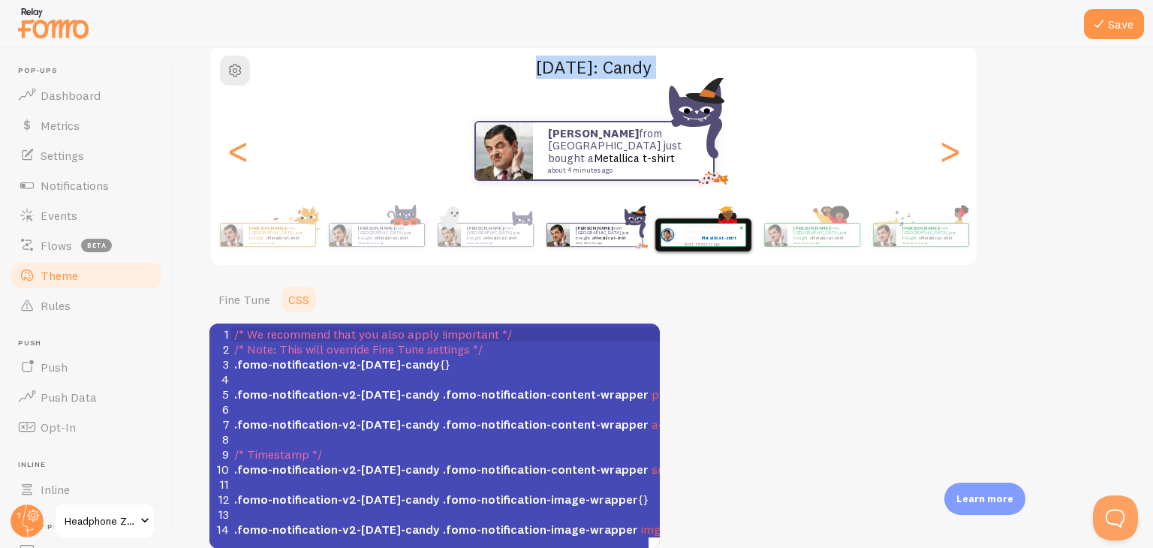
click at [705, 248] on div "Raghav from India just bought a Metallica t-shirt about 4 minutes ago" at bounding box center [703, 234] width 96 height 33
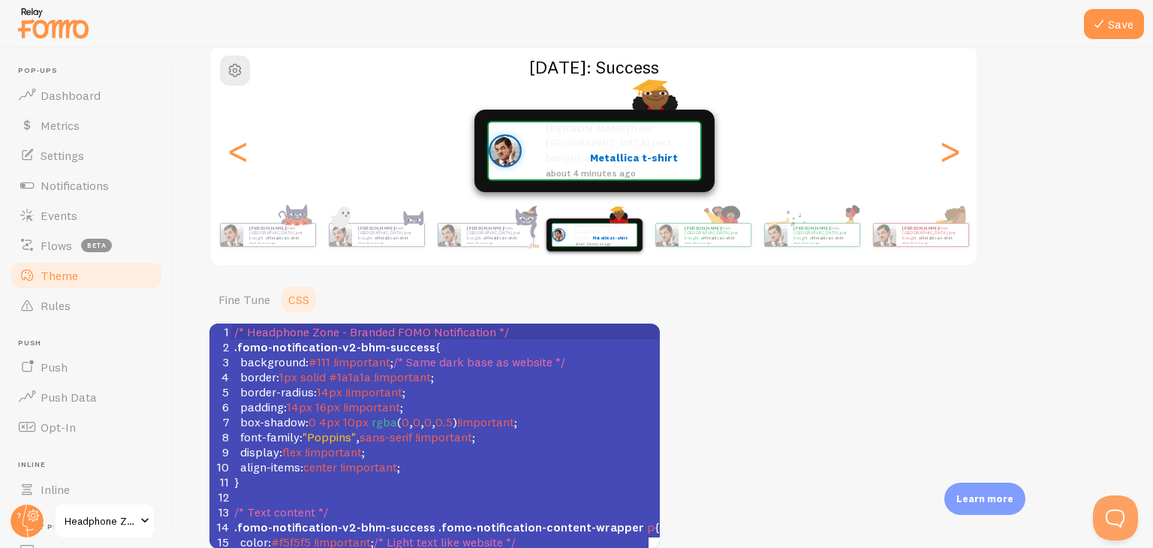
click at [895, 315] on div "Theme Choose a theme for your notifications Black History Month: Success Raghav…" at bounding box center [662, 252] width 907 height 592
click at [1069, 134] on div "Theme Choose a theme for your notifications Black History Month: Success Raghav…" at bounding box center [662, 252] width 907 height 592
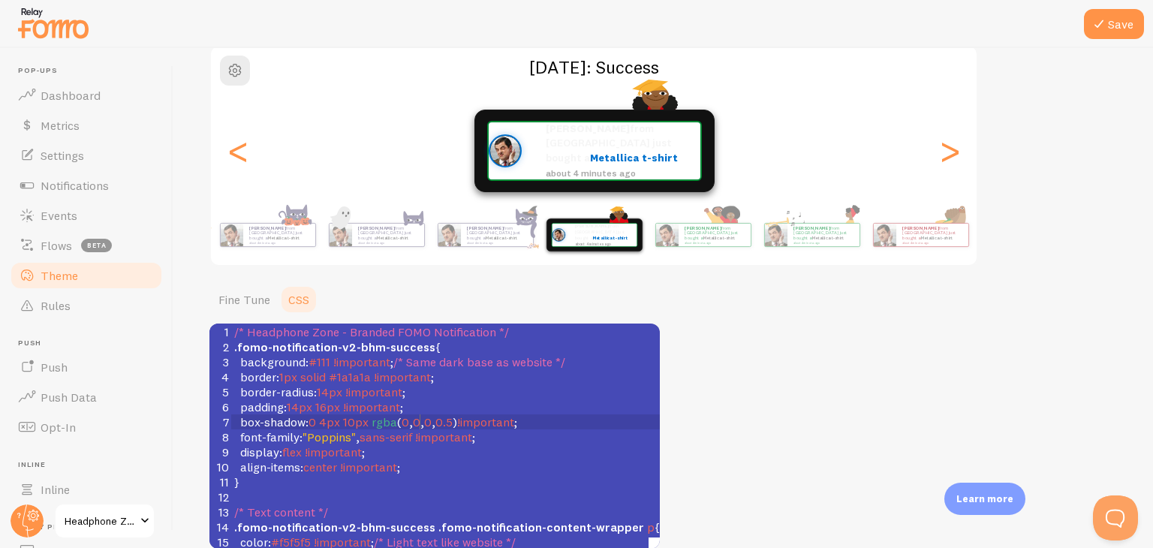
scroll to position [6, 0]
click at [419, 429] on span "!important" at bounding box center [443, 436] width 57 height 15
type textarea "/* Headphone Zone - Branded FOMO Notification */ .fomo-notification-v2-bhm-succ…"
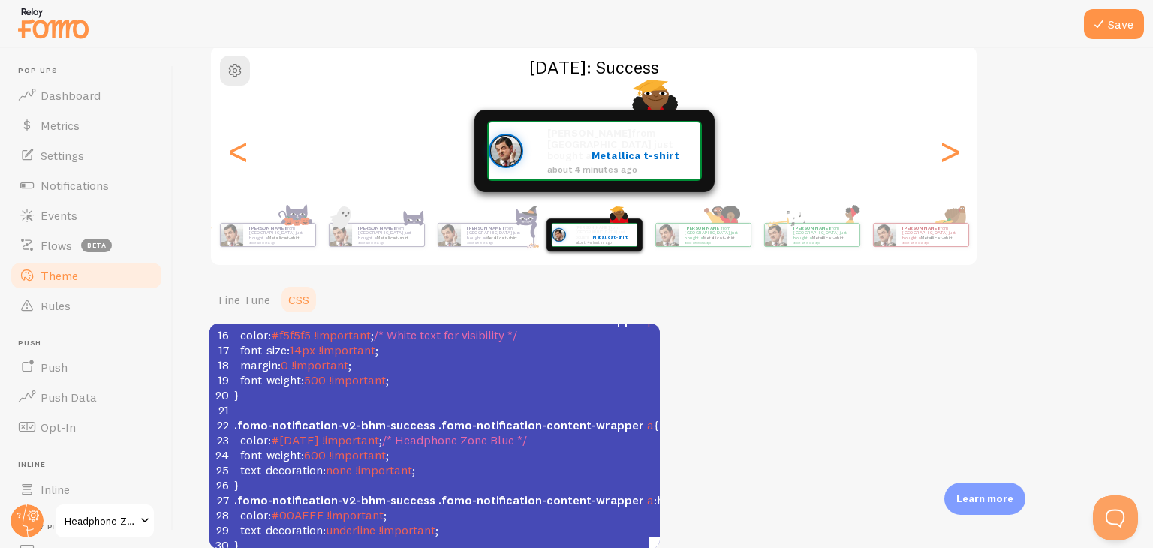
scroll to position [101, 0]
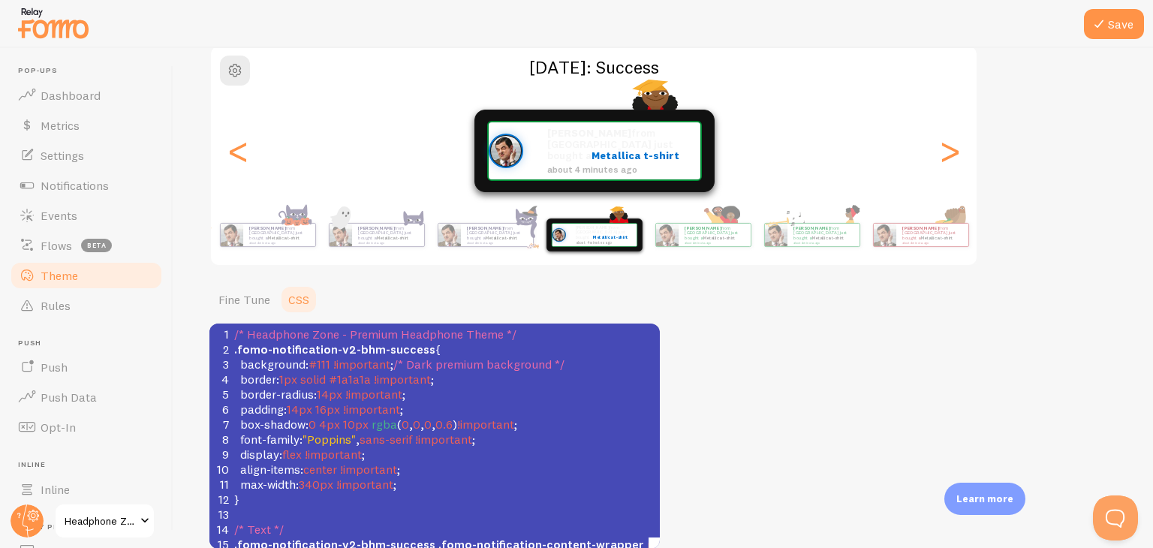
drag, startPoint x: 751, startPoint y: 352, endPoint x: 363, endPoint y: 410, distance: 393.1
click at [363, 410] on div "Theme Choose a theme for your notifications Black History Month: Success Raghav…" at bounding box center [662, 252] width 907 height 592
click at [546, 436] on pre "font-family : "Poppins" , sans-serif !important ;" at bounding box center [453, 439] width 445 height 15
click at [405, 441] on span "sans-serif" at bounding box center [386, 439] width 53 height 15
type textarea "/* Headphone Zone - Premium Headphone Theme */ .fomo-notification-v2-bhm-succes…"
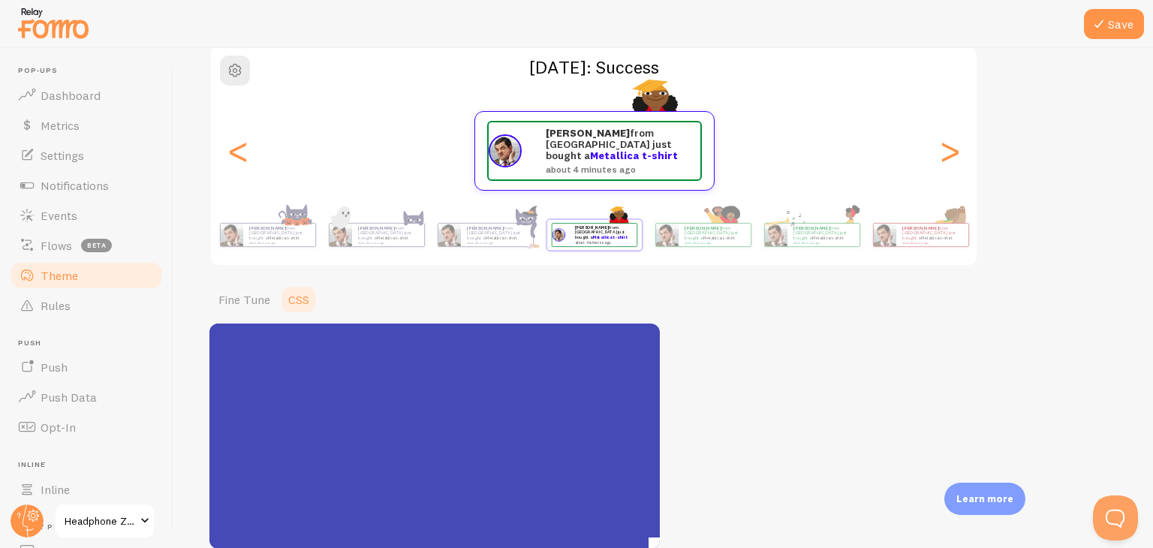
scroll to position [678, 0]
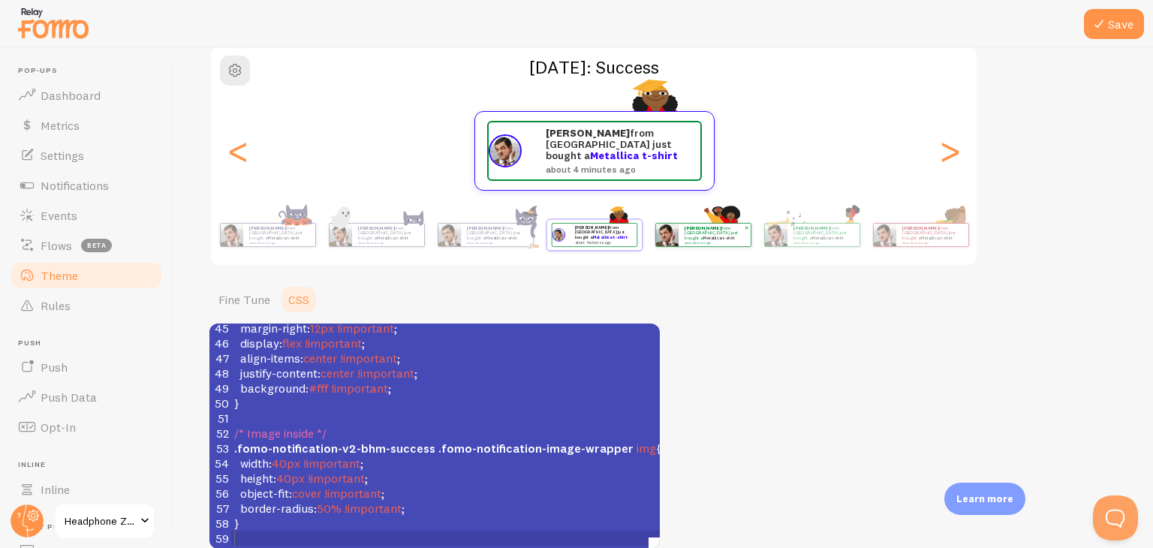
click at [721, 242] on div "Raghav from India just bought a Metallica t-shirt about 4 minutes ago" at bounding box center [715, 235] width 72 height 23
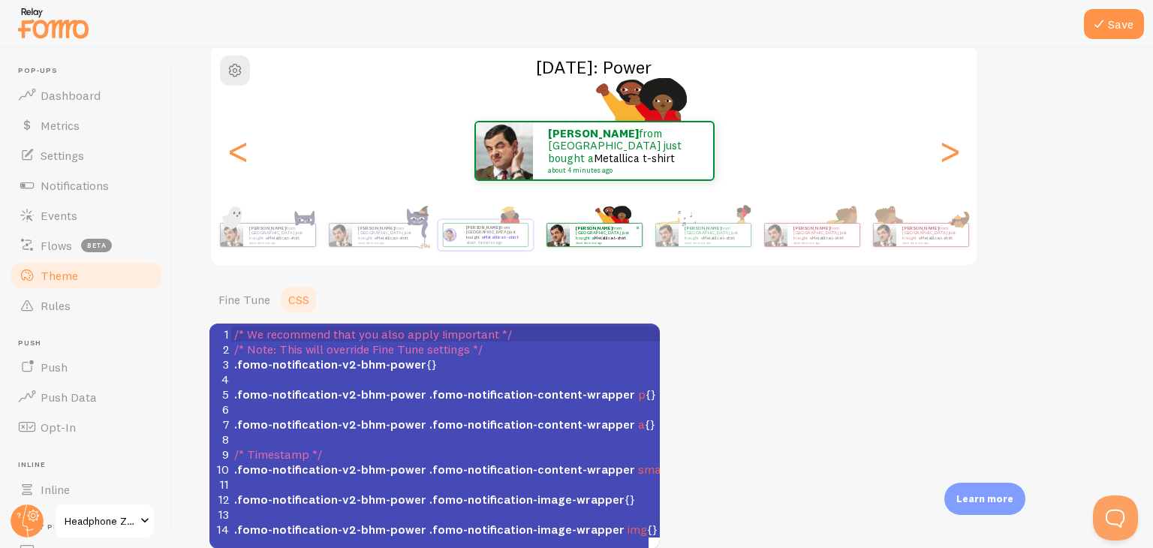
scroll to position [2, 0]
click at [451, 245] on div "Raghav from India just bought a Metallica t-shirt about 4 minutes ago" at bounding box center [485, 235] width 86 height 24
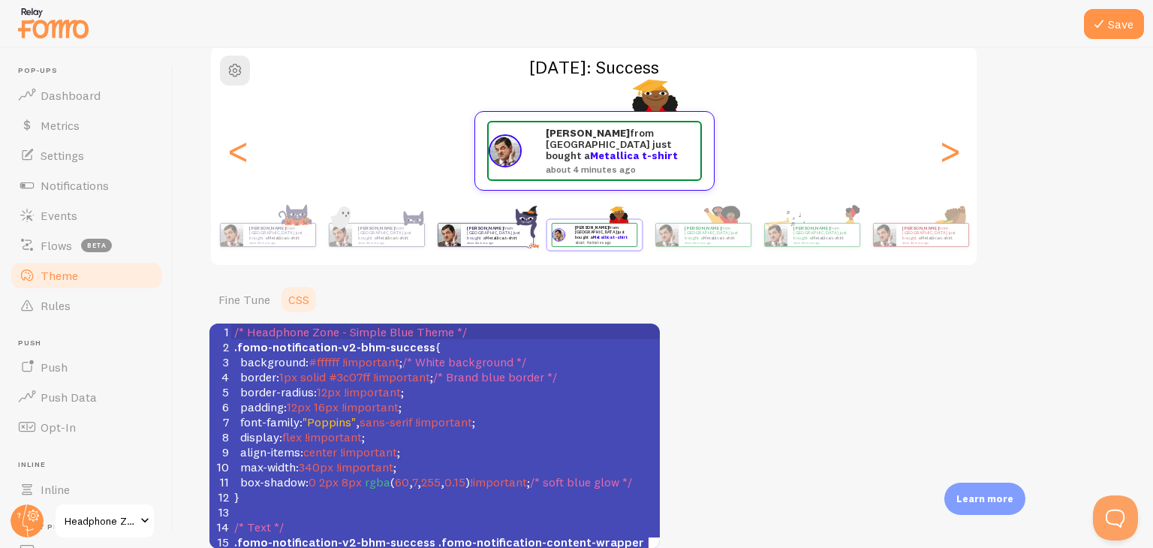
click at [462, 247] on div "Raghav from India just bought a Metallica t-shirt about 4 minutes ago" at bounding box center [485, 235] width 97 height 42
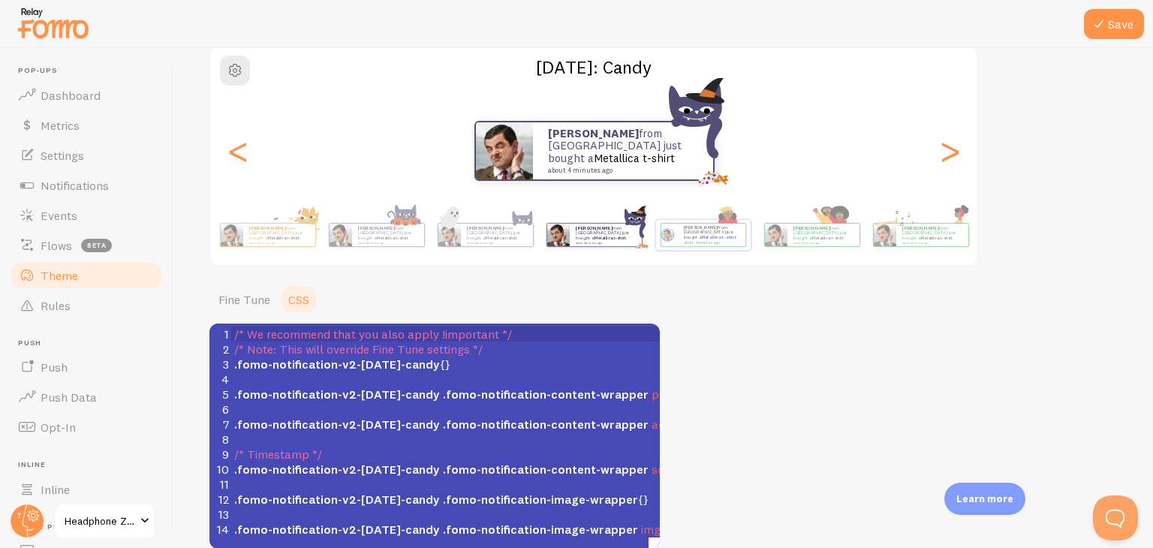
click at [682, 256] on div "Raghav from India just bought a Metallica t-shirt about 4 minutes ago Raghav fr…" at bounding box center [594, 235] width 862 height 60
click at [700, 236] on p "Raghav from India just bought a Metallica t-shirt about 4 minutes ago" at bounding box center [712, 234] width 56 height 19
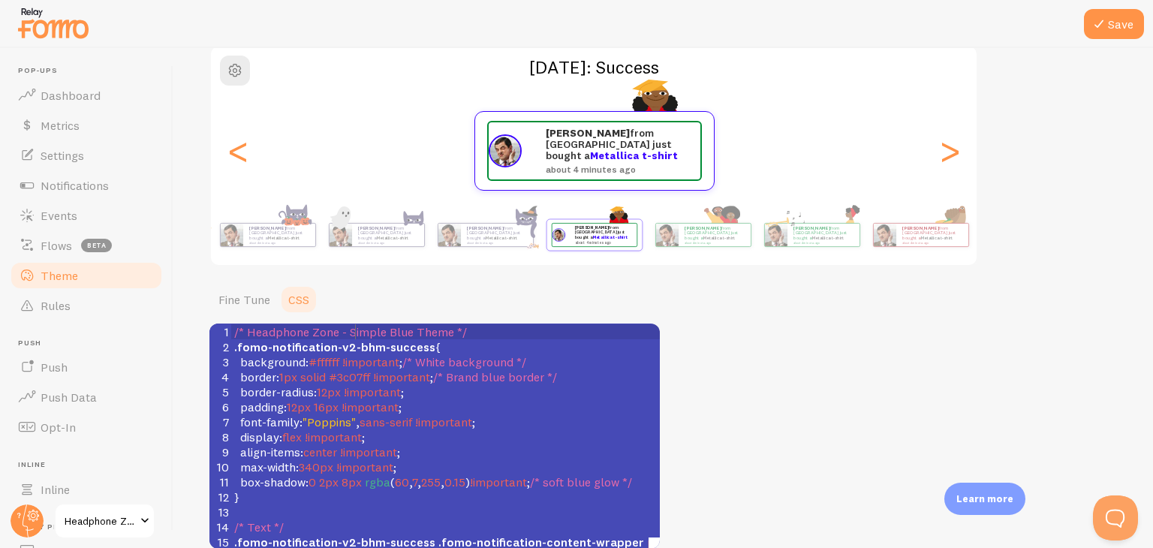
click at [353, 328] on span "/* Headphone Zone - Simple Blue Theme */" at bounding box center [350, 331] width 233 height 15
type textarea "/* Headphone Zone - Simple Blue Theme */ .fomo-notification-v2-bhm-success { ba…"
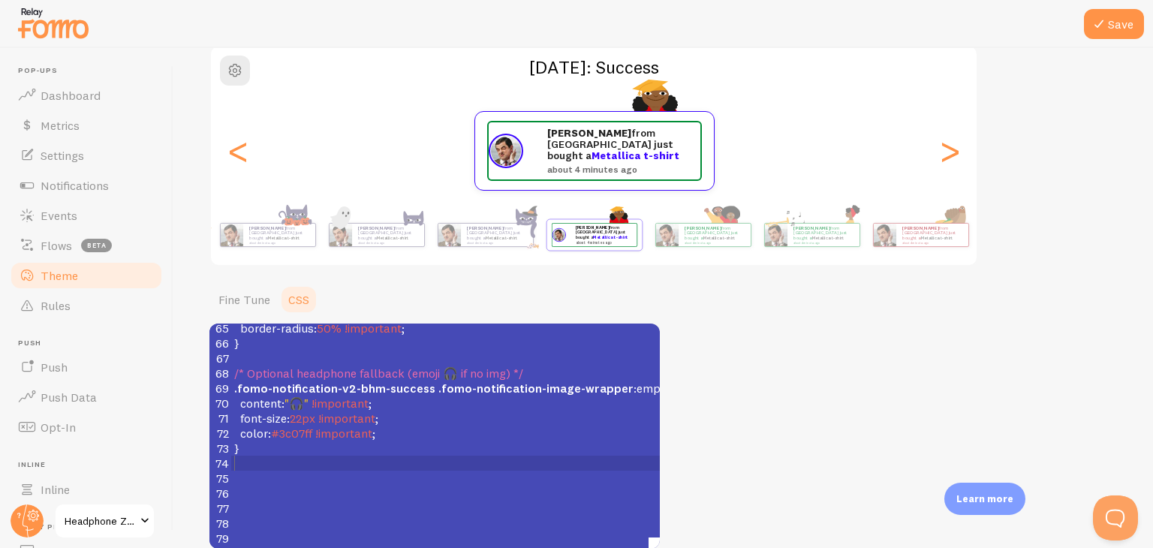
scroll to position [977, 0]
type textarea "v2-bhm-success .fomo-notification-image-wrapper:empty::after { content: "🎧" !im…"
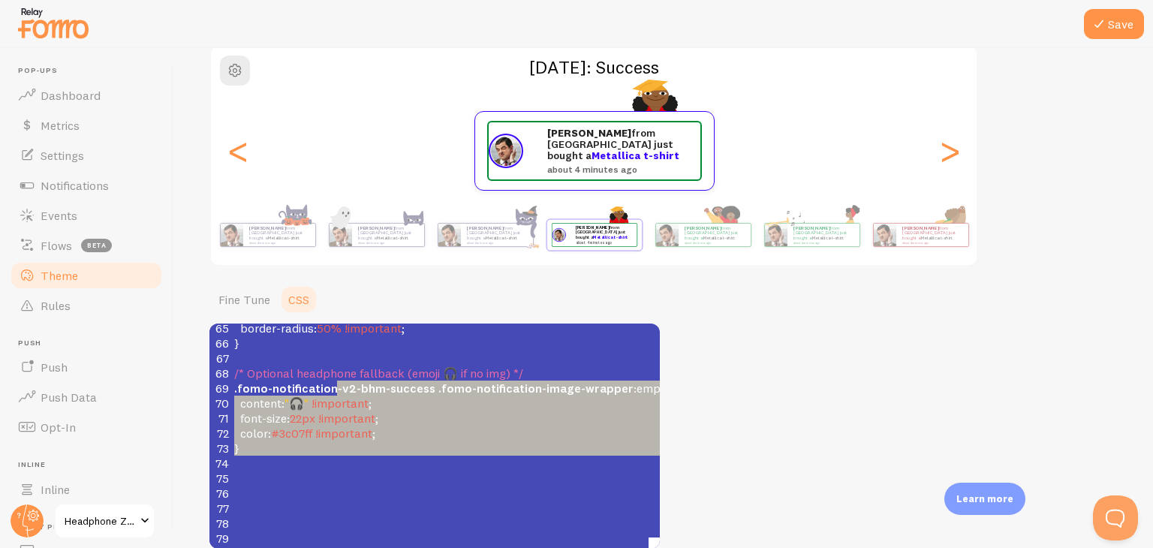
drag, startPoint x: 409, startPoint y: 447, endPoint x: 336, endPoint y: 370, distance: 106.7
click at [336, 370] on div "49 overflow : hidden !important ; 50 width : 46px !important ; 51 height : 46px…" at bounding box center [462, 312] width 462 height 465
click at [721, 250] on div "Raghav from India just bought a Metallica t-shirt about 4 minutes ago" at bounding box center [703, 235] width 97 height 42
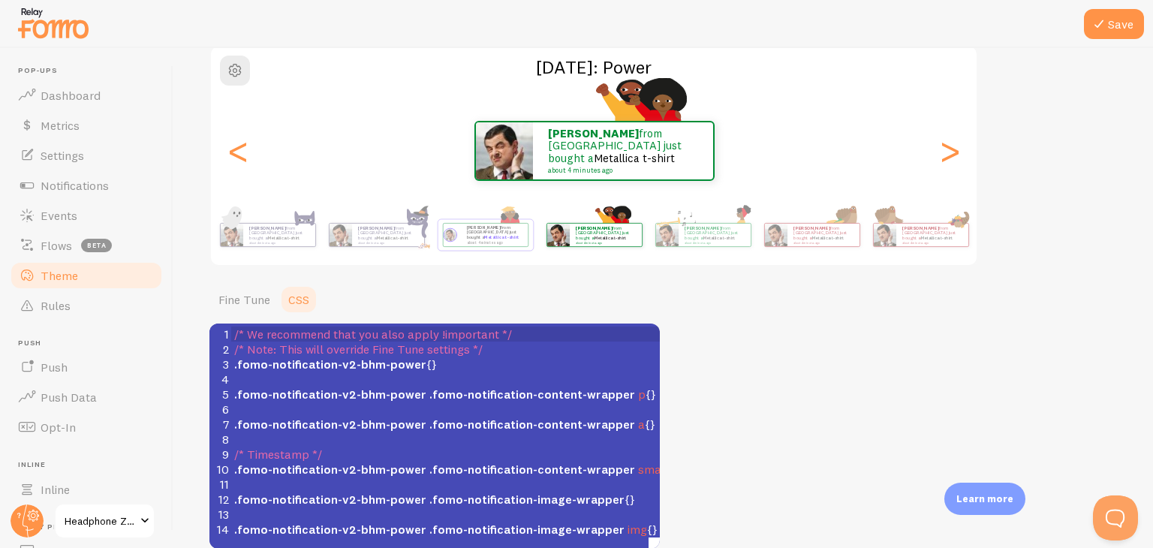
scroll to position [2, 0]
click at [72, 241] on link "Flows beta" at bounding box center [86, 245] width 155 height 30
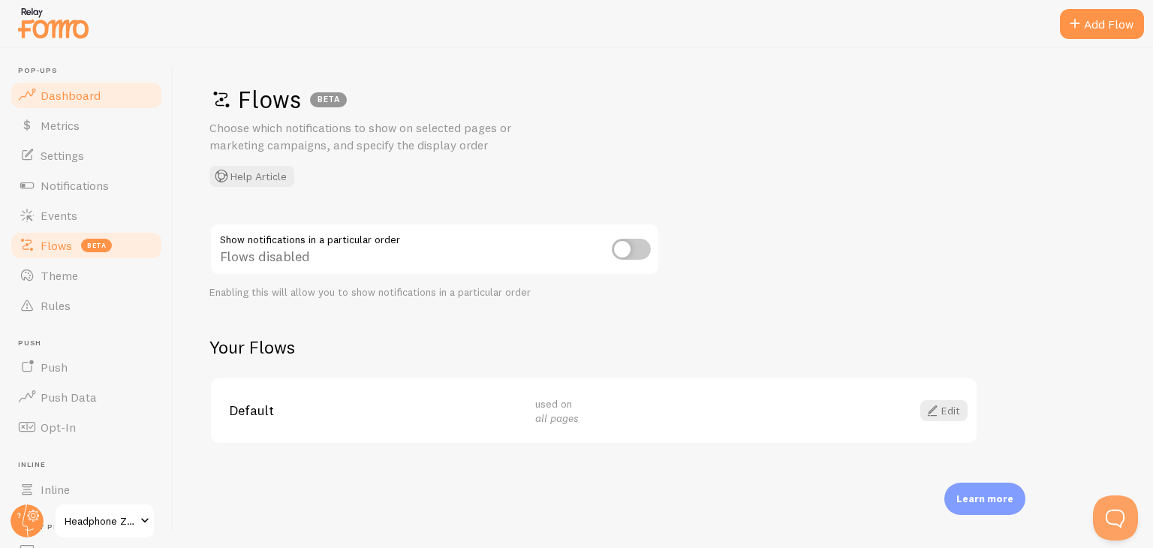
click at [72, 92] on span "Dashboard" at bounding box center [71, 95] width 60 height 15
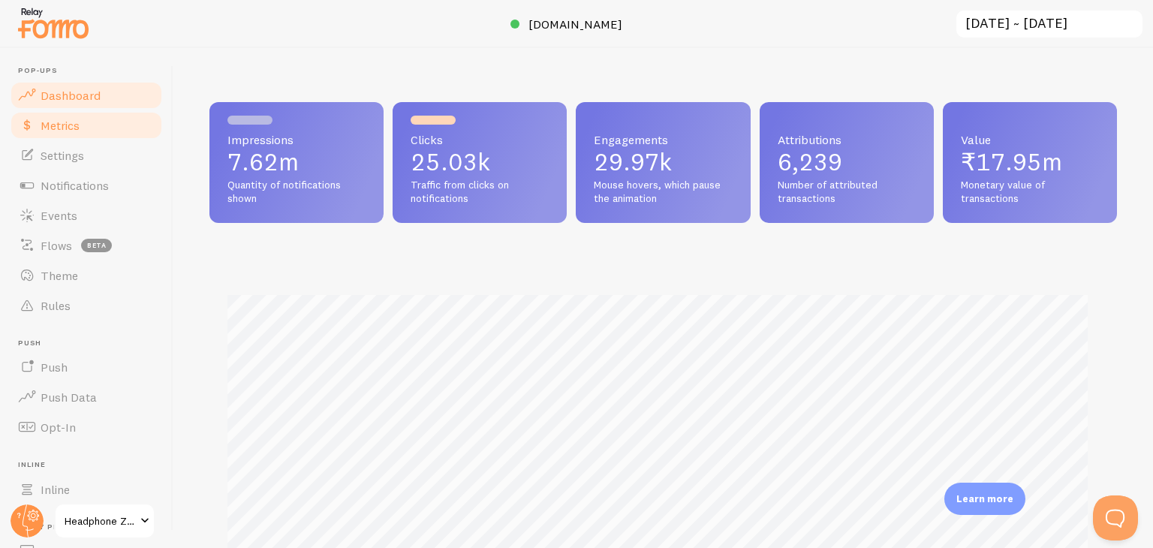
scroll to position [394, 895]
click at [57, 124] on span "Metrics" at bounding box center [60, 125] width 39 height 15
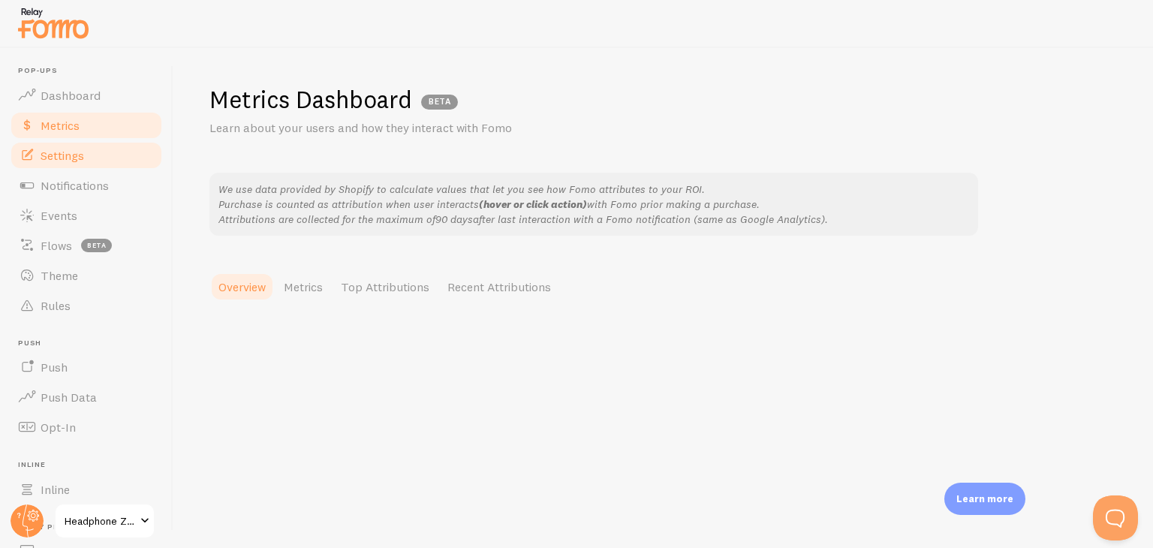
click at [42, 166] on link "Settings" at bounding box center [86, 155] width 155 height 30
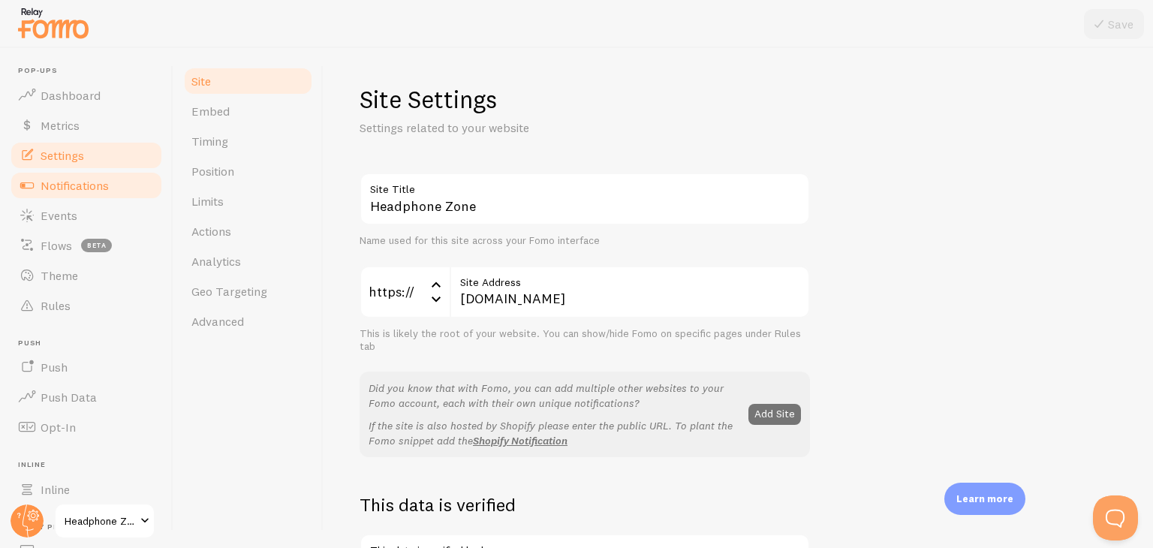
click at [68, 186] on span "Notifications" at bounding box center [75, 185] width 68 height 15
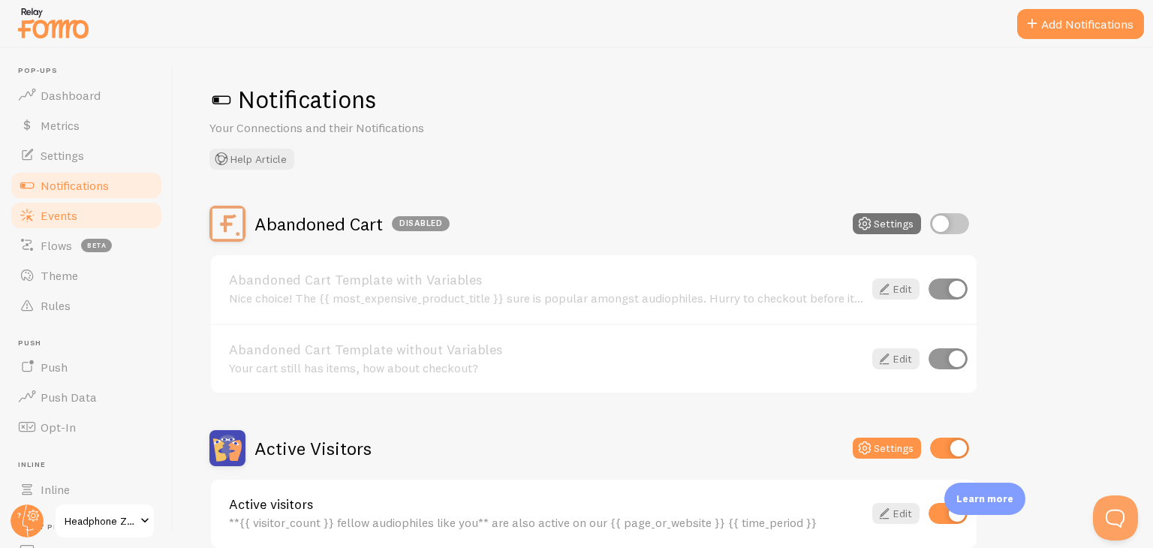
click at [77, 211] on link "Events" at bounding box center [86, 215] width 155 height 30
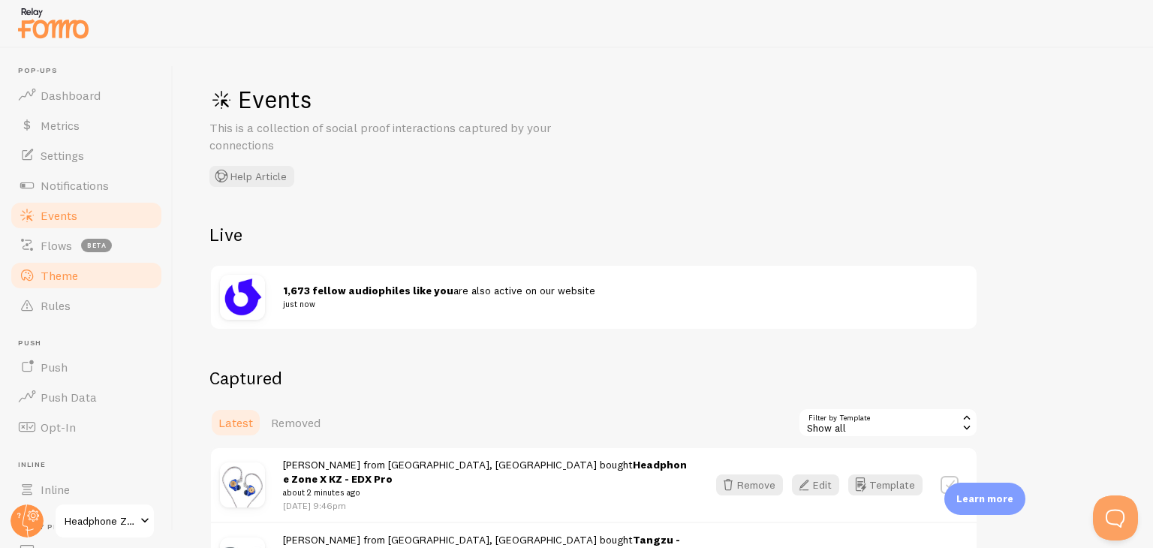
click at [52, 277] on span "Theme" at bounding box center [60, 275] width 38 height 15
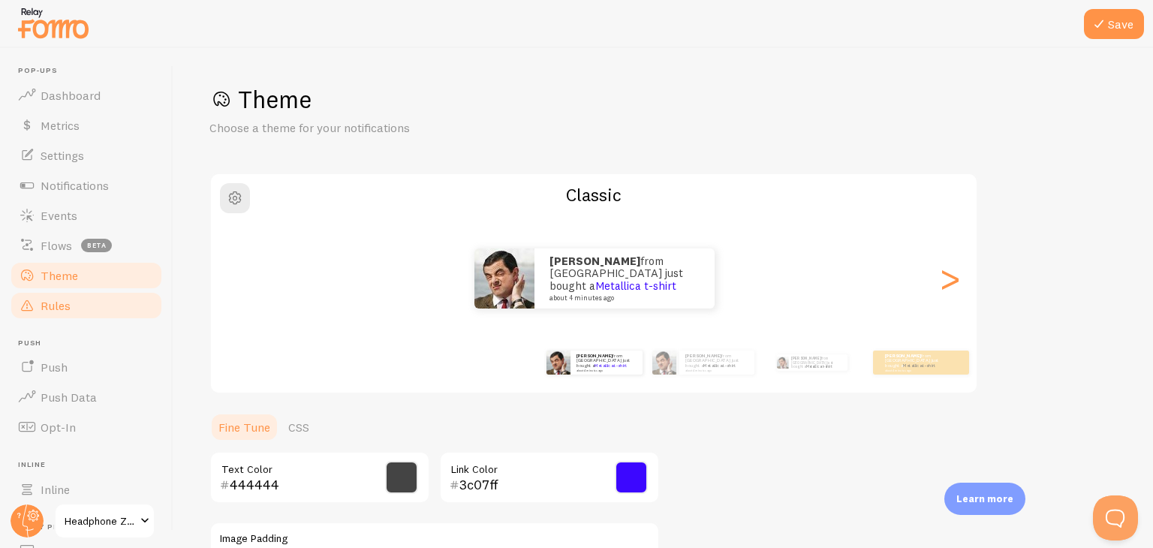
click at [55, 309] on span "Rules" at bounding box center [56, 305] width 30 height 15
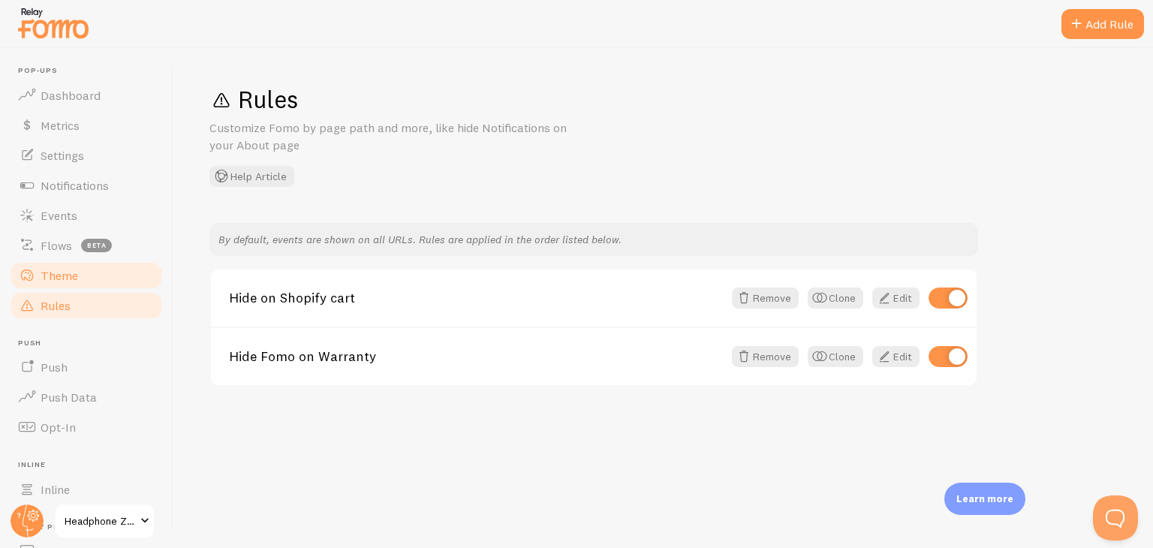
click at [50, 283] on link "Theme" at bounding box center [86, 275] width 155 height 30
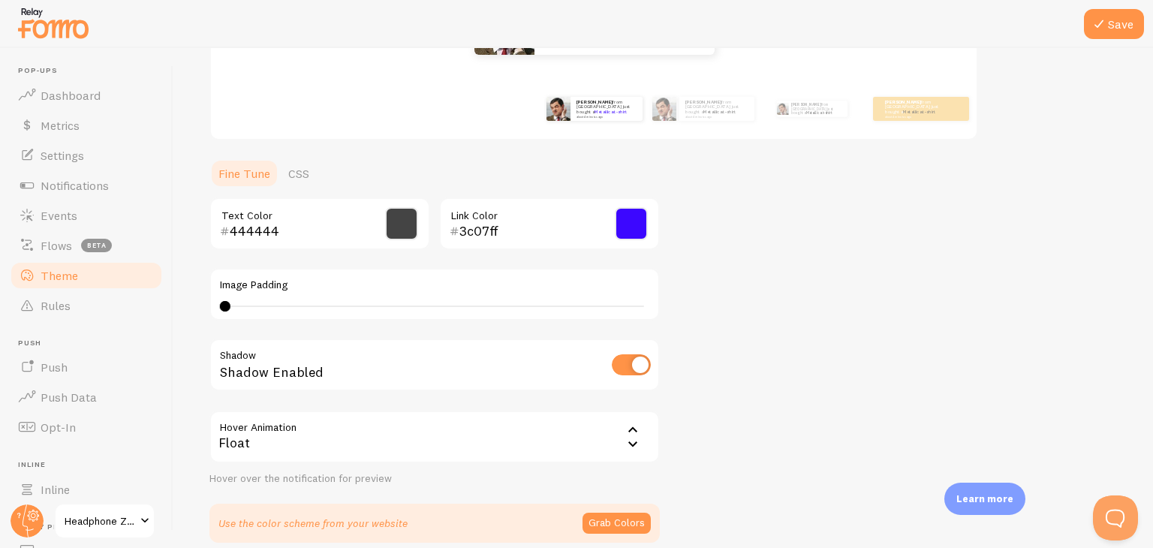
scroll to position [319, 0]
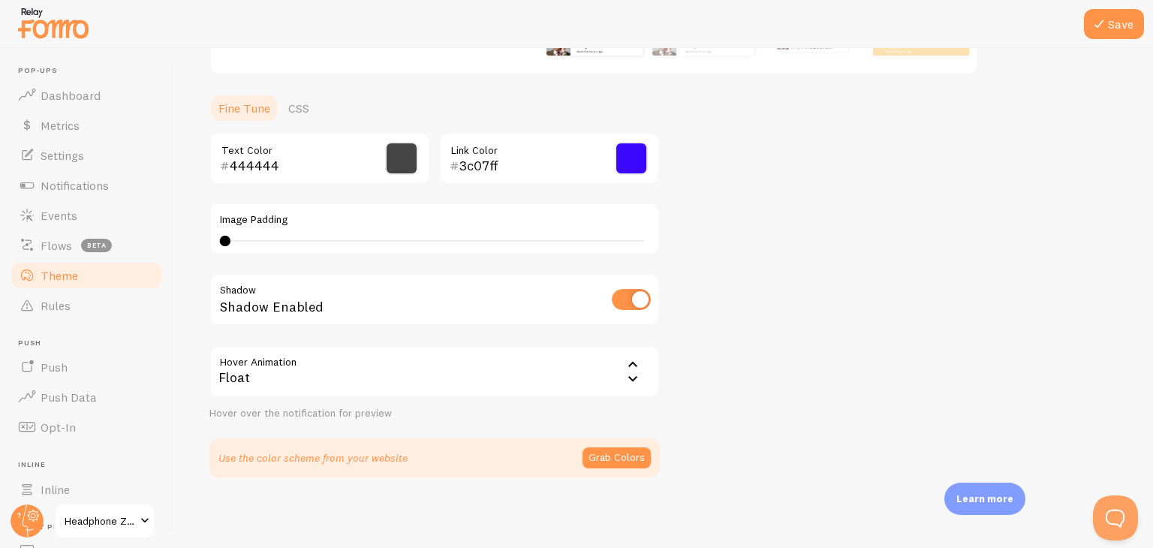
drag, startPoint x: 446, startPoint y: 151, endPoint x: 468, endPoint y: 181, distance: 37.1
click at [468, 181] on div "3c07ff Link Color" at bounding box center [549, 158] width 221 height 53
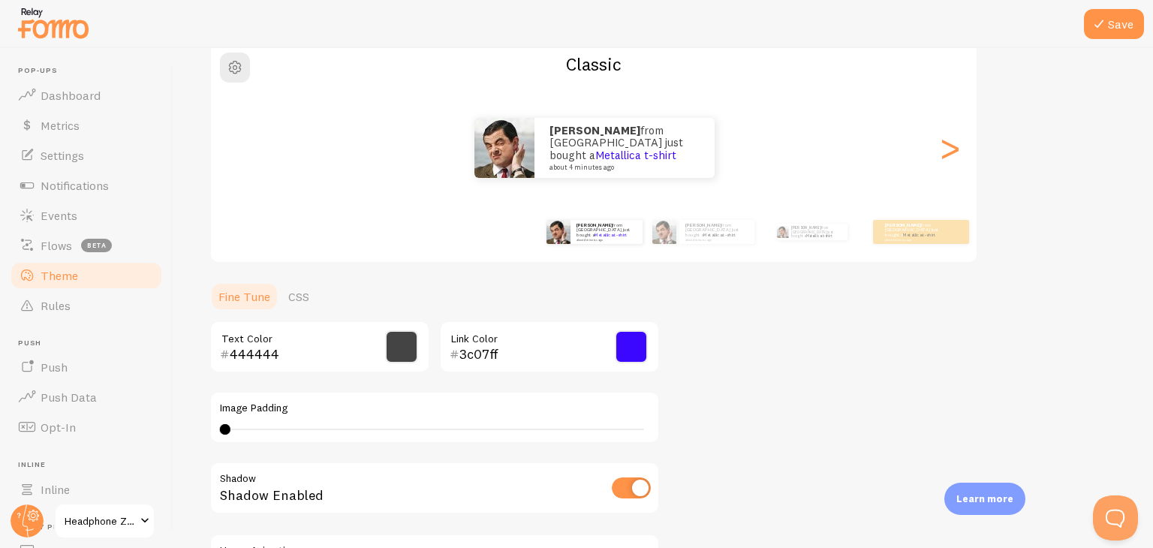
scroll to position [127, 0]
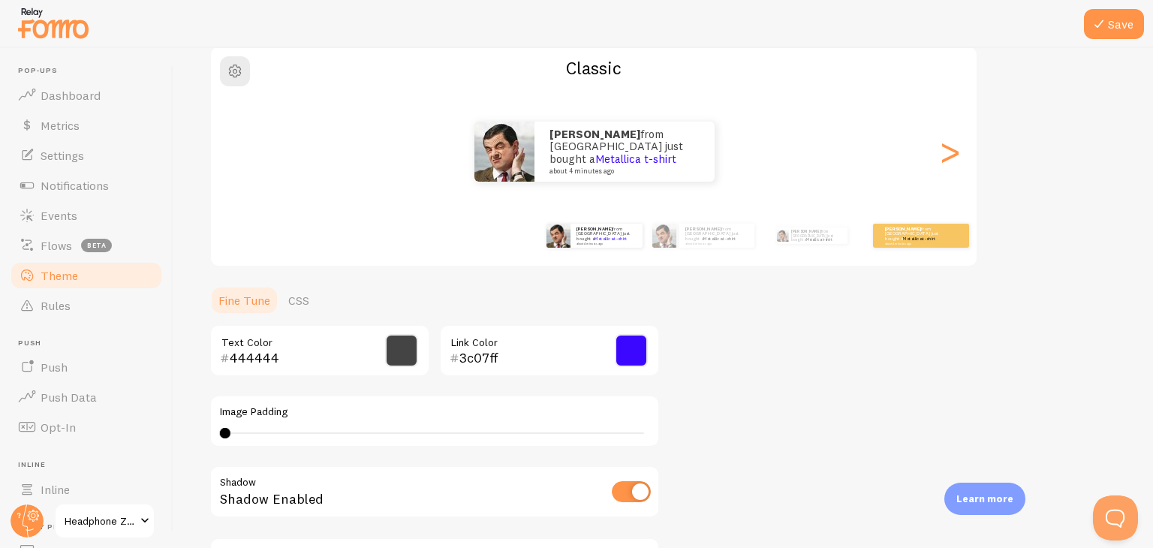
click at [910, 251] on div "Raghav from India just bought a Metallica t-shirt about 4 minutes ago" at bounding box center [920, 236] width 97 height 42
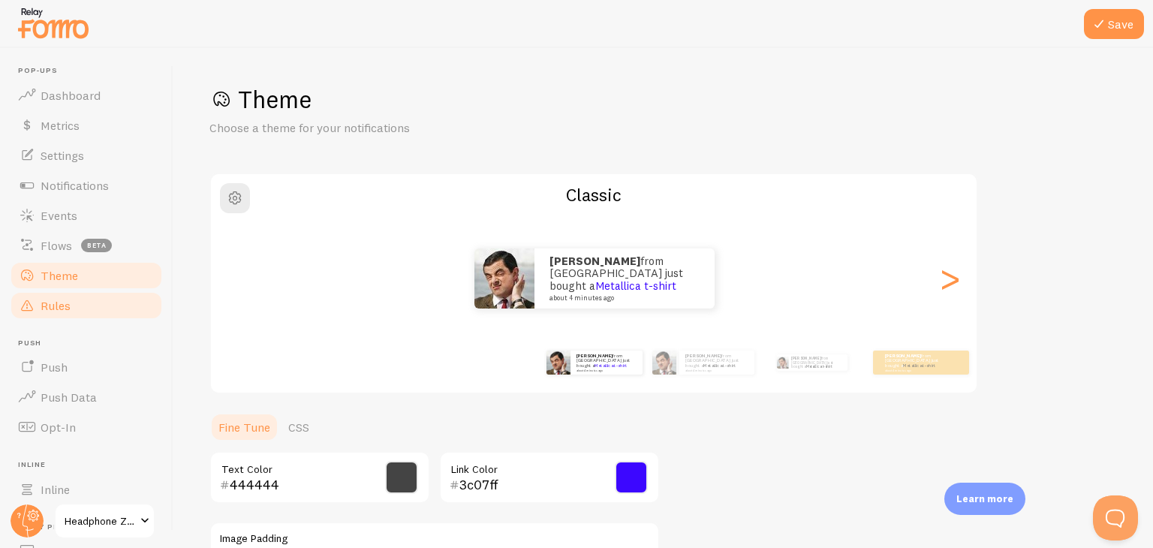
click at [63, 310] on span "Rules" at bounding box center [56, 305] width 30 height 15
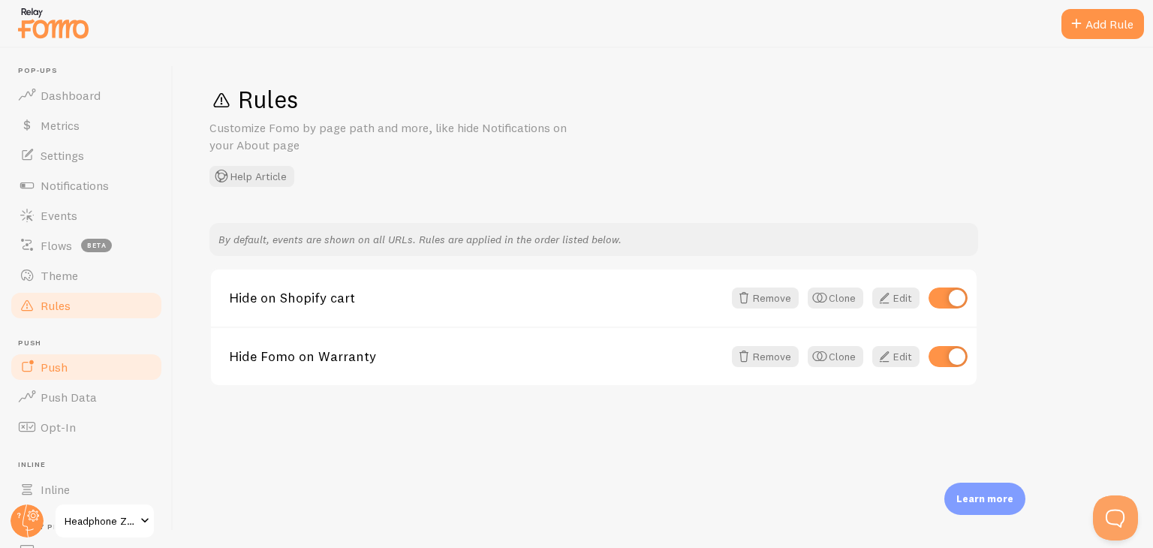
click at [68, 376] on link "Push" at bounding box center [86, 367] width 155 height 30
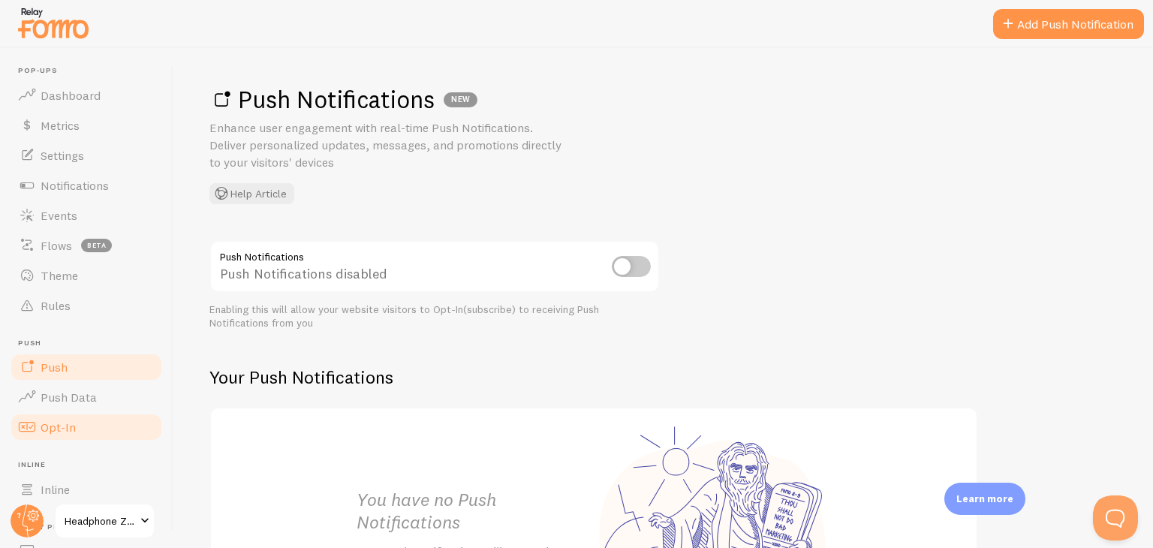
click at [66, 414] on link "Opt-In" at bounding box center [86, 427] width 155 height 30
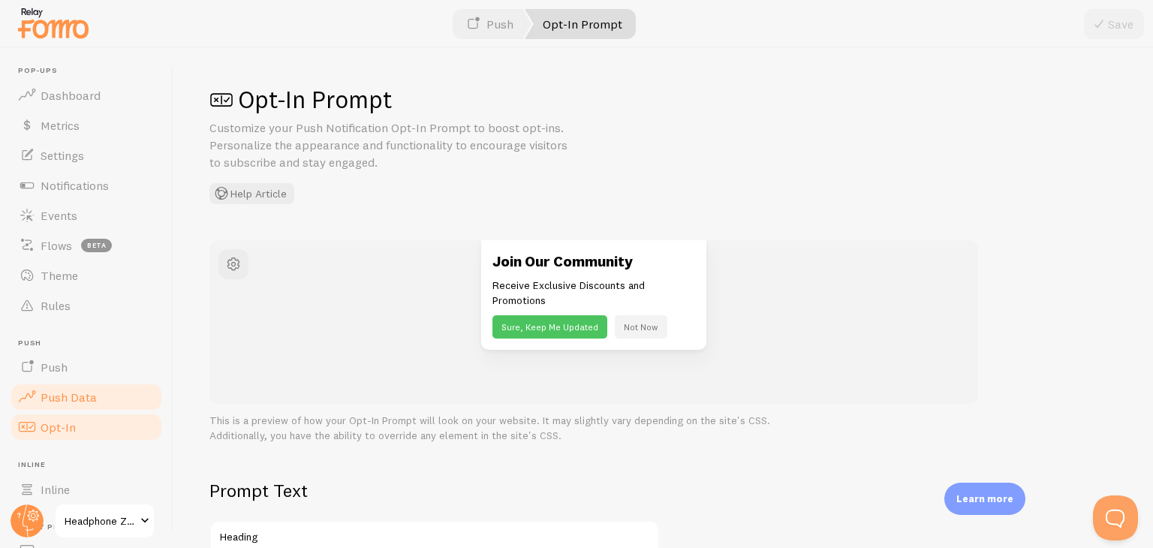
click at [79, 398] on span "Push Data" at bounding box center [69, 397] width 56 height 15
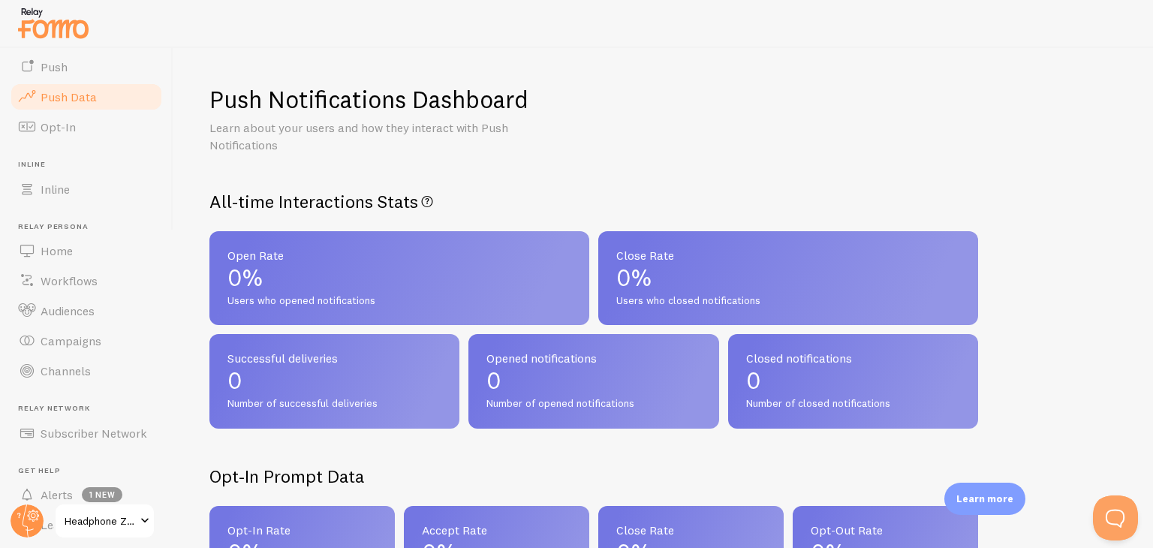
scroll to position [300, 0]
click at [64, 257] on link "Home" at bounding box center [86, 251] width 155 height 30
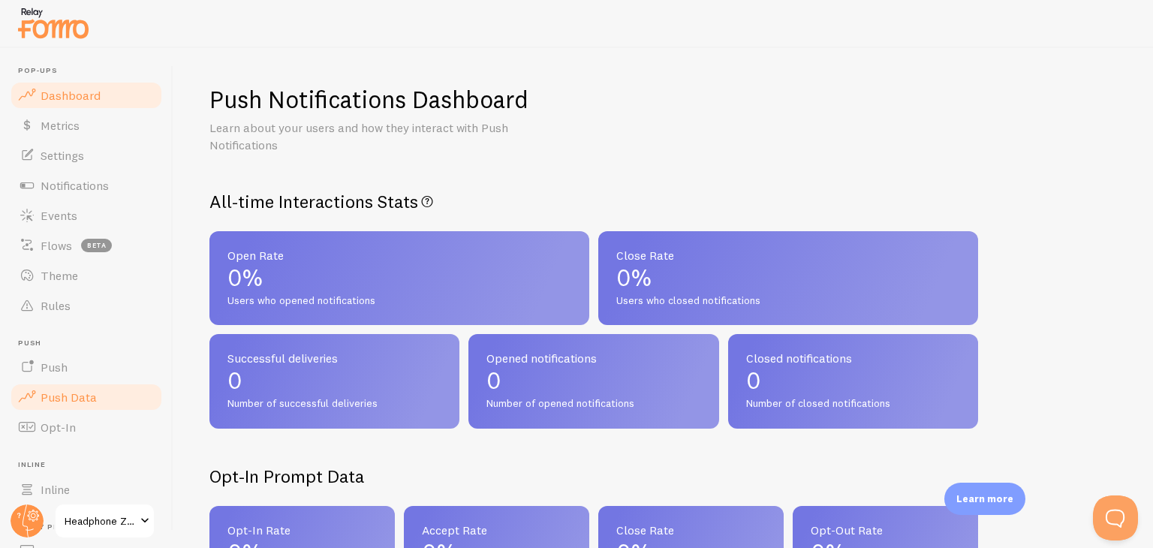
click at [54, 108] on link "Dashboard" at bounding box center [86, 95] width 155 height 30
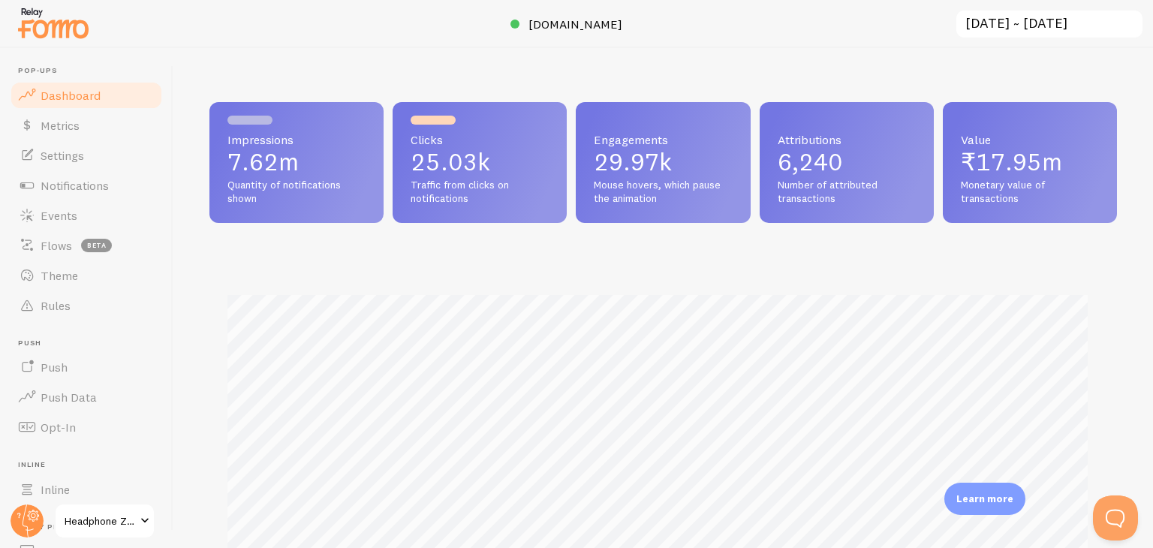
scroll to position [394, 895]
click at [50, 136] on link "Metrics" at bounding box center [86, 125] width 155 height 30
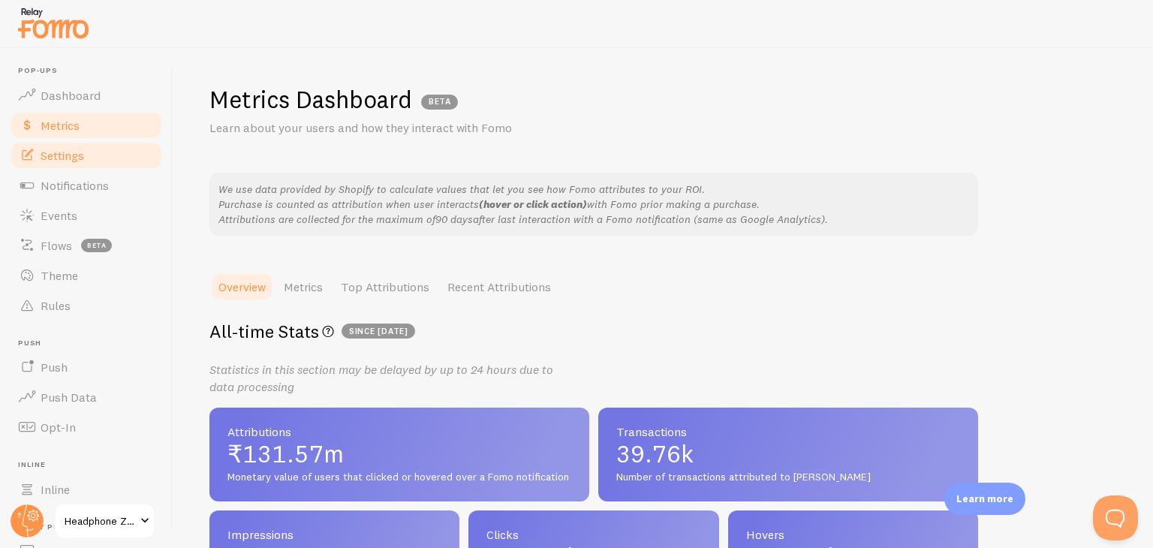
click at [62, 162] on span "Settings" at bounding box center [63, 155] width 44 height 15
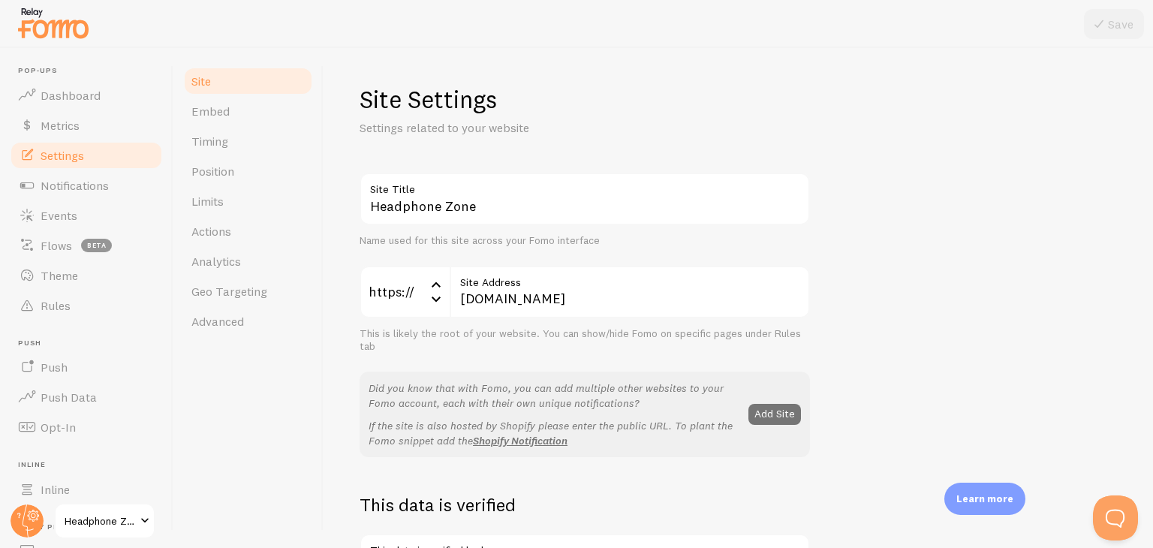
scroll to position [278, 0]
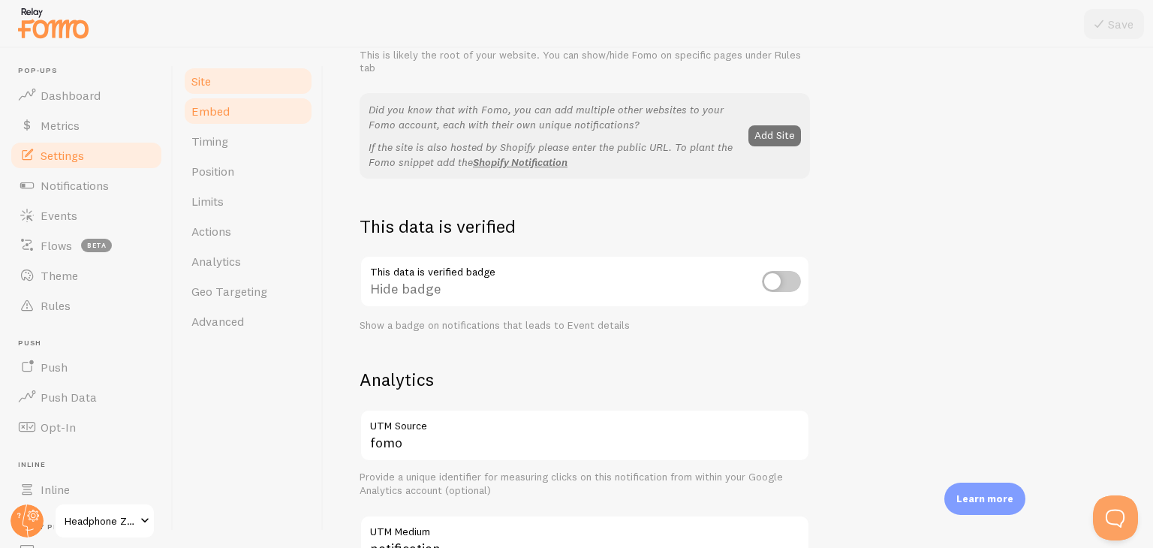
click at [221, 115] on span "Embed" at bounding box center [210, 111] width 38 height 15
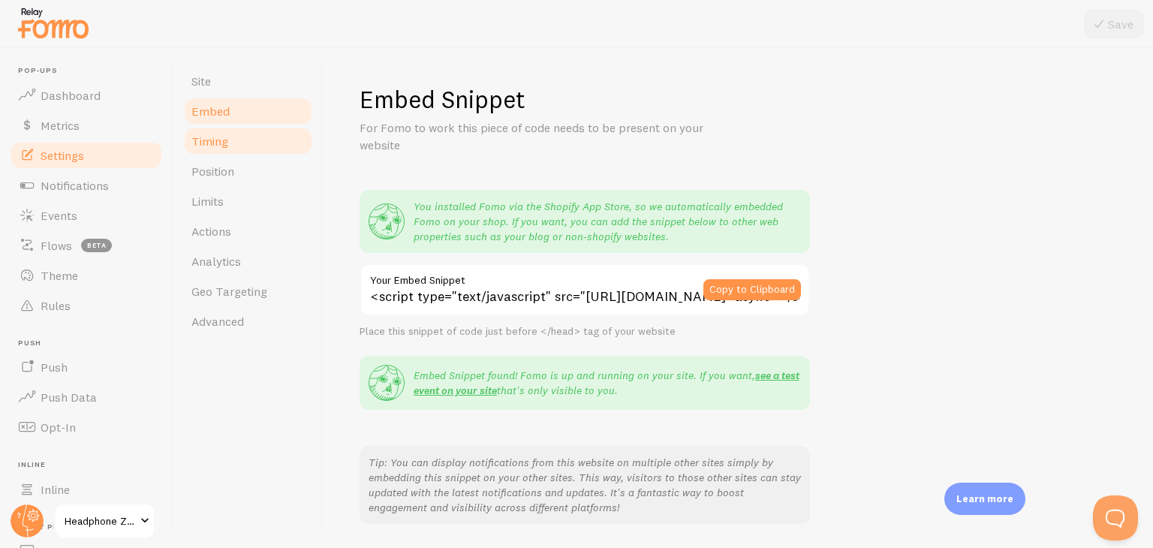
click at [230, 137] on link "Timing" at bounding box center [247, 141] width 131 height 30
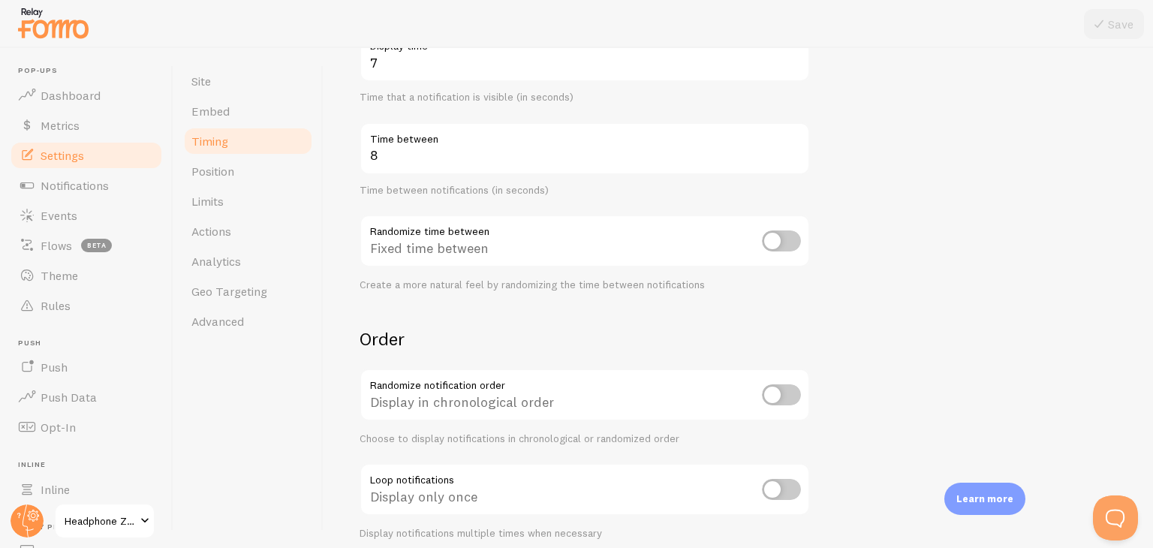
scroll to position [383, 0]
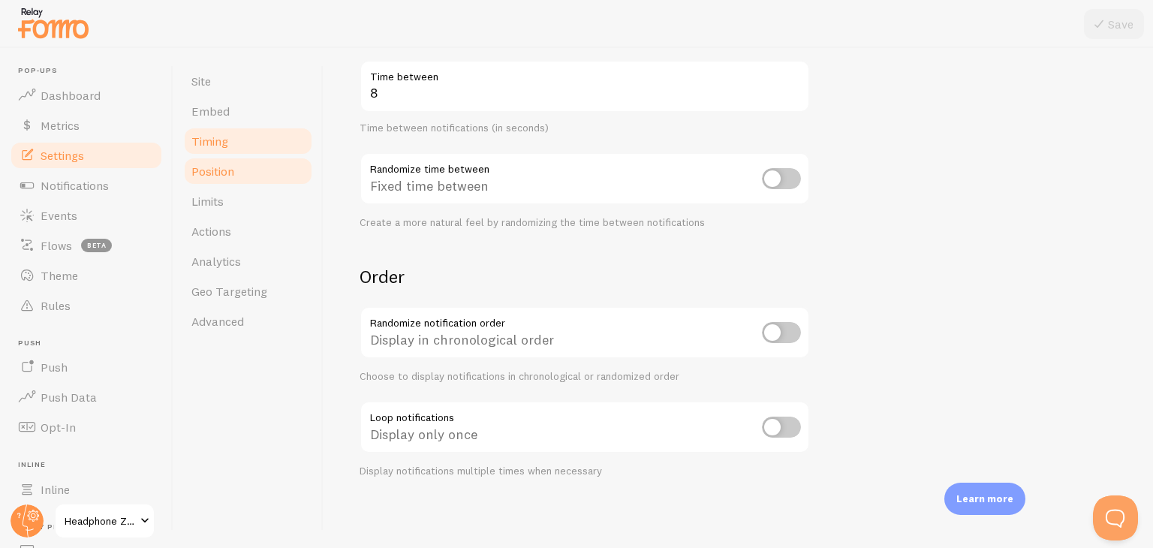
click at [228, 181] on link "Position" at bounding box center [247, 171] width 131 height 30
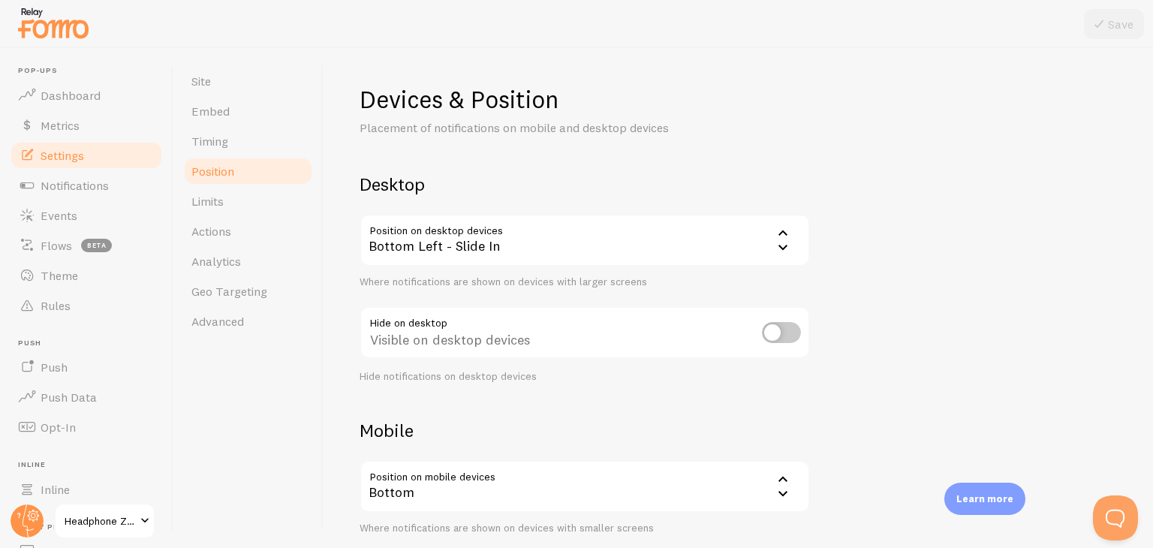
scroll to position [152, 0]
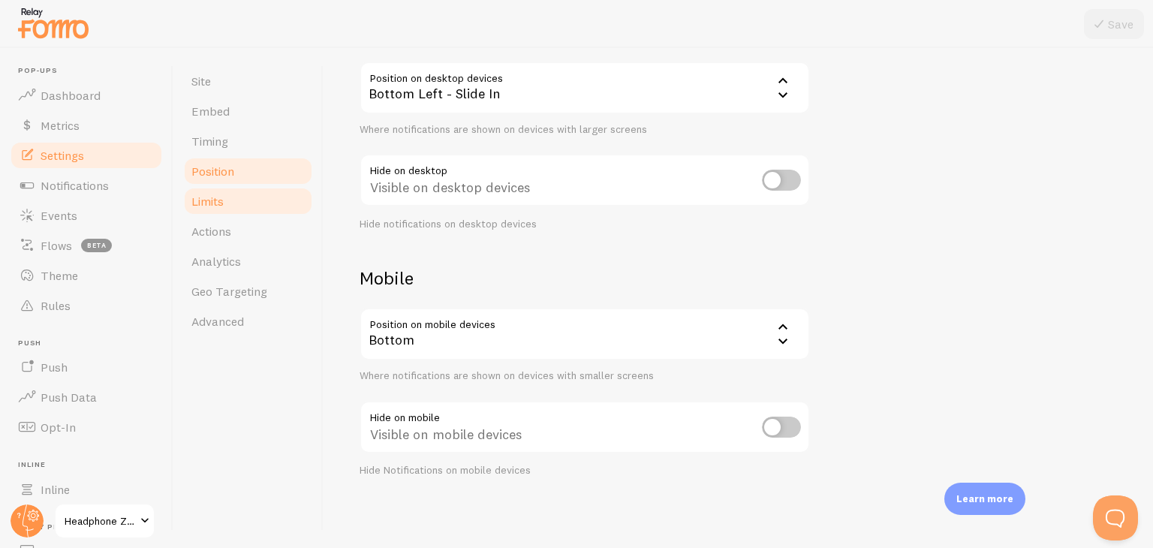
click at [230, 199] on link "Limits" at bounding box center [247, 201] width 131 height 30
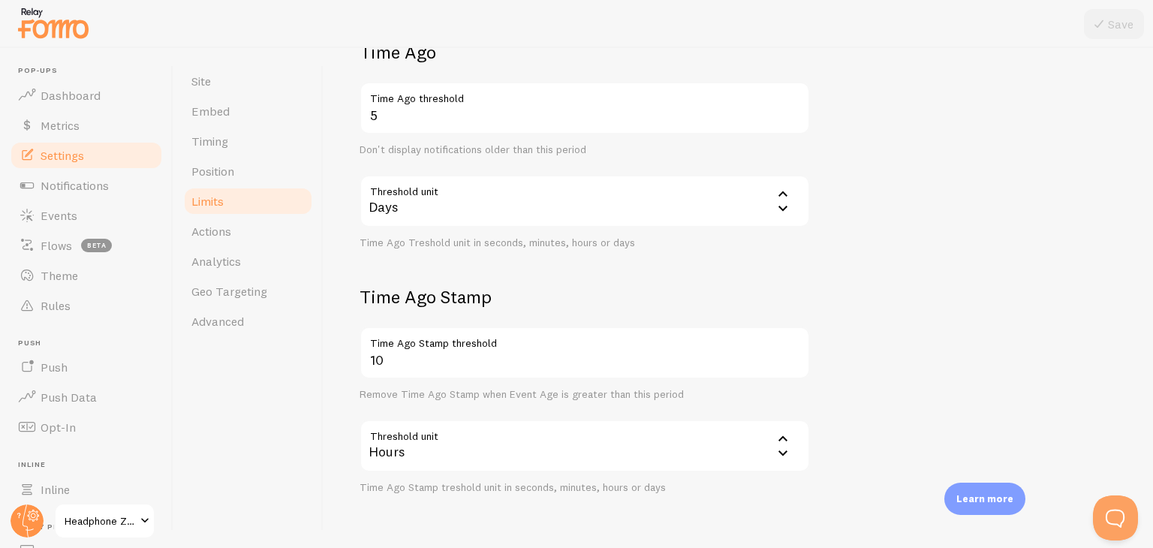
scroll to position [424, 0]
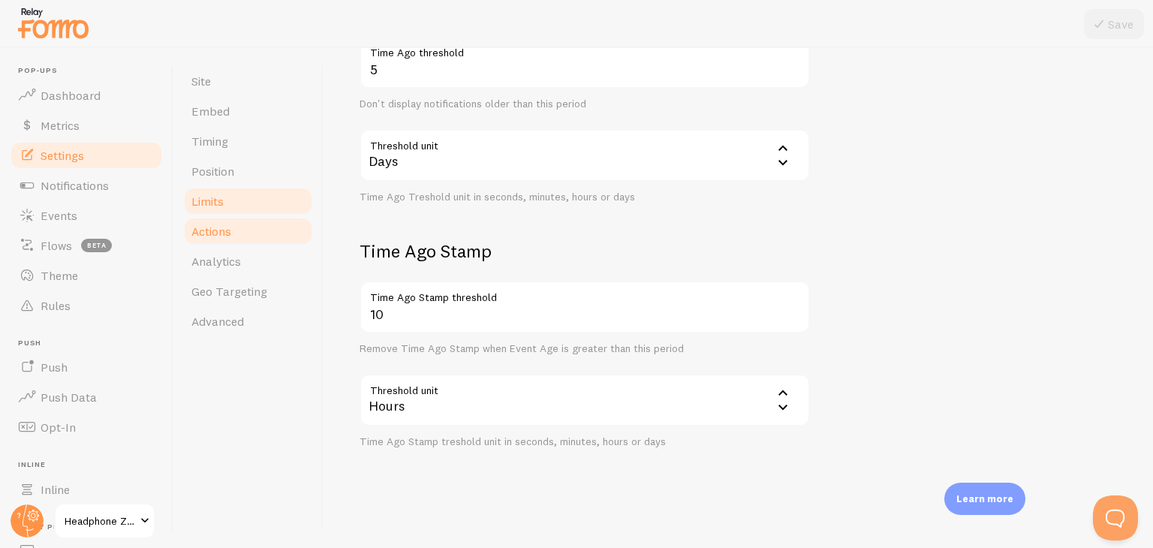
click at [222, 224] on span "Actions" at bounding box center [211, 231] width 40 height 15
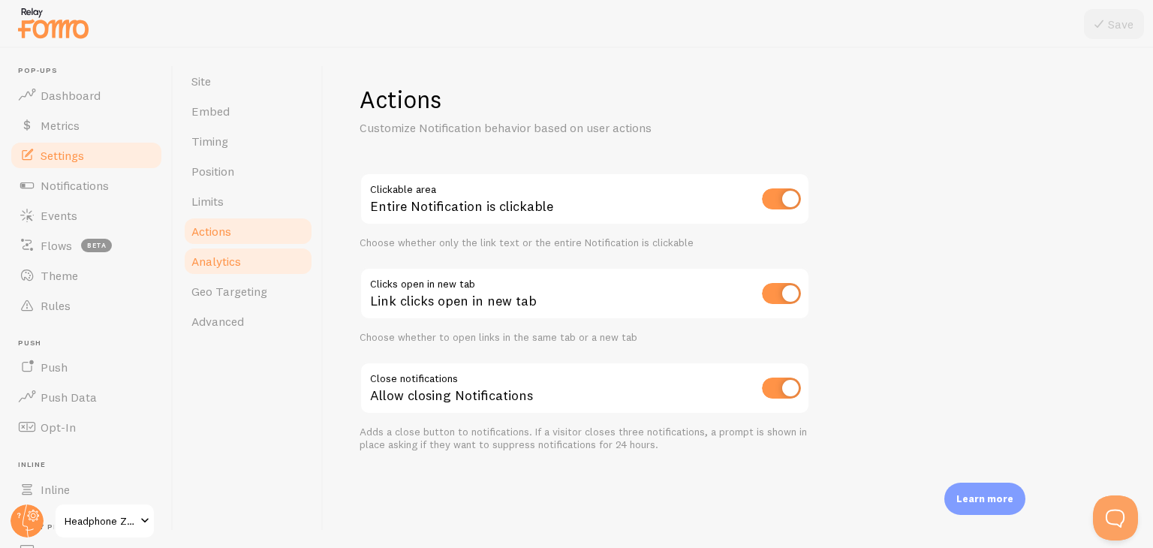
click at [242, 253] on link "Analytics" at bounding box center [247, 261] width 131 height 30
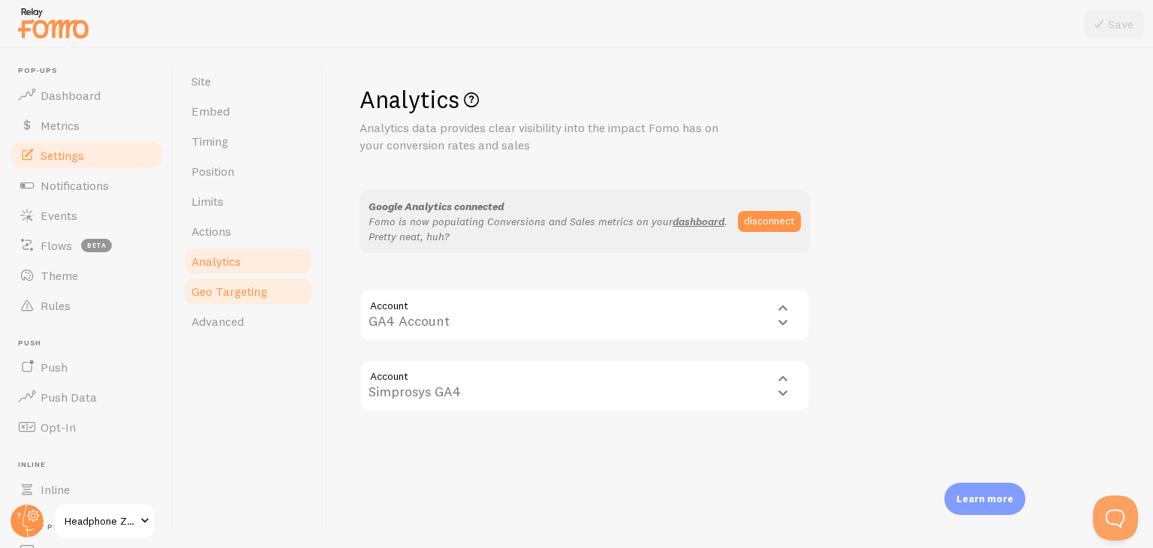
click at [274, 298] on link "Geo Targeting" at bounding box center [247, 291] width 131 height 30
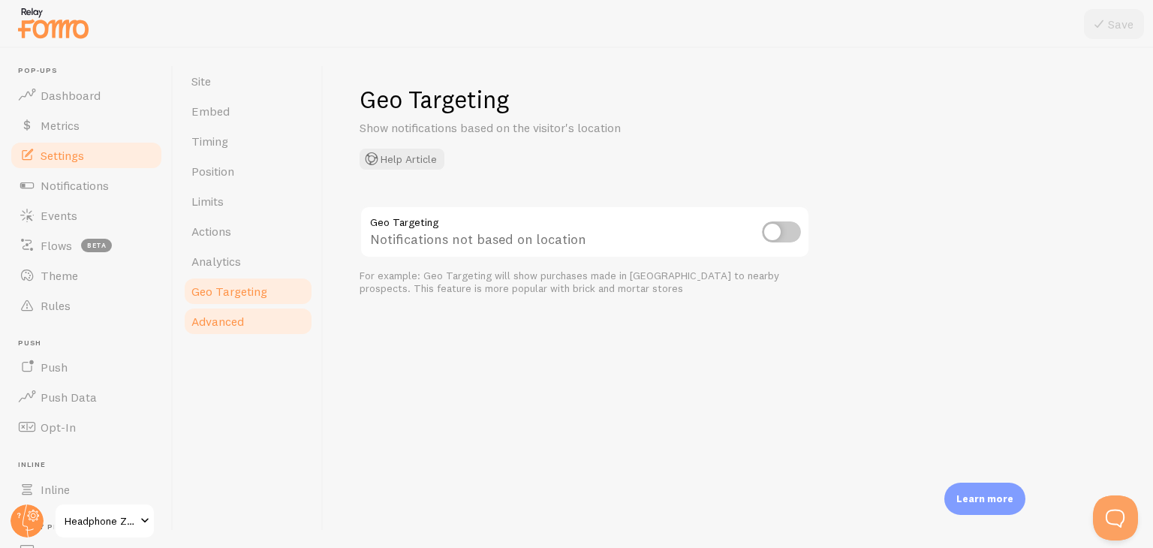
click at [234, 324] on span "Advanced" at bounding box center [217, 321] width 53 height 15
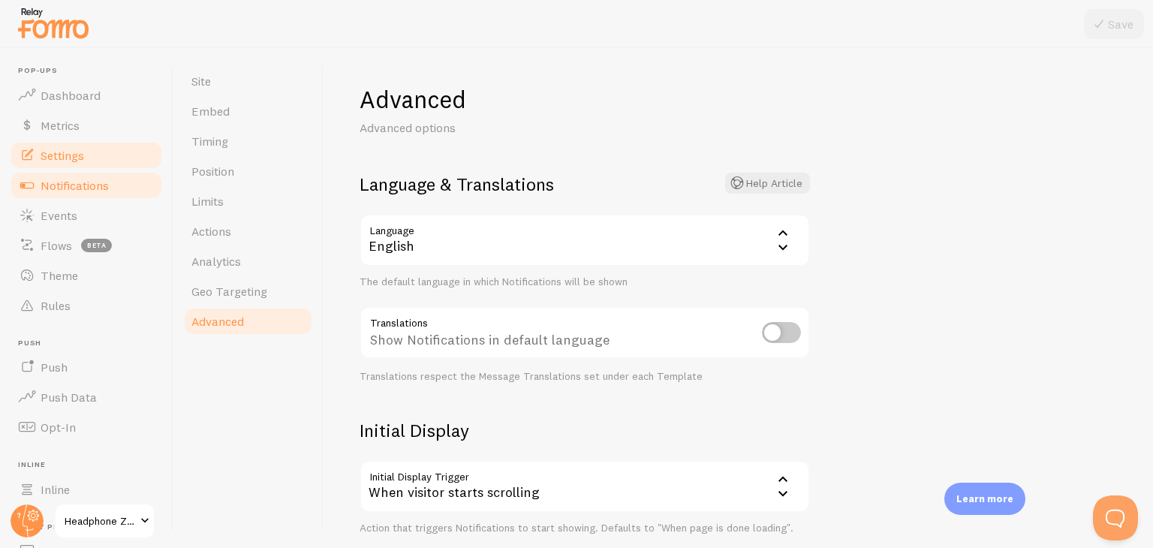
click at [101, 176] on link "Notifications" at bounding box center [86, 185] width 155 height 30
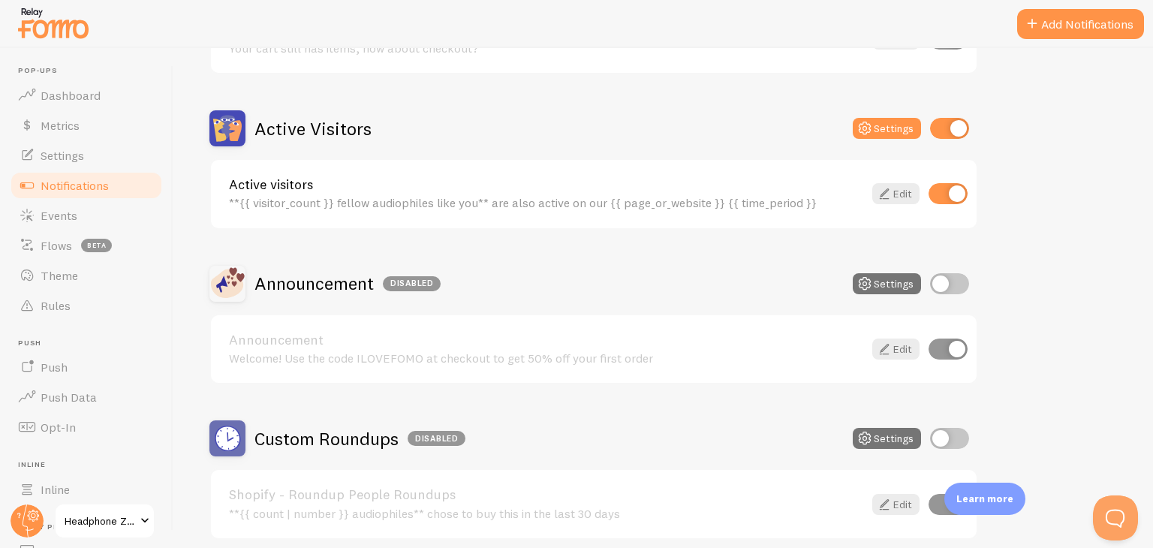
scroll to position [321, 0]
click at [275, 124] on h2 "Active Visitors" at bounding box center [312, 127] width 117 height 23
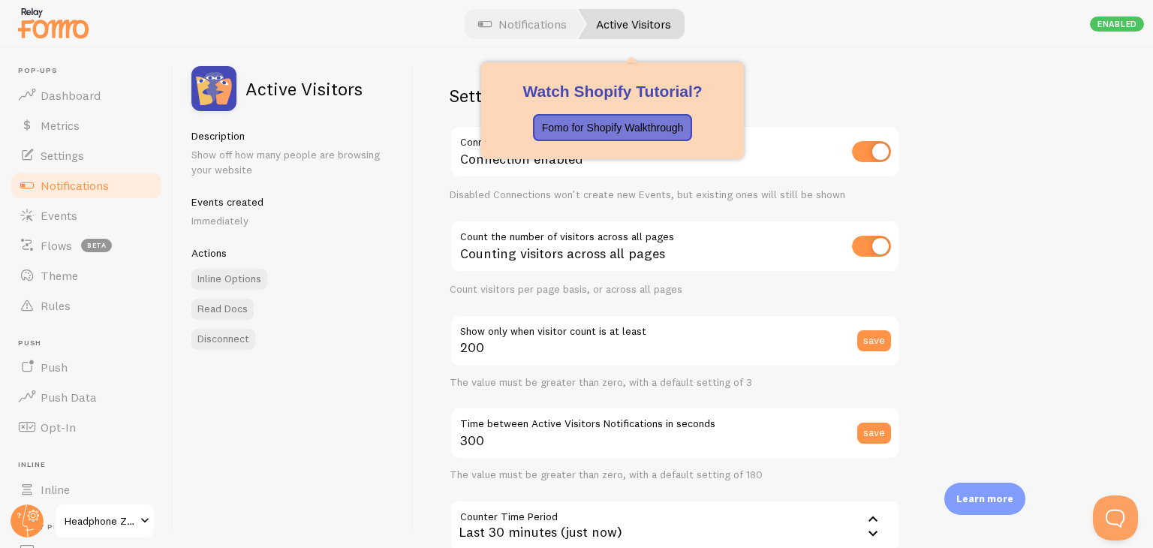
click at [646, 20] on link "Active Visitors" at bounding box center [631, 24] width 107 height 30
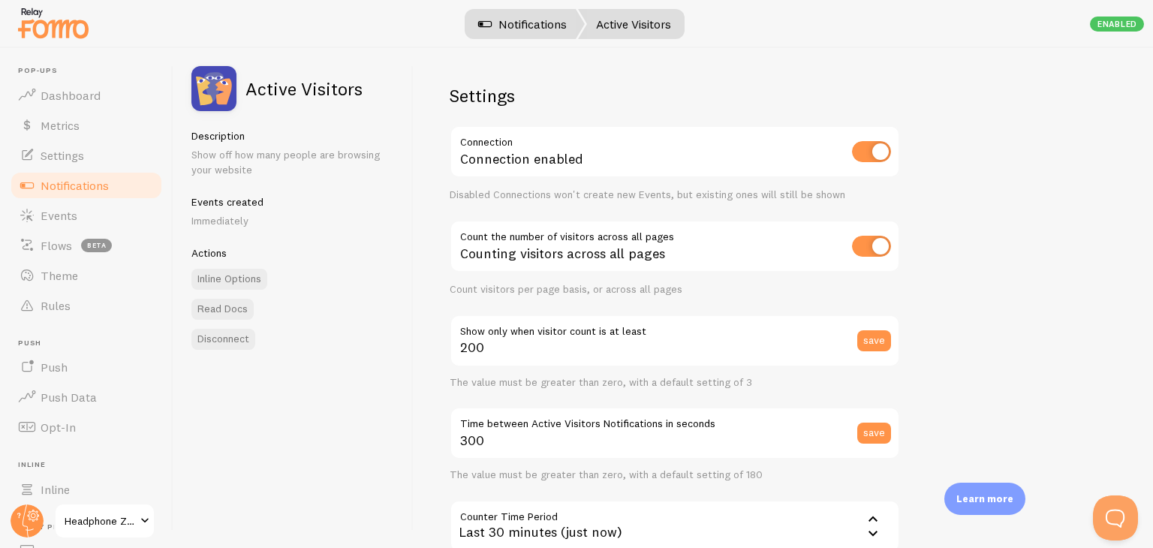
click at [513, 27] on link "Notifications" at bounding box center [522, 24] width 125 height 30
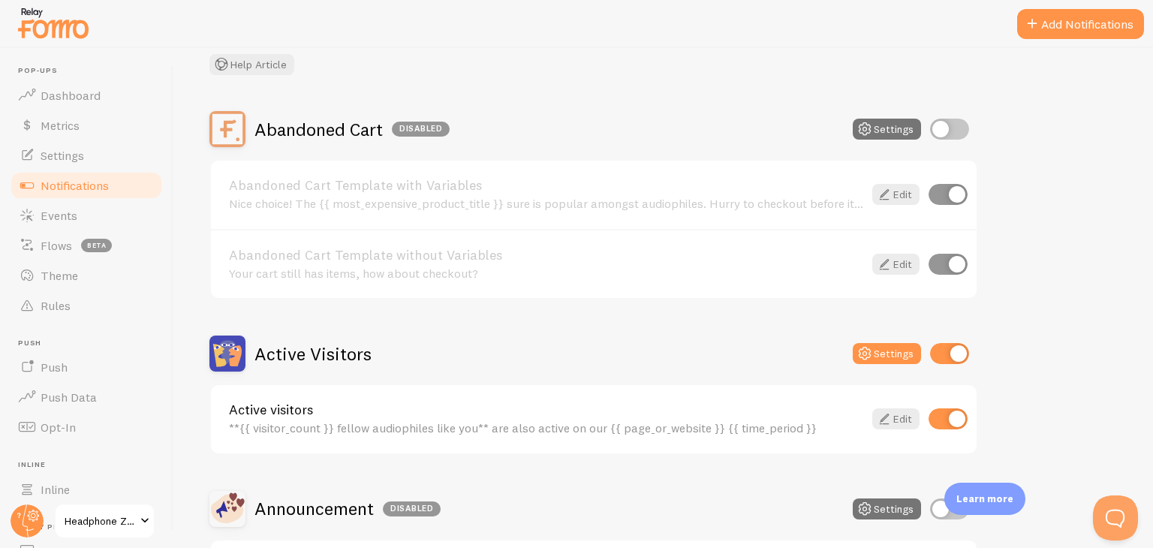
scroll to position [93, 0]
click at [281, 181] on link "Abandoned Cart Template with Variables" at bounding box center [546, 187] width 634 height 14
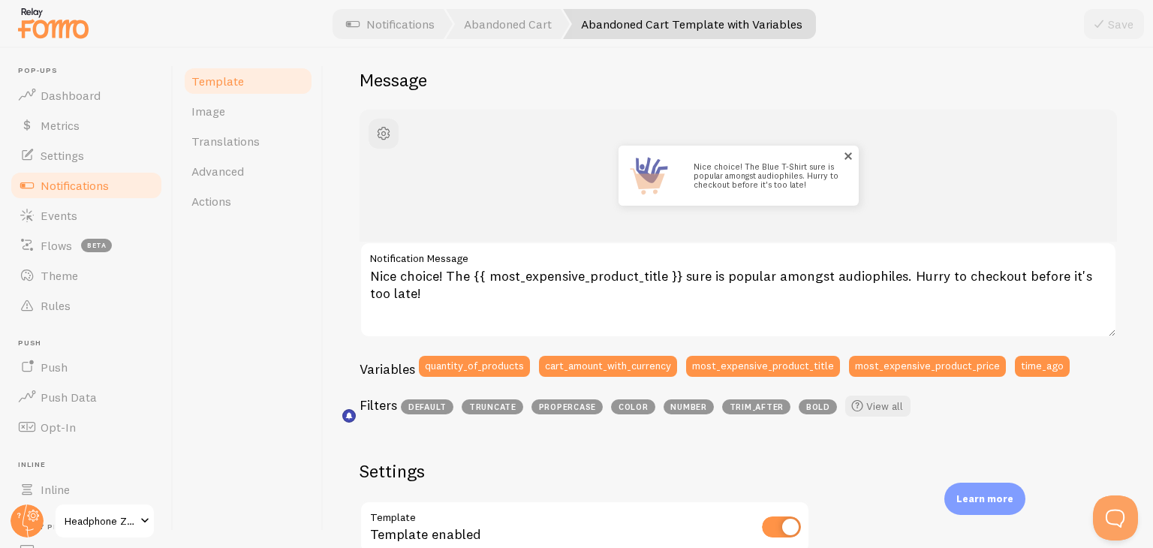
scroll to position [108, 0]
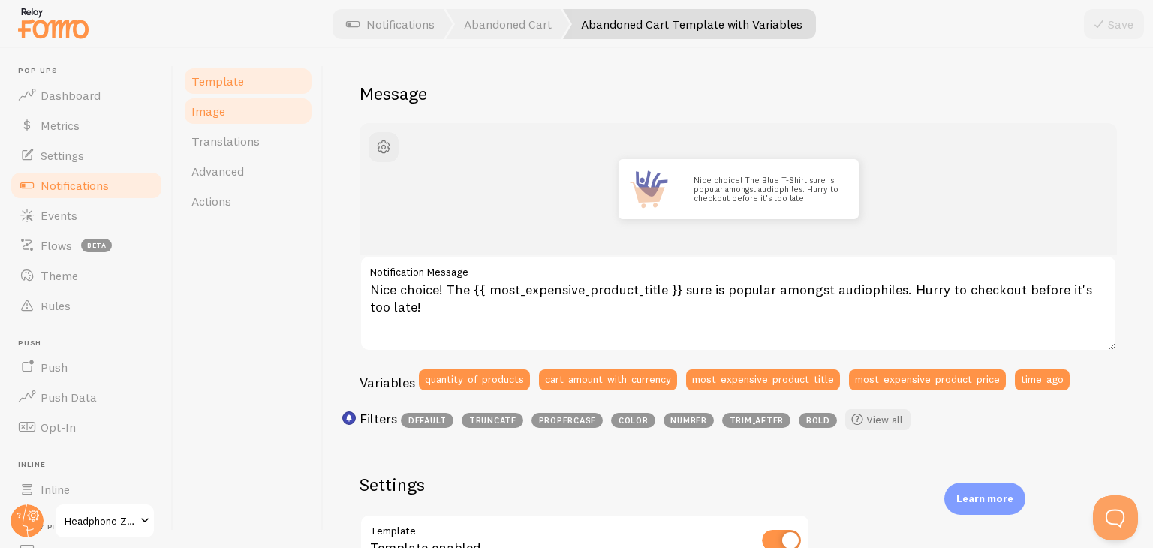
click at [262, 110] on link "Image" at bounding box center [247, 111] width 131 height 30
